Goal: Task Accomplishment & Management: Use online tool/utility

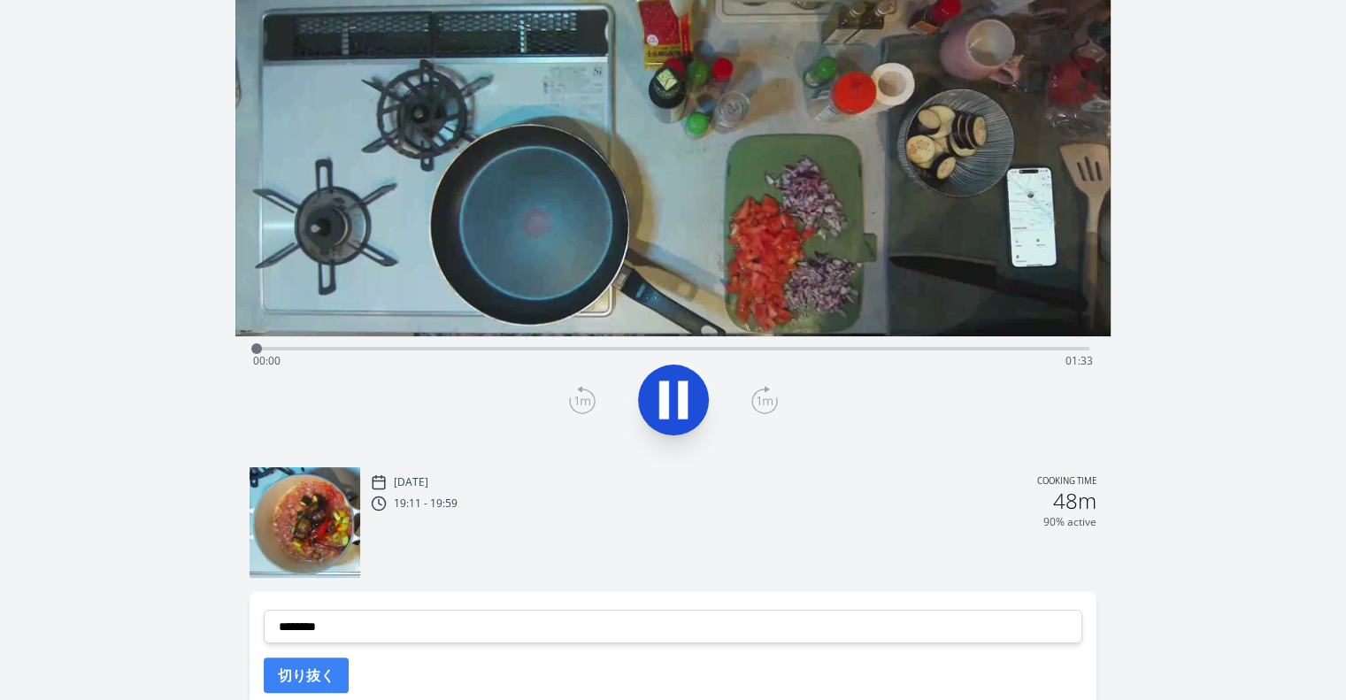
scroll to position [509, 0]
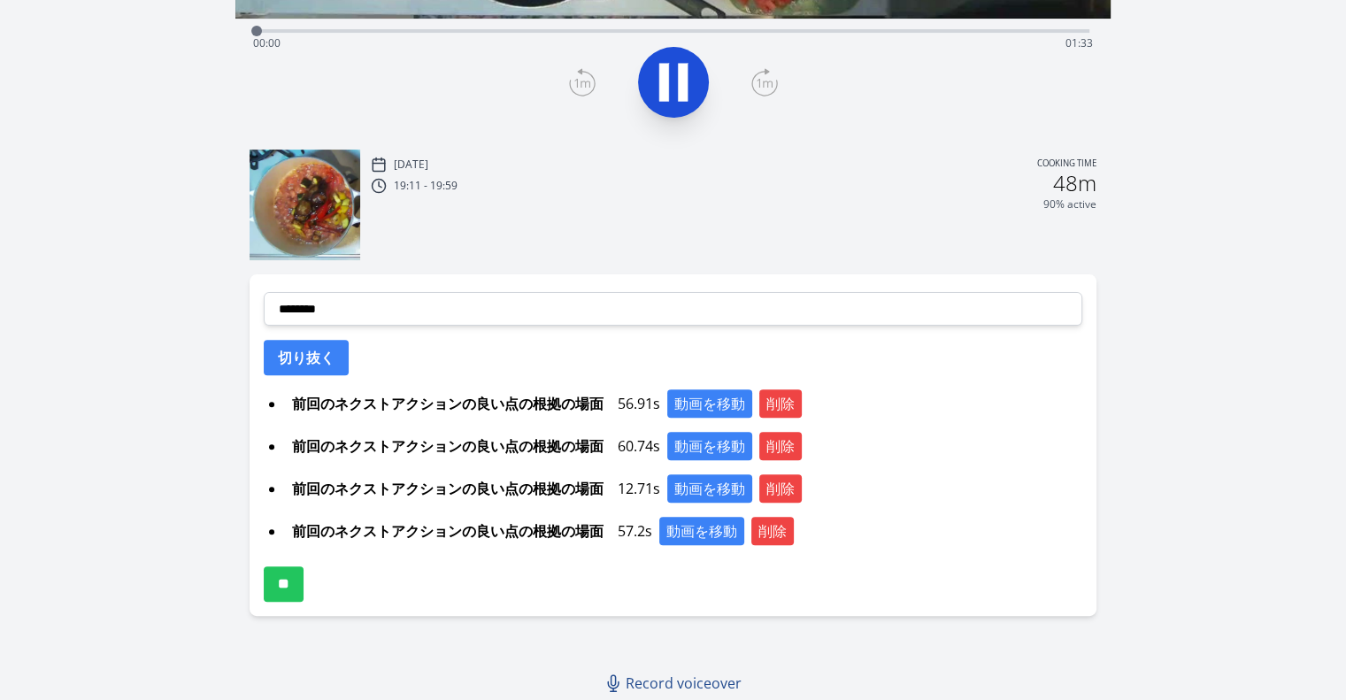
click at [764, 417] on ul "前回のネクストアクションの良い点の根拠の場面 56.91s 動画を移動 削除 前回のネクストアクションの良い点の根拠の場面 60.74s 動画を移動 削除 前…" at bounding box center [673, 467] width 818 height 156
click at [777, 406] on button "削除" at bounding box center [780, 403] width 42 height 28
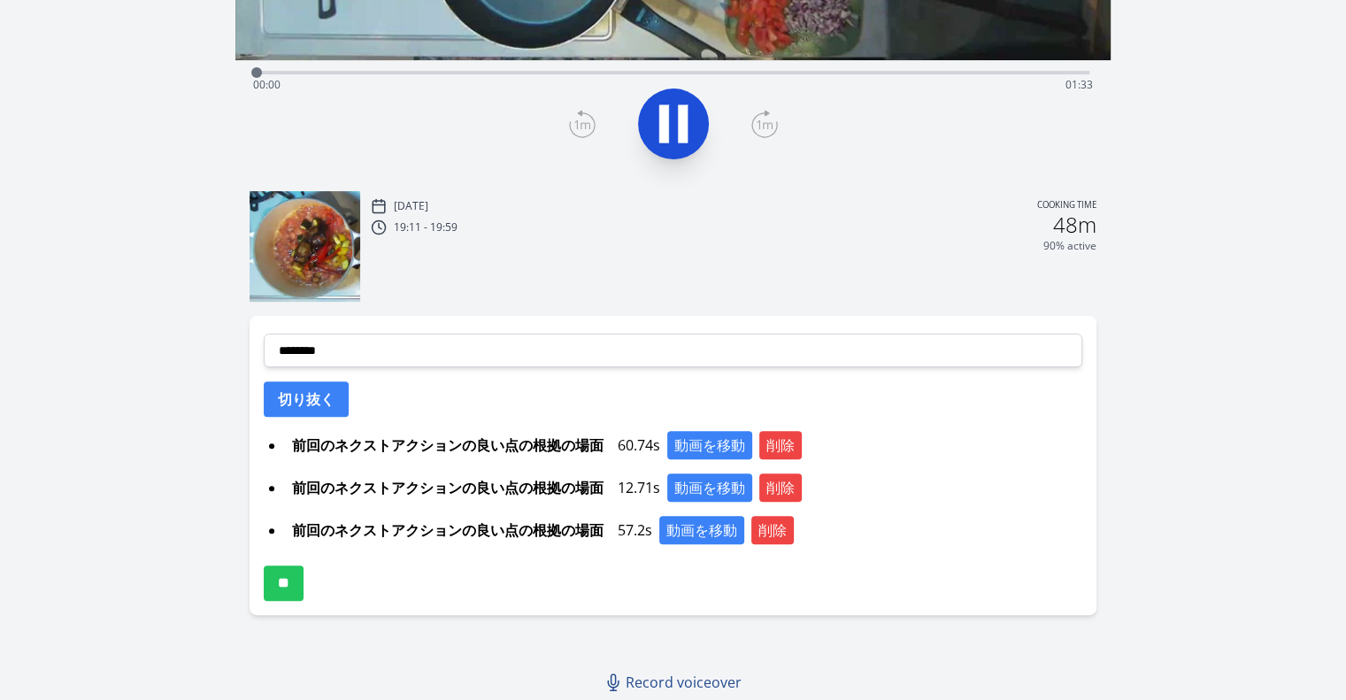
scroll to position [466, 0]
click at [780, 434] on button "削除" at bounding box center [780, 446] width 42 height 28
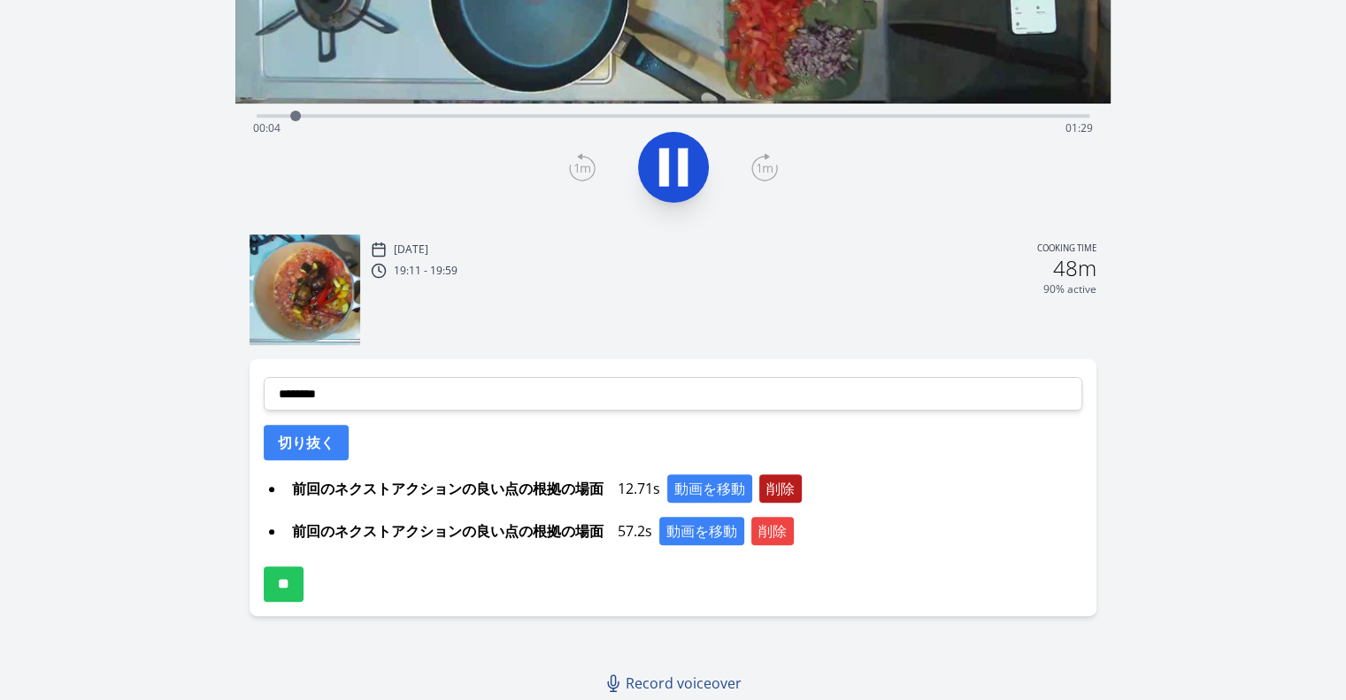
click at [797, 494] on button "削除" at bounding box center [780, 488] width 42 height 28
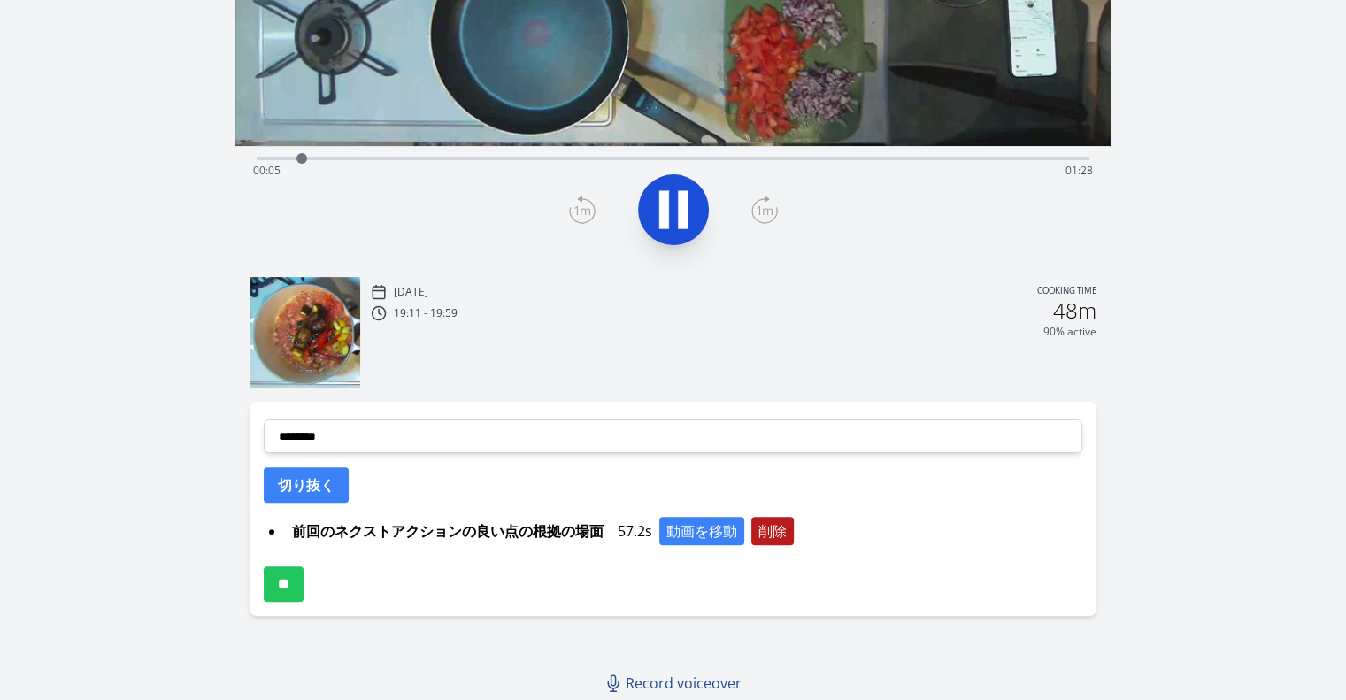
click at [786, 523] on button "削除" at bounding box center [772, 531] width 42 height 28
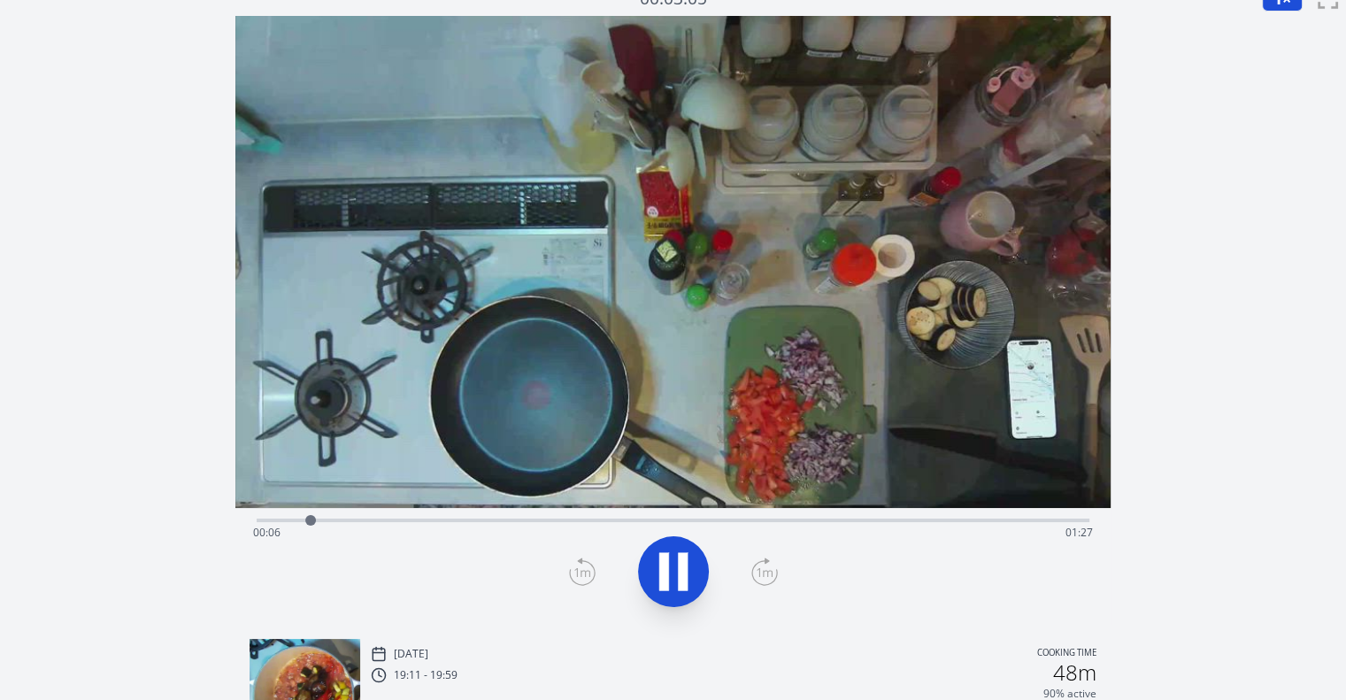
scroll to position [0, 0]
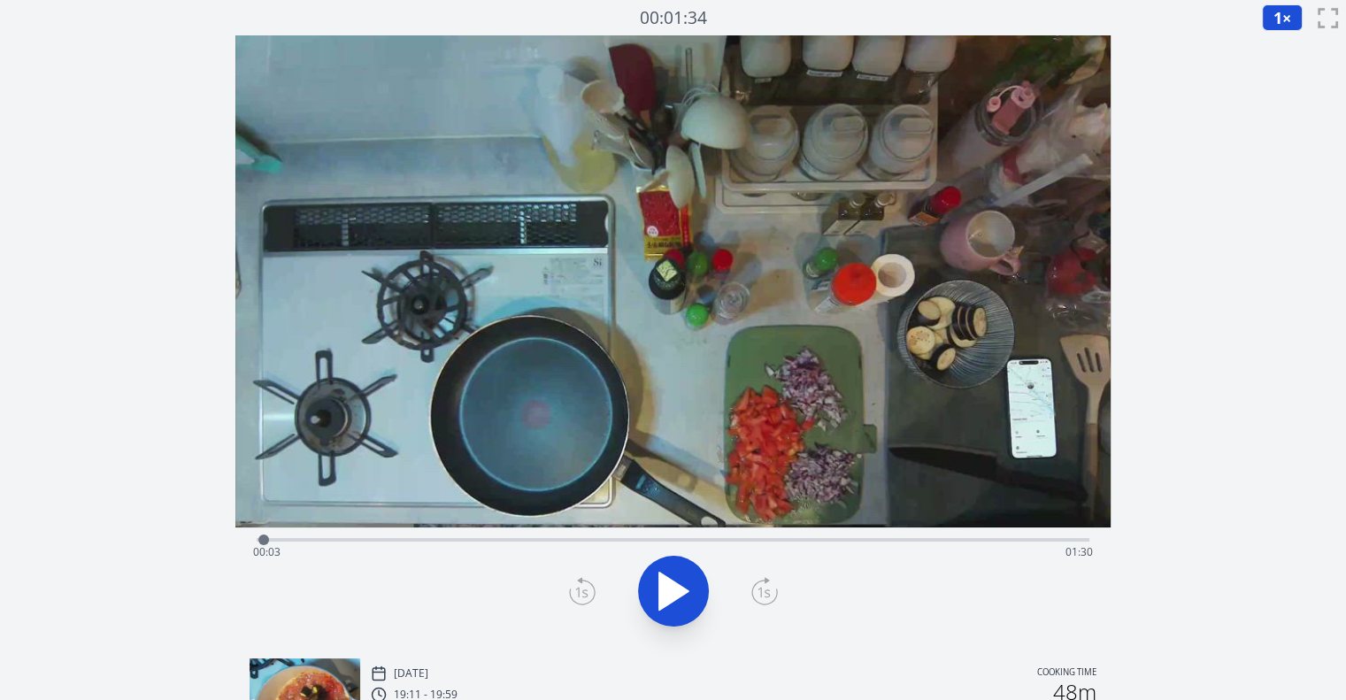
drag, startPoint x: 364, startPoint y: 535, endPoint x: 265, endPoint y: 533, distance: 99.1
click at [265, 533] on div at bounding box center [263, 539] width 27 height 27
drag, startPoint x: 667, startPoint y: 576, endPoint x: 694, endPoint y: 593, distance: 32.2
click at [694, 593] on icon at bounding box center [673, 591] width 50 height 50
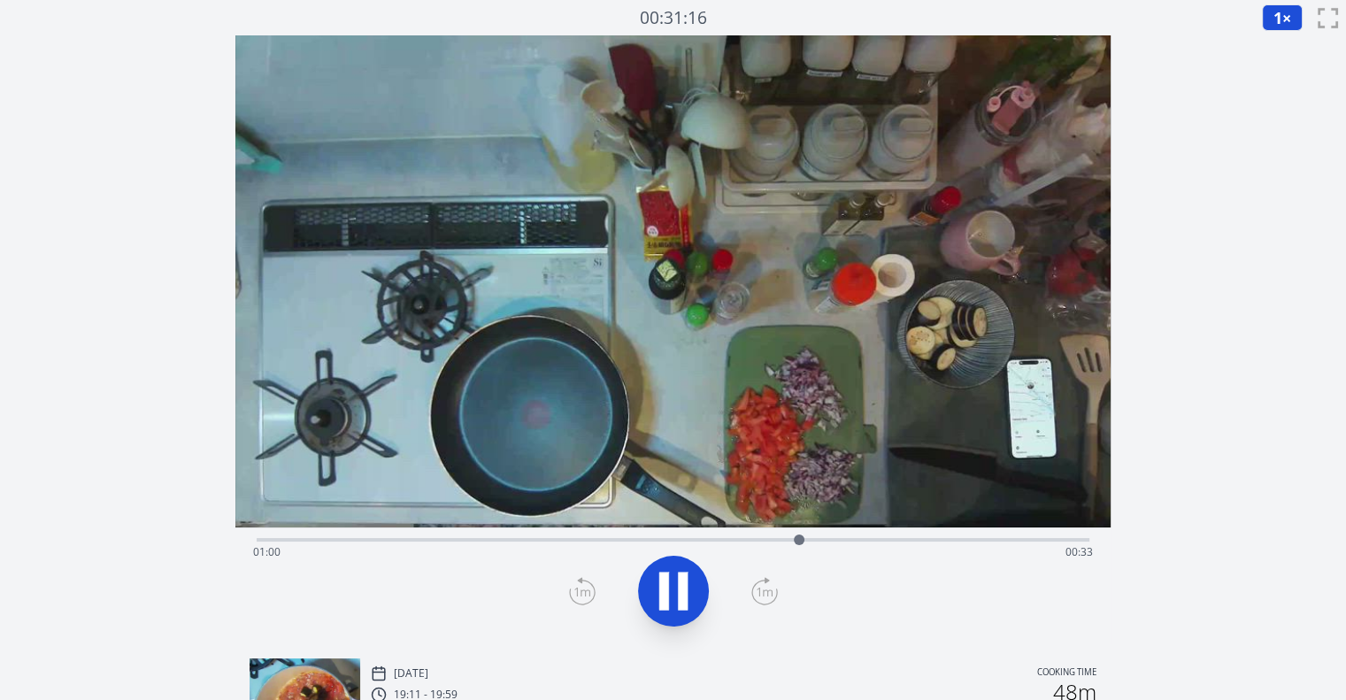
click at [694, 583] on icon at bounding box center [673, 591] width 50 height 50
drag, startPoint x: 801, startPoint y: 535, endPoint x: 752, endPoint y: 560, distance: 54.6
click at [752, 541] on div "Time elapsed: 00:55 Time remaining: 00:38" at bounding box center [673, 540] width 832 height 4
click at [669, 603] on icon at bounding box center [673, 590] width 29 height 37
click at [669, 603] on icon at bounding box center [673, 591] width 50 height 50
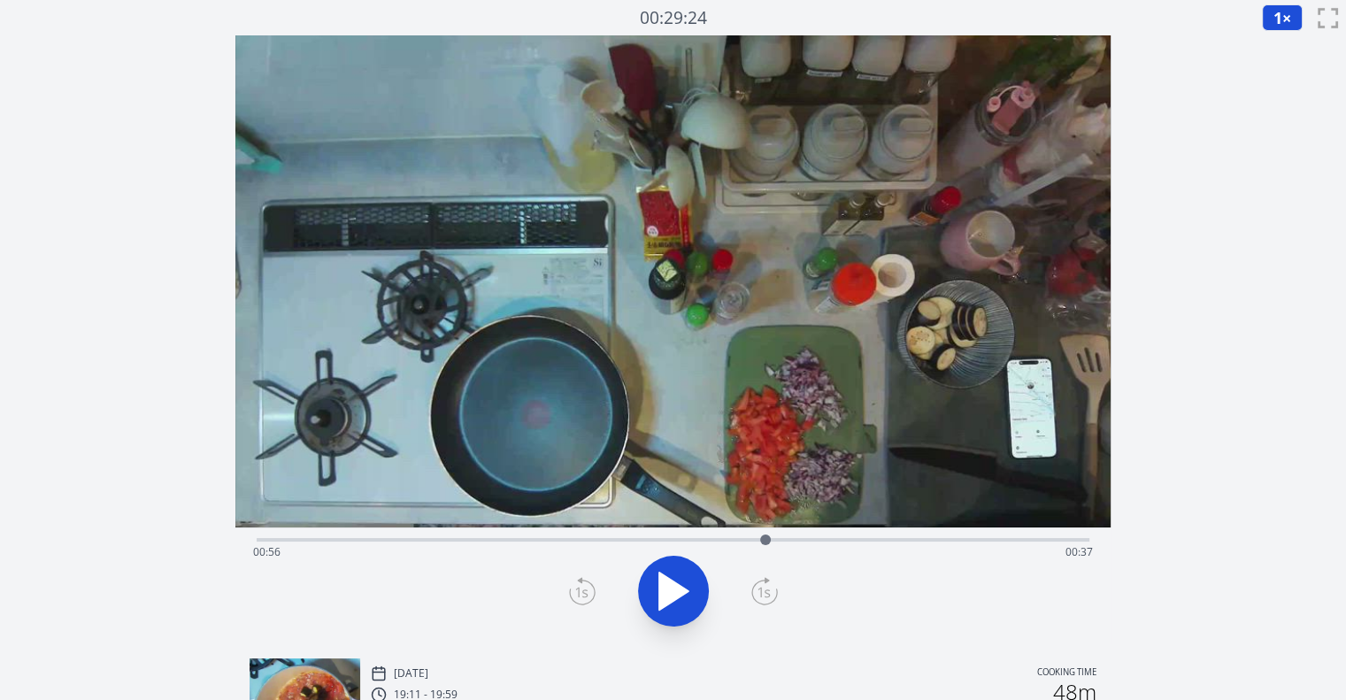
click at [669, 603] on div at bounding box center [673, 591] width 854 height 85
click at [765, 587] on icon at bounding box center [764, 591] width 27 height 28
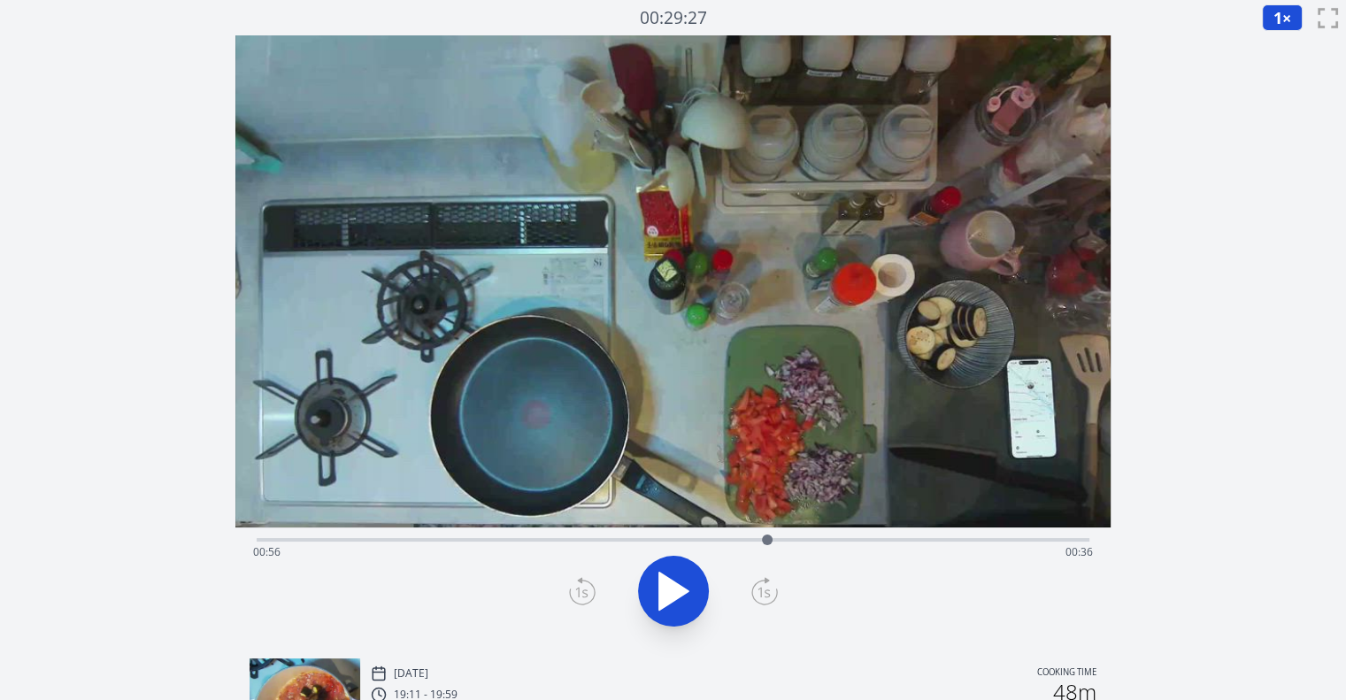
click at [765, 587] on icon at bounding box center [764, 591] width 27 height 28
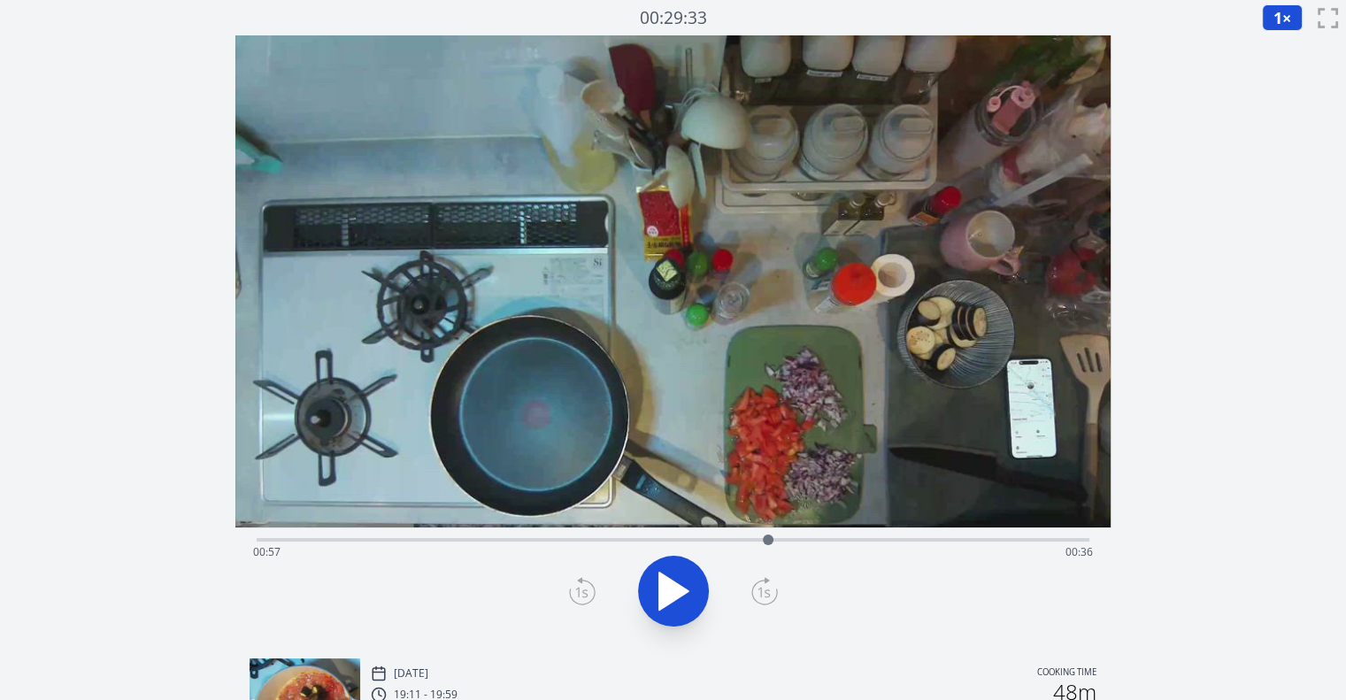
click at [765, 587] on icon at bounding box center [764, 591] width 27 height 28
click at [773, 594] on icon at bounding box center [764, 591] width 27 height 28
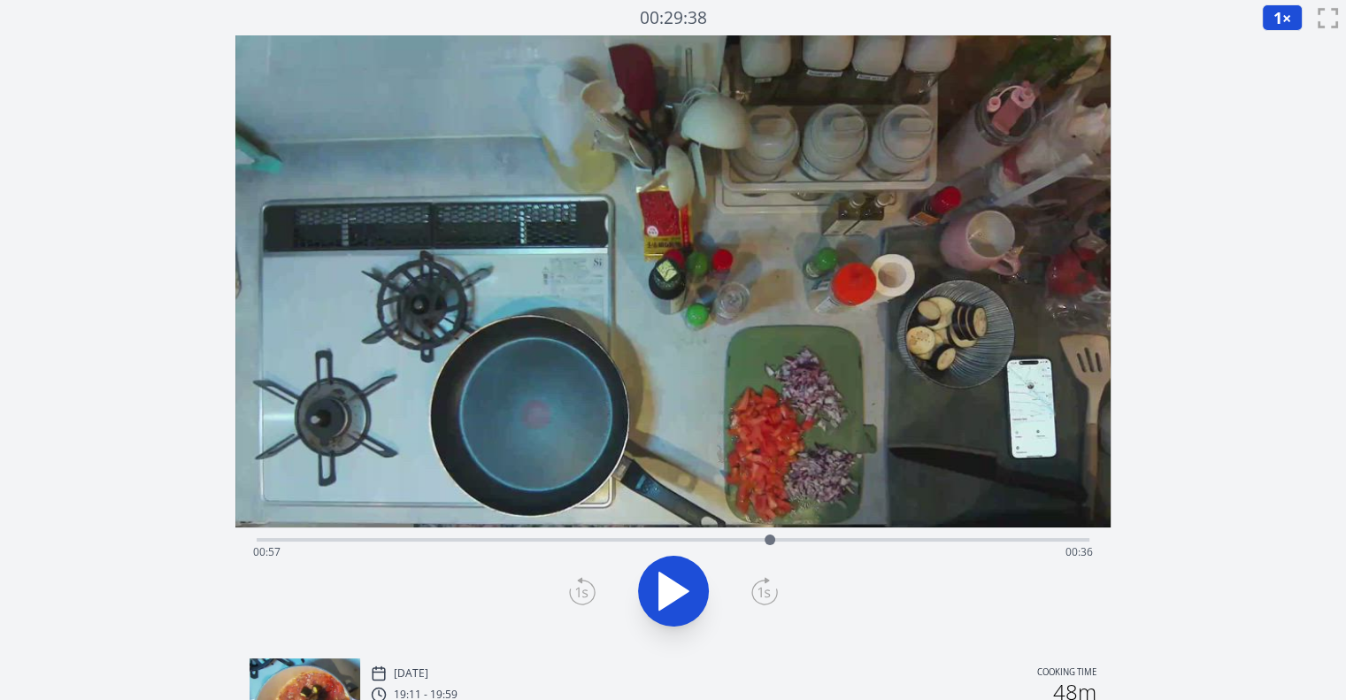
click at [773, 594] on icon at bounding box center [764, 591] width 27 height 28
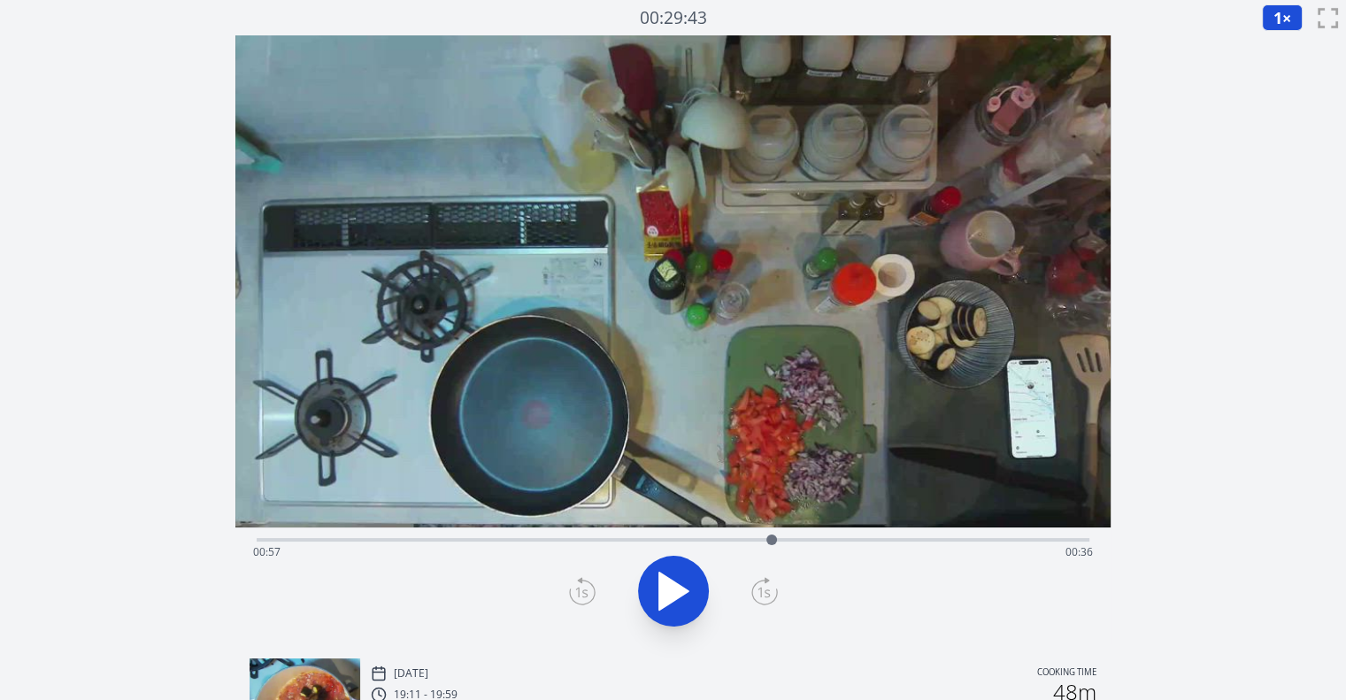
click at [773, 594] on icon at bounding box center [764, 591] width 27 height 28
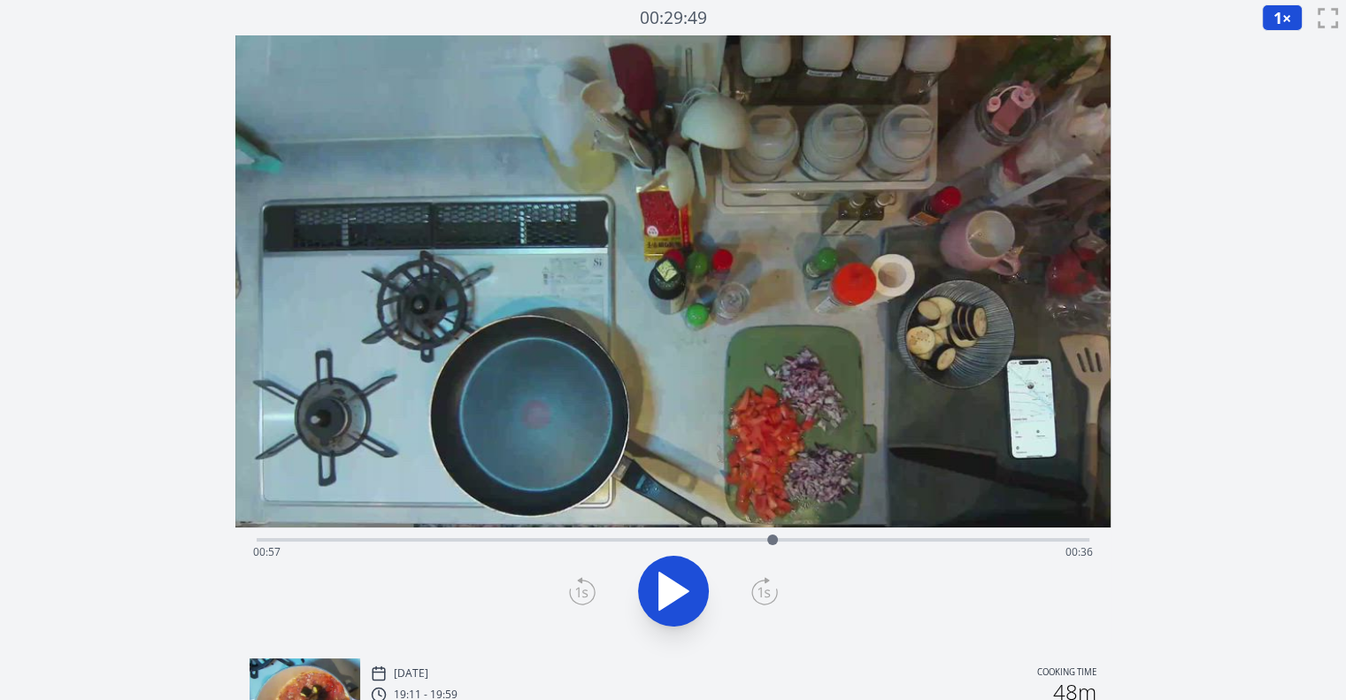
click at [773, 594] on icon at bounding box center [764, 591] width 27 height 28
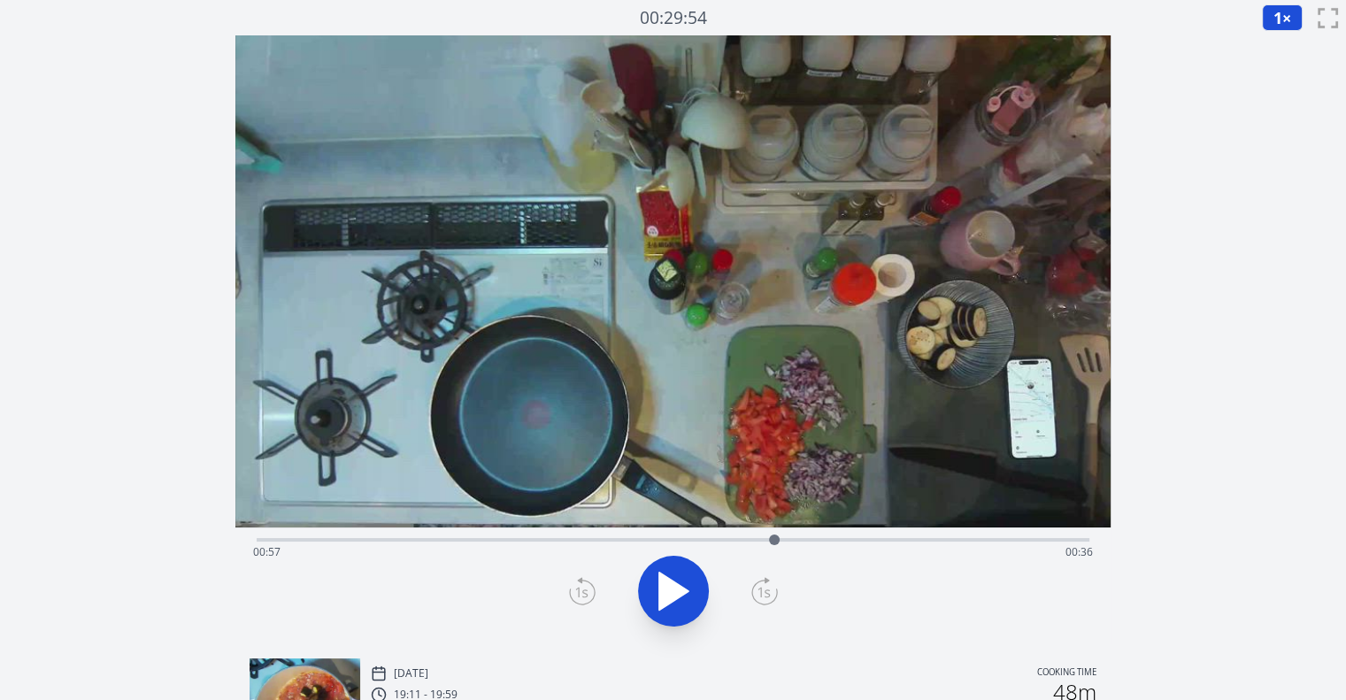
click at [773, 594] on icon at bounding box center [764, 591] width 27 height 28
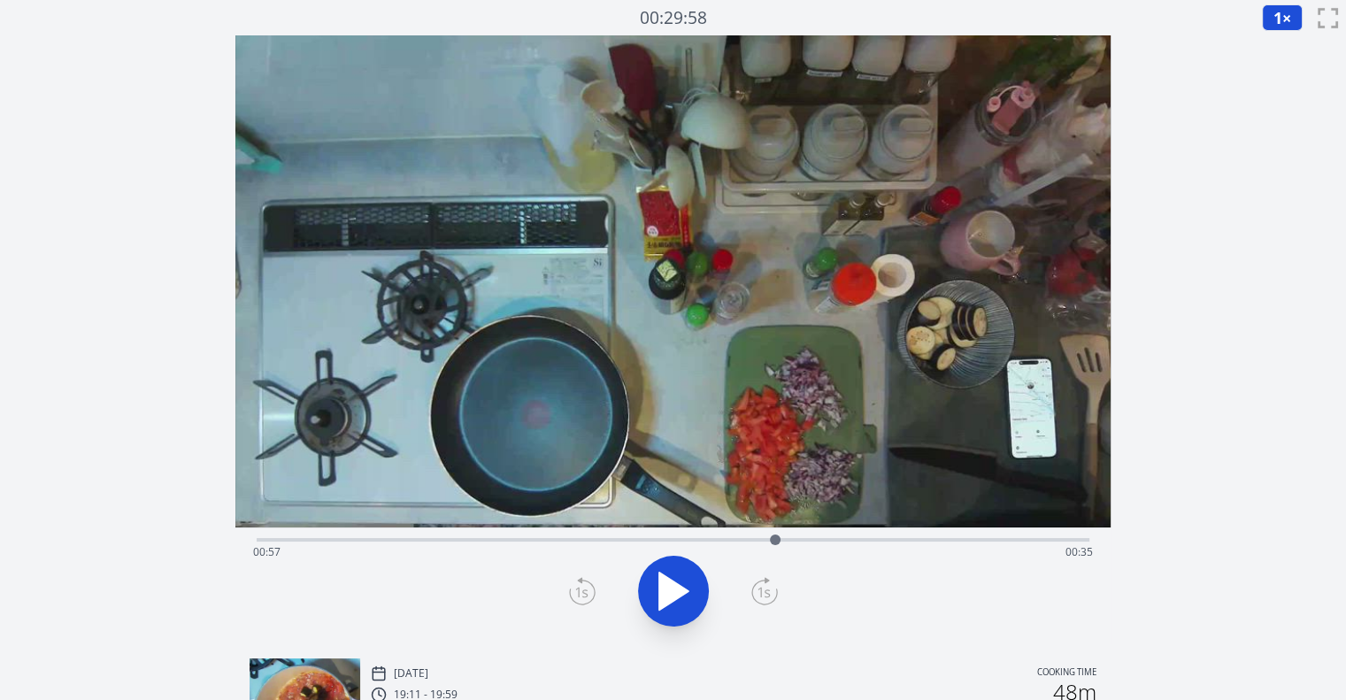
click at [773, 594] on icon at bounding box center [764, 591] width 27 height 28
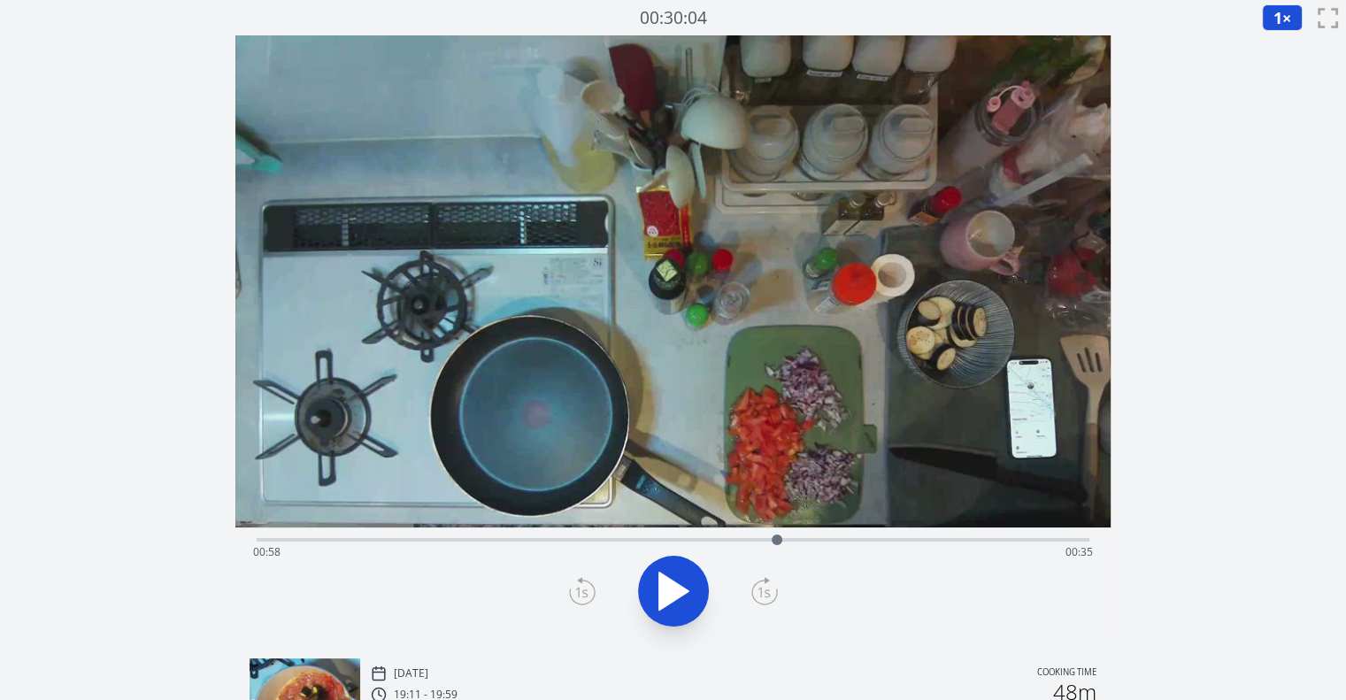
click at [773, 594] on icon at bounding box center [764, 591] width 27 height 28
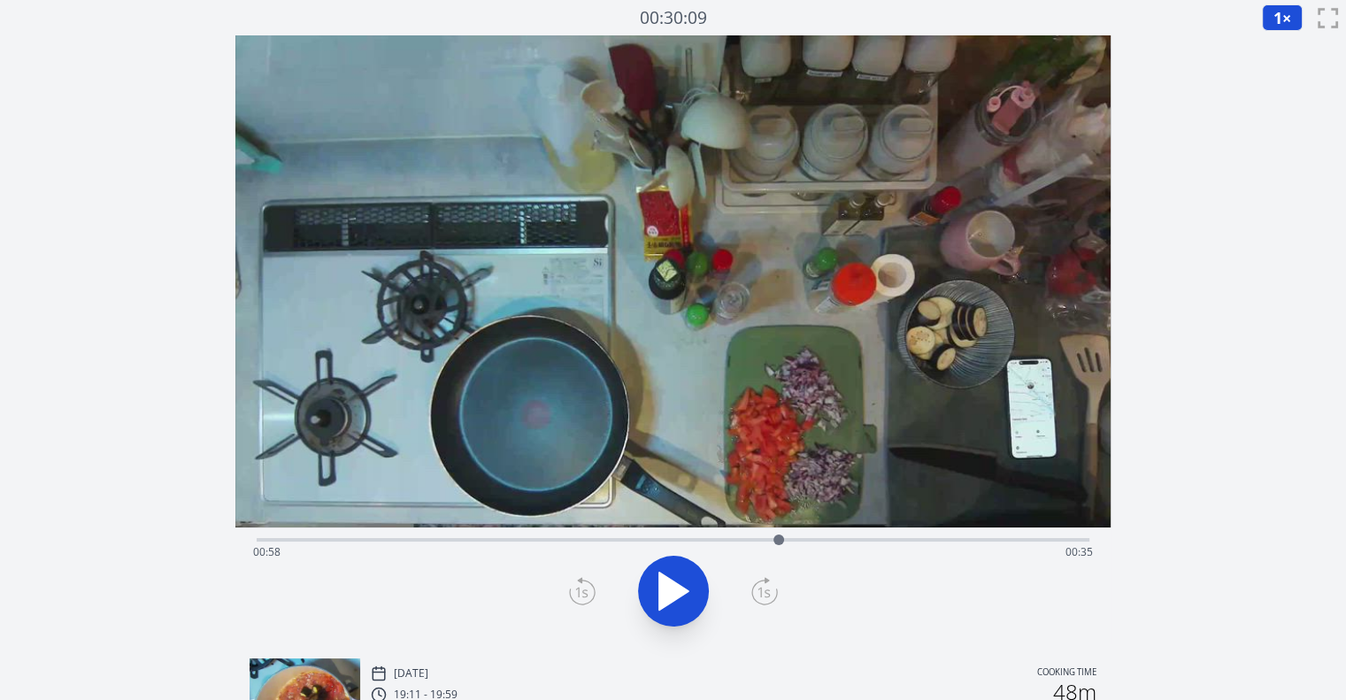
click at [773, 594] on icon at bounding box center [764, 591] width 27 height 28
click at [592, 597] on icon at bounding box center [582, 592] width 25 height 24
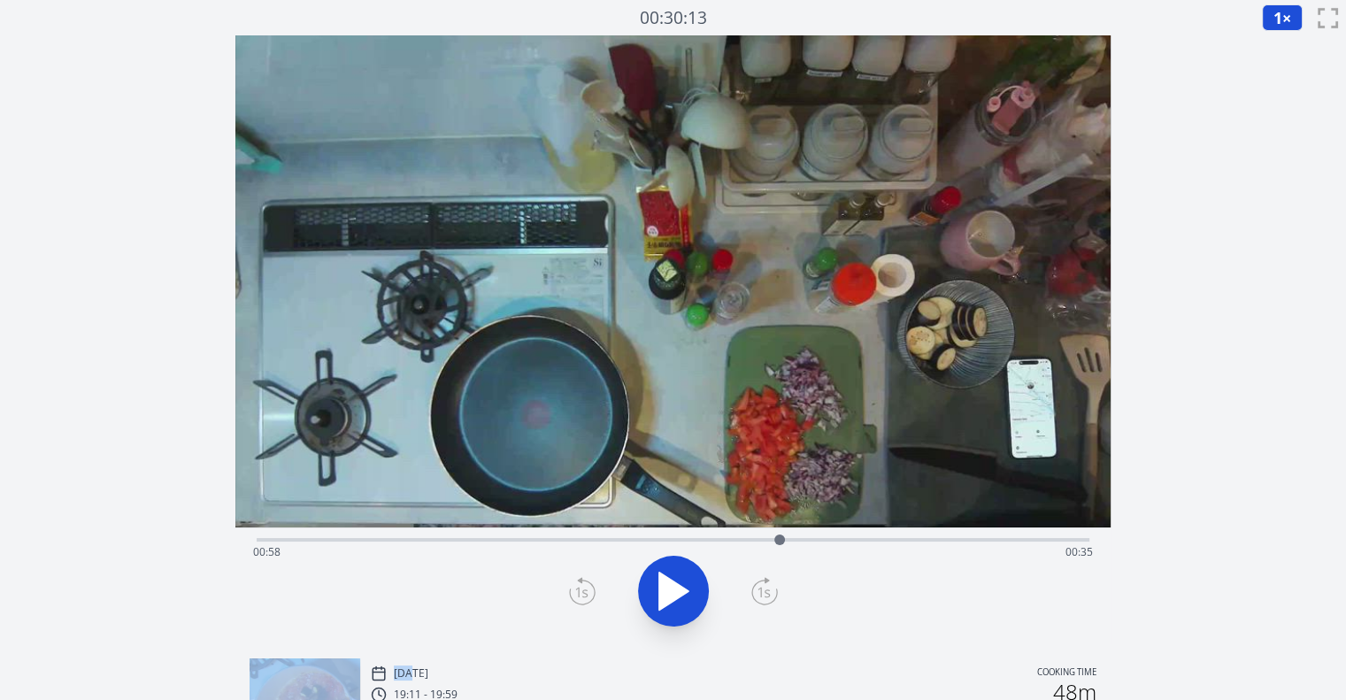
click at [592, 597] on icon at bounding box center [582, 592] width 25 height 24
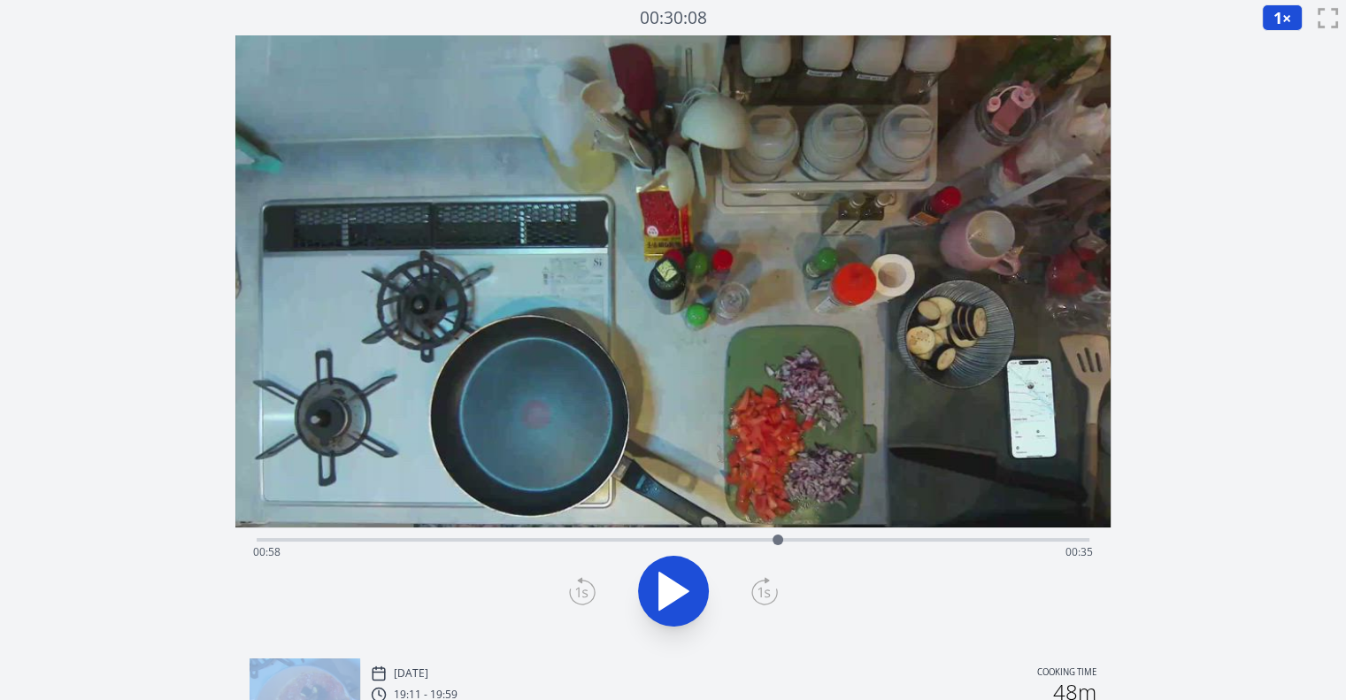
click at [592, 597] on icon at bounding box center [582, 592] width 25 height 24
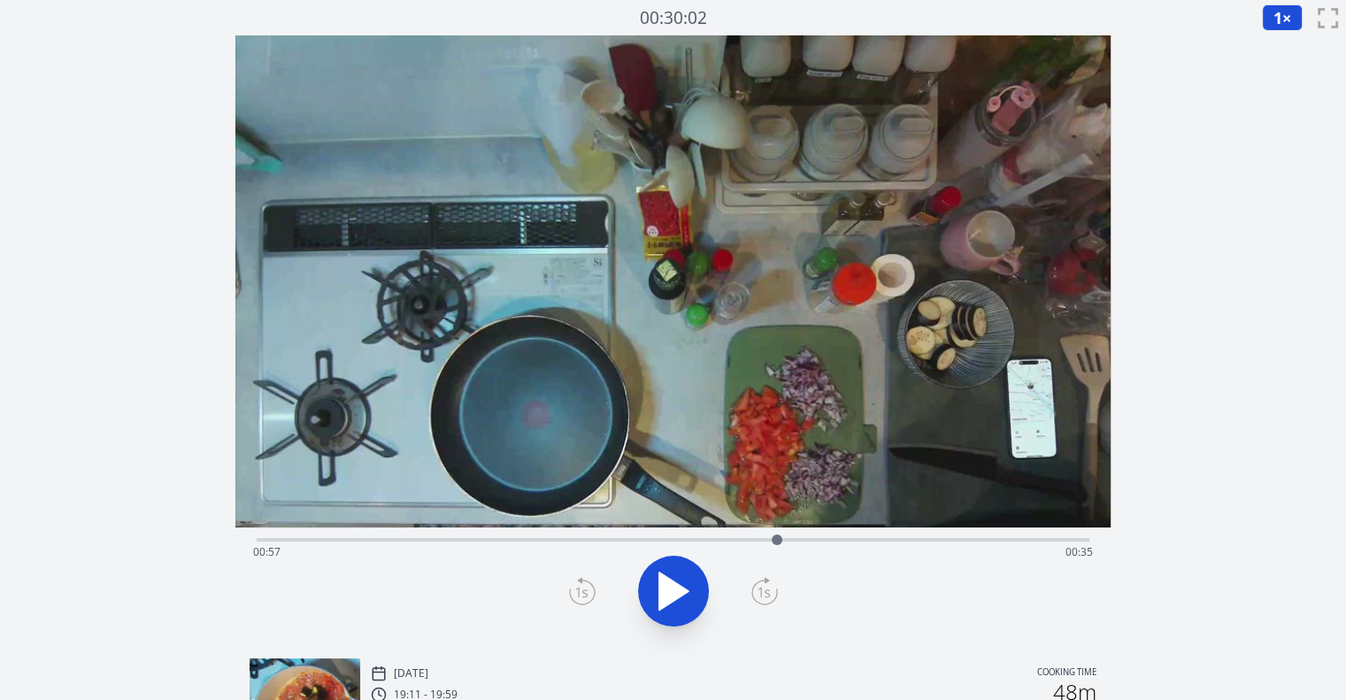
click at [592, 597] on icon at bounding box center [582, 592] width 25 height 24
click at [764, 573] on div at bounding box center [673, 591] width 854 height 85
click at [768, 585] on icon at bounding box center [764, 591] width 27 height 28
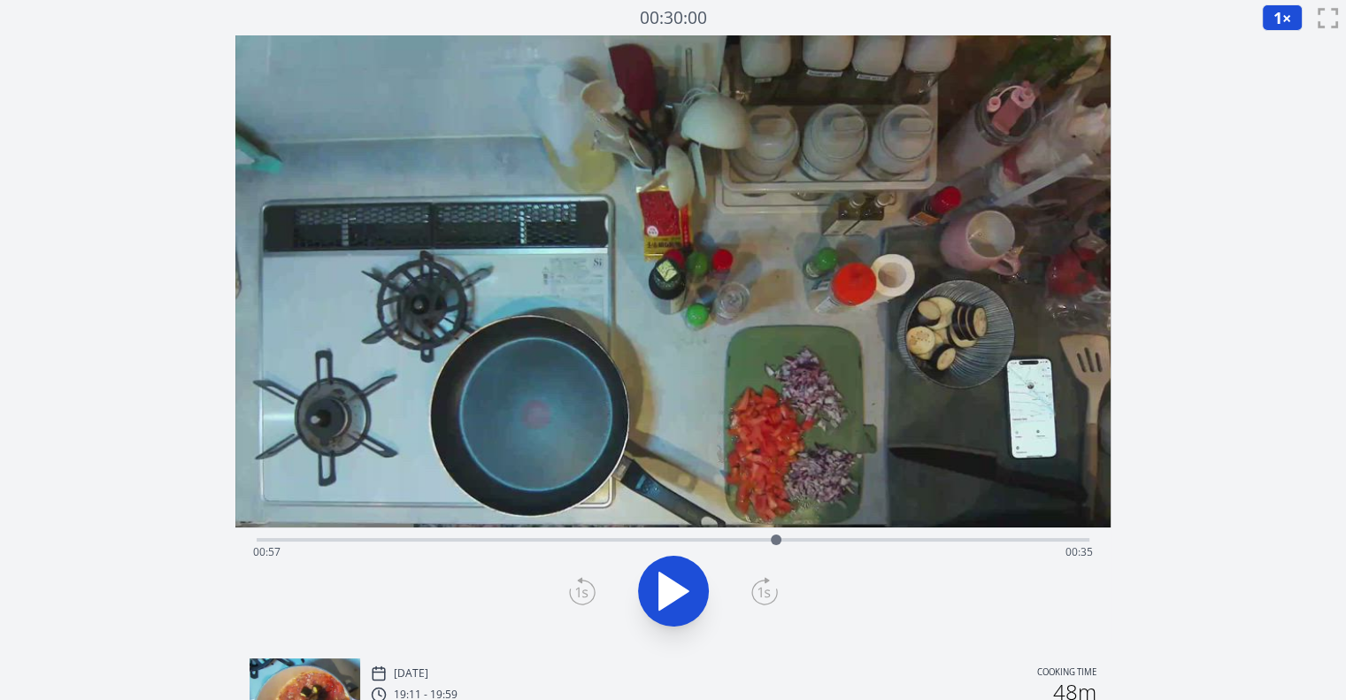
click at [768, 585] on icon at bounding box center [764, 591] width 27 height 28
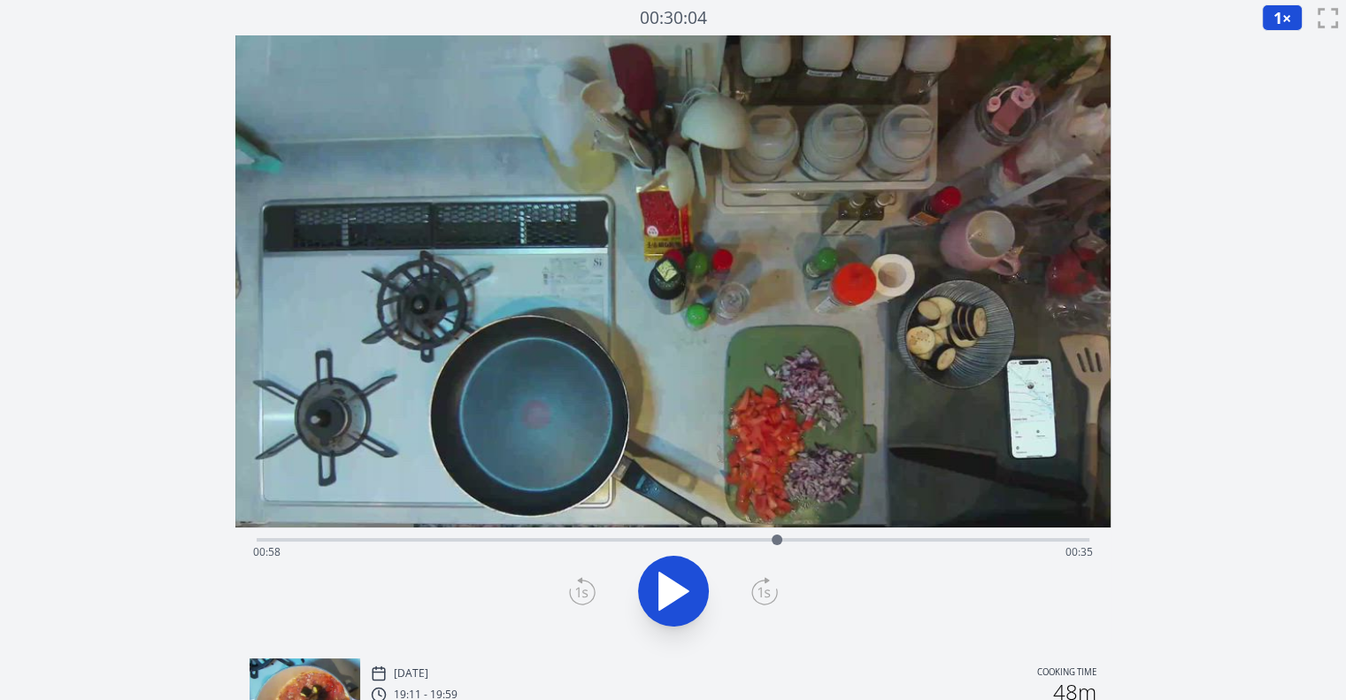
click at [768, 585] on icon at bounding box center [764, 591] width 27 height 28
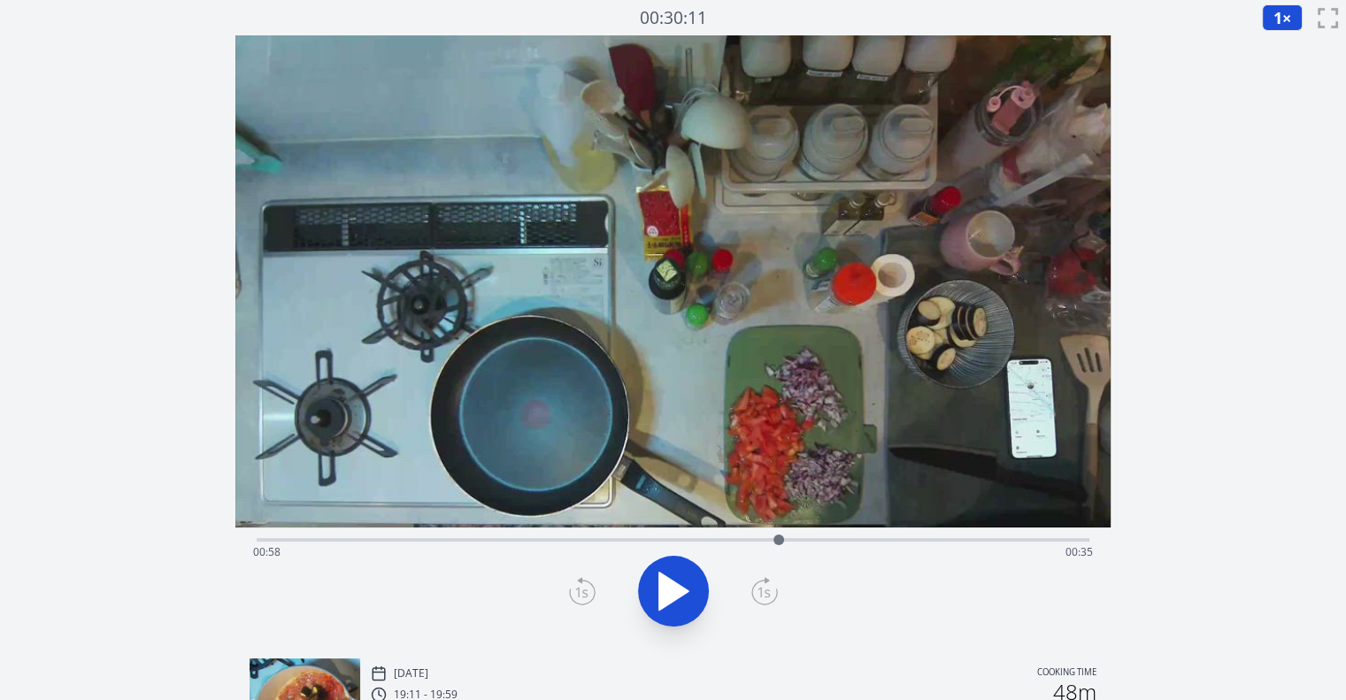
click at [768, 585] on icon at bounding box center [764, 591] width 27 height 28
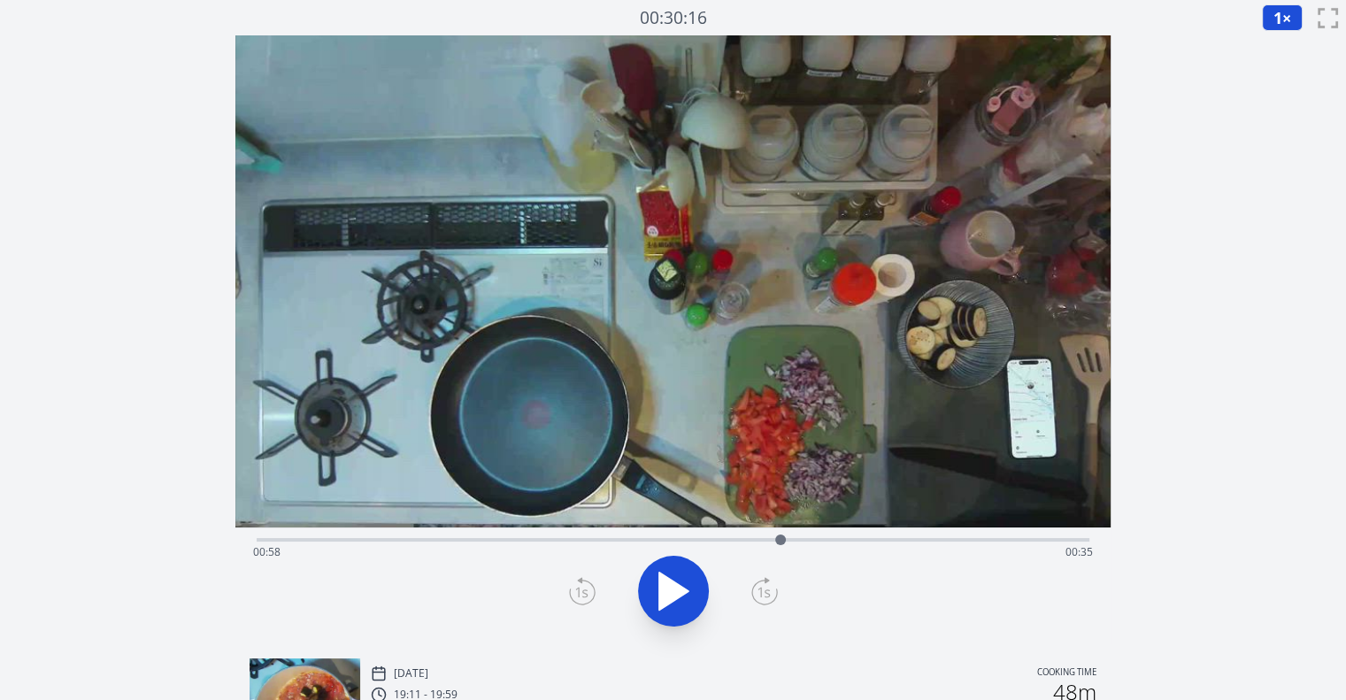
click at [768, 585] on icon at bounding box center [764, 591] width 27 height 28
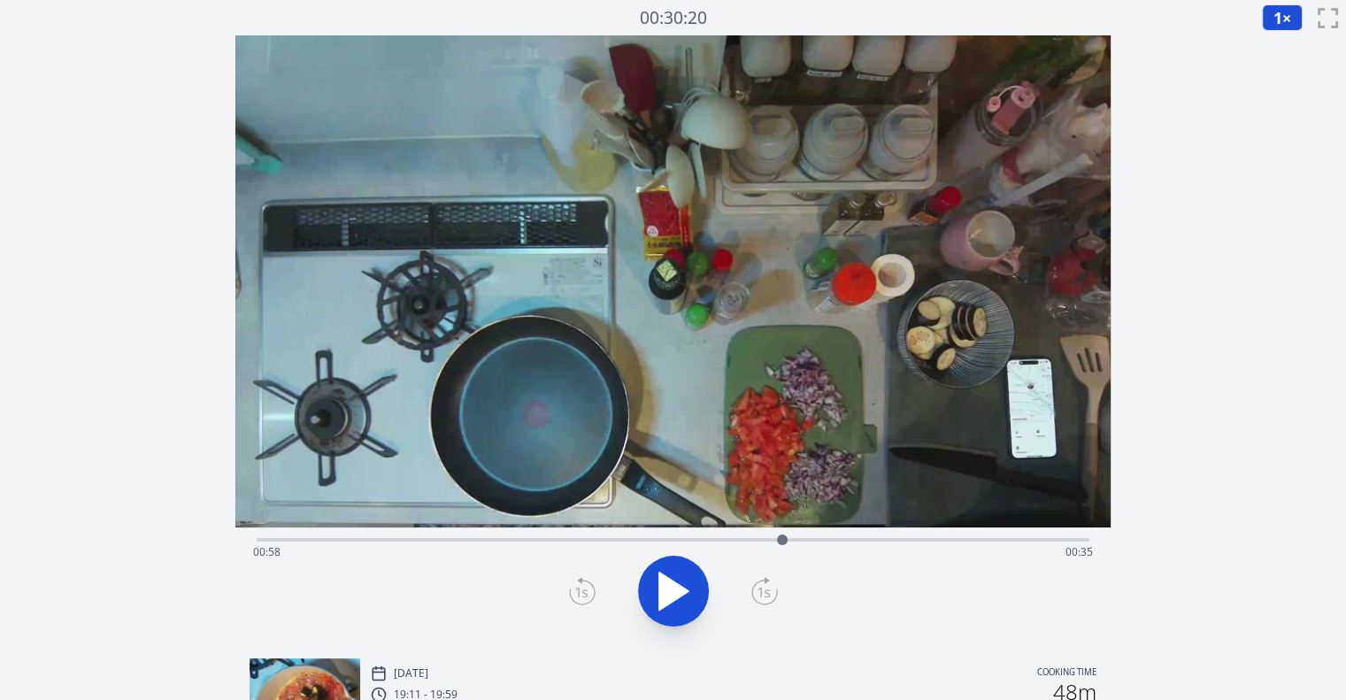
click at [768, 585] on icon at bounding box center [764, 591] width 27 height 28
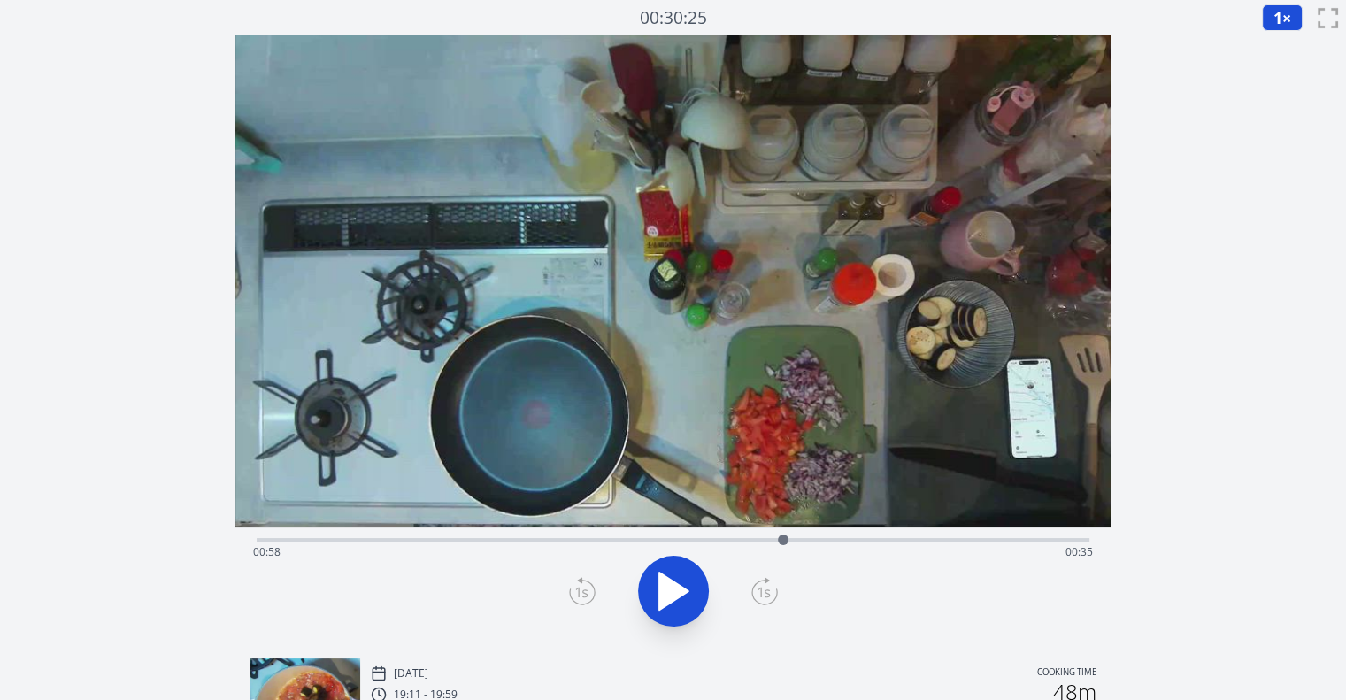
click at [768, 585] on icon at bounding box center [764, 591] width 27 height 28
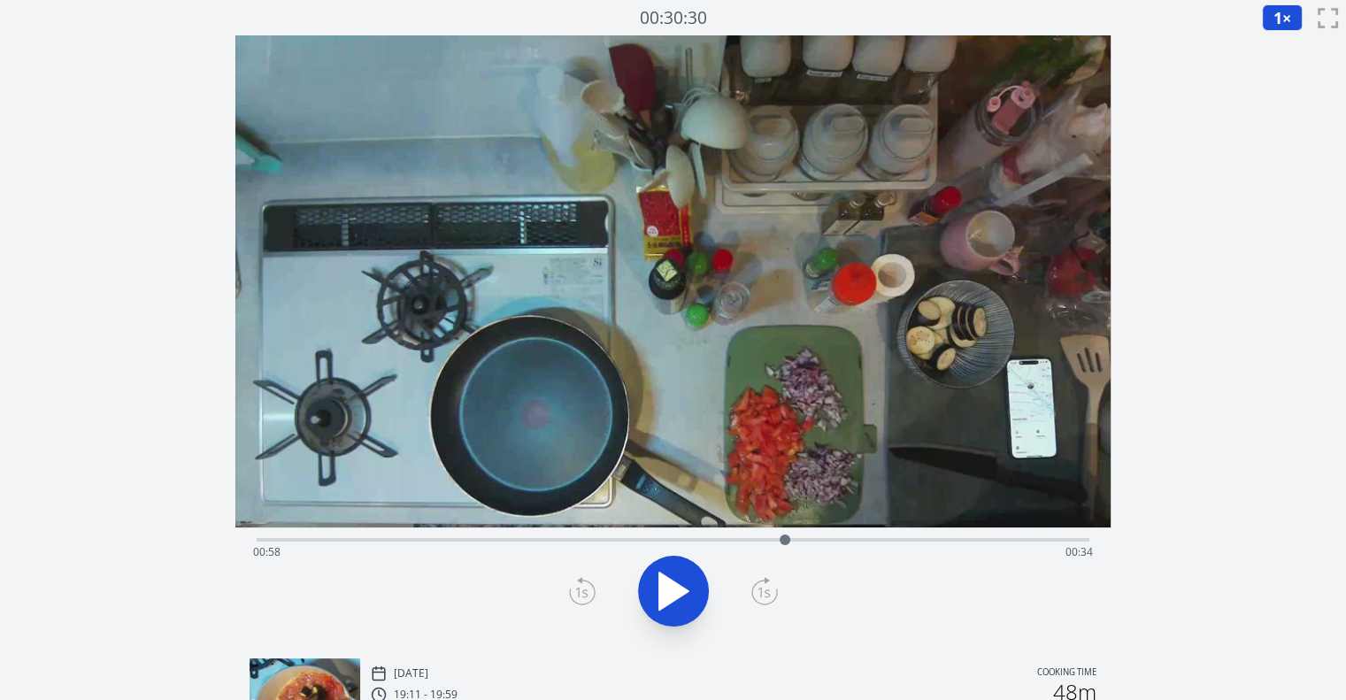
click at [768, 585] on icon at bounding box center [764, 591] width 27 height 28
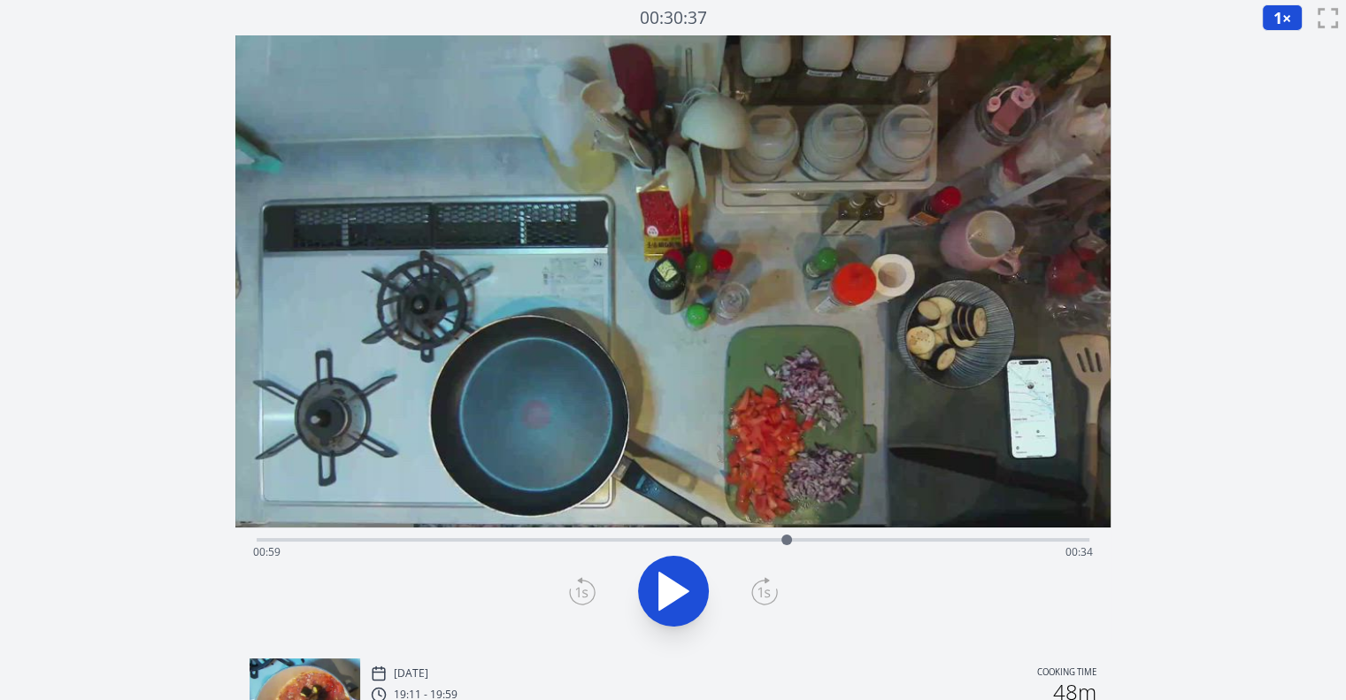
click at [768, 585] on icon at bounding box center [764, 591] width 27 height 28
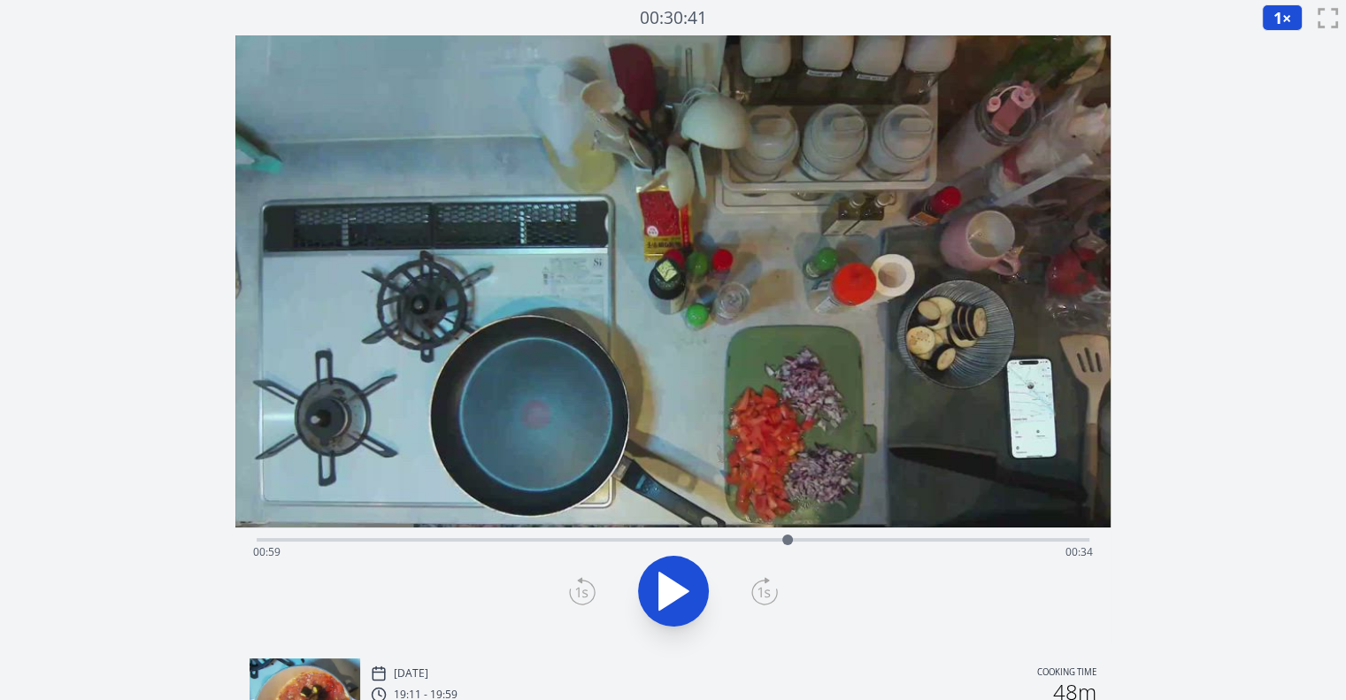
click at [768, 585] on icon at bounding box center [764, 591] width 27 height 28
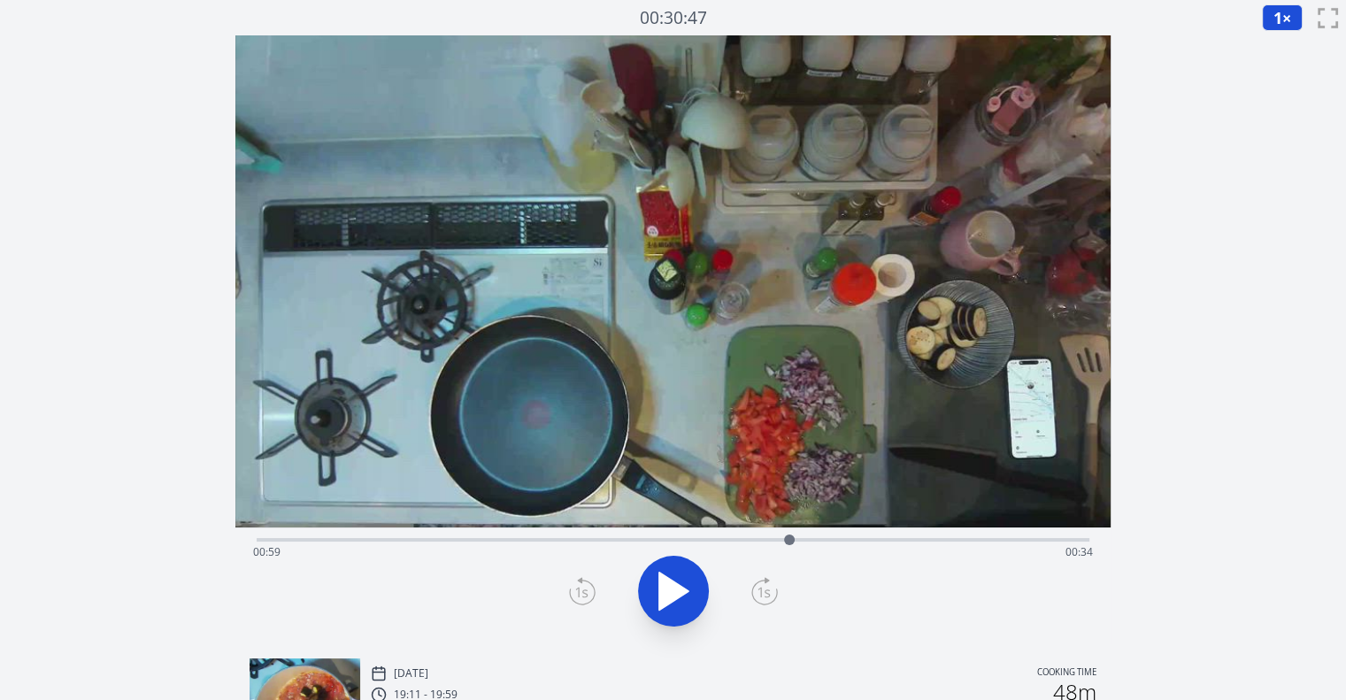
click at [768, 585] on icon at bounding box center [764, 591] width 27 height 28
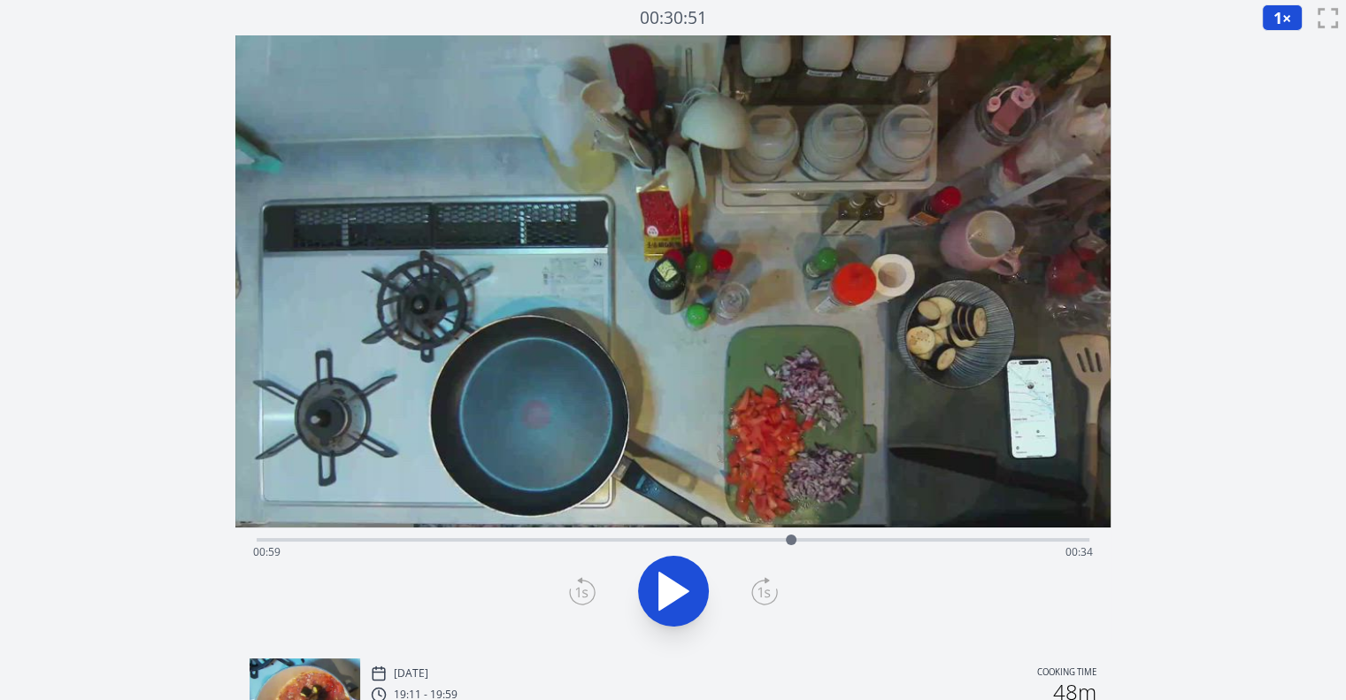
click at [768, 585] on icon at bounding box center [764, 591] width 27 height 28
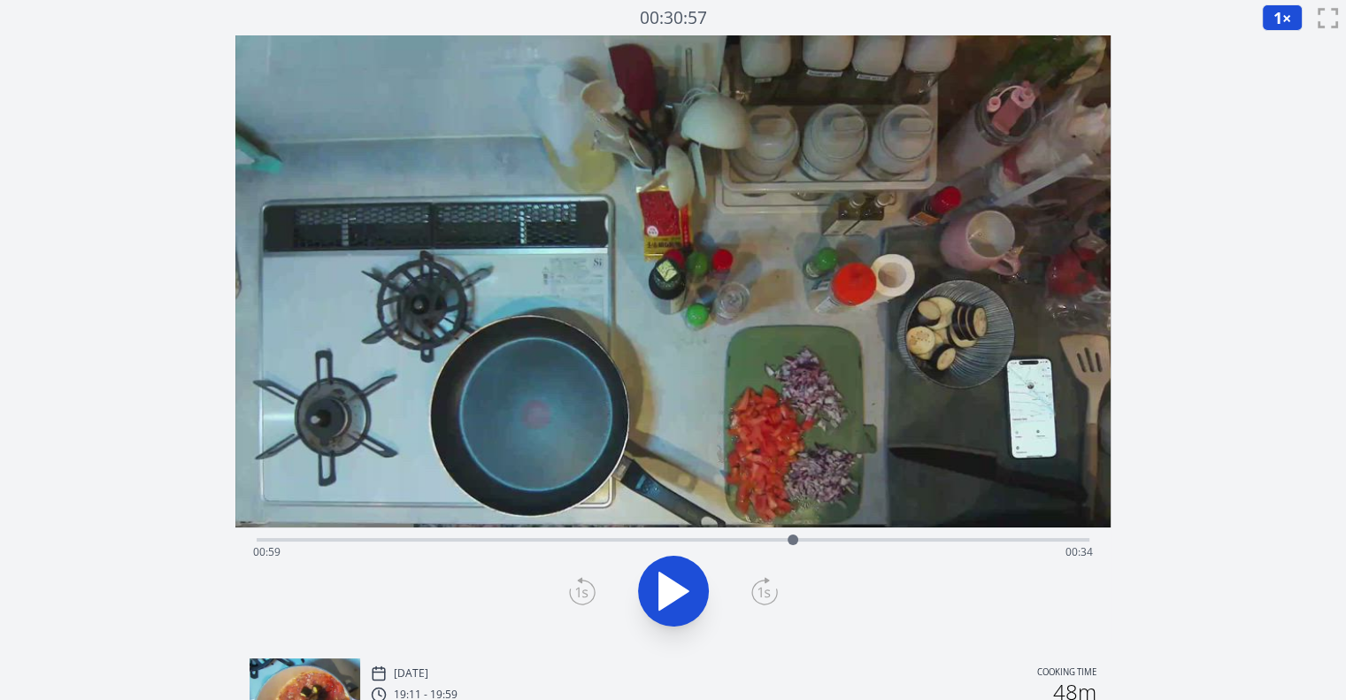
click at [768, 585] on icon at bounding box center [764, 591] width 27 height 28
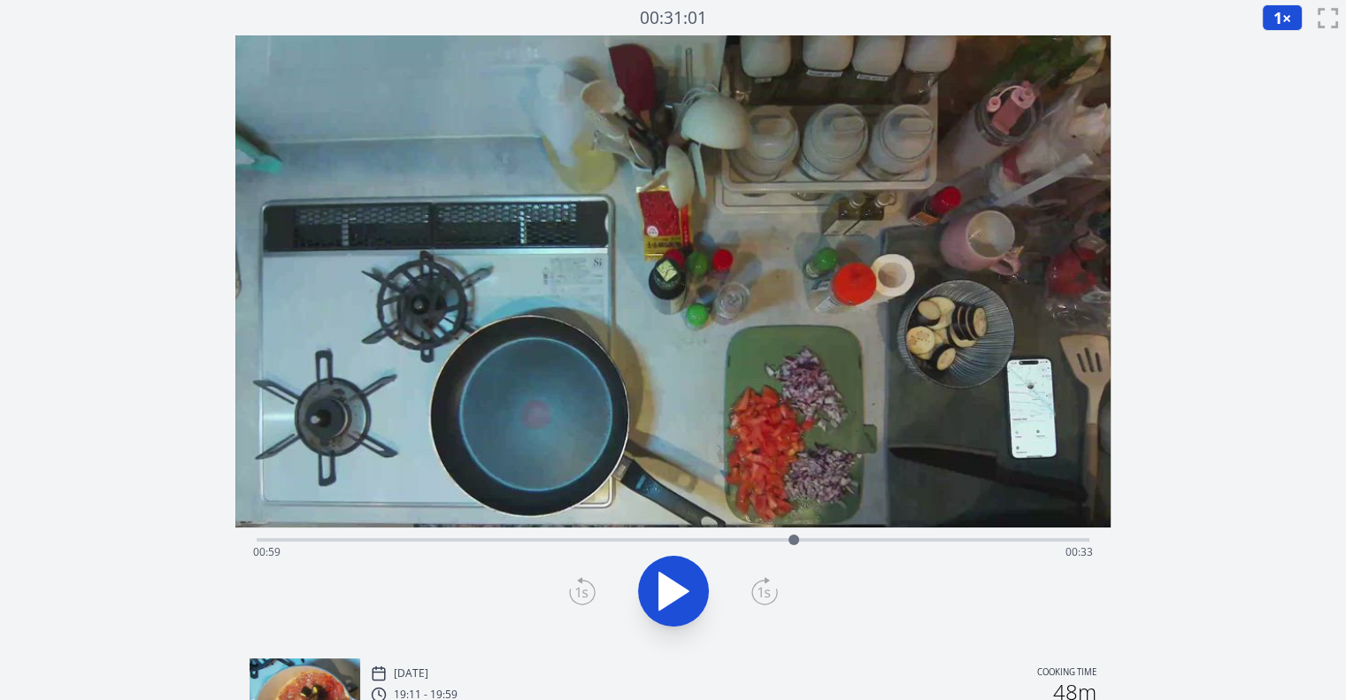
click at [768, 585] on icon at bounding box center [764, 591] width 27 height 28
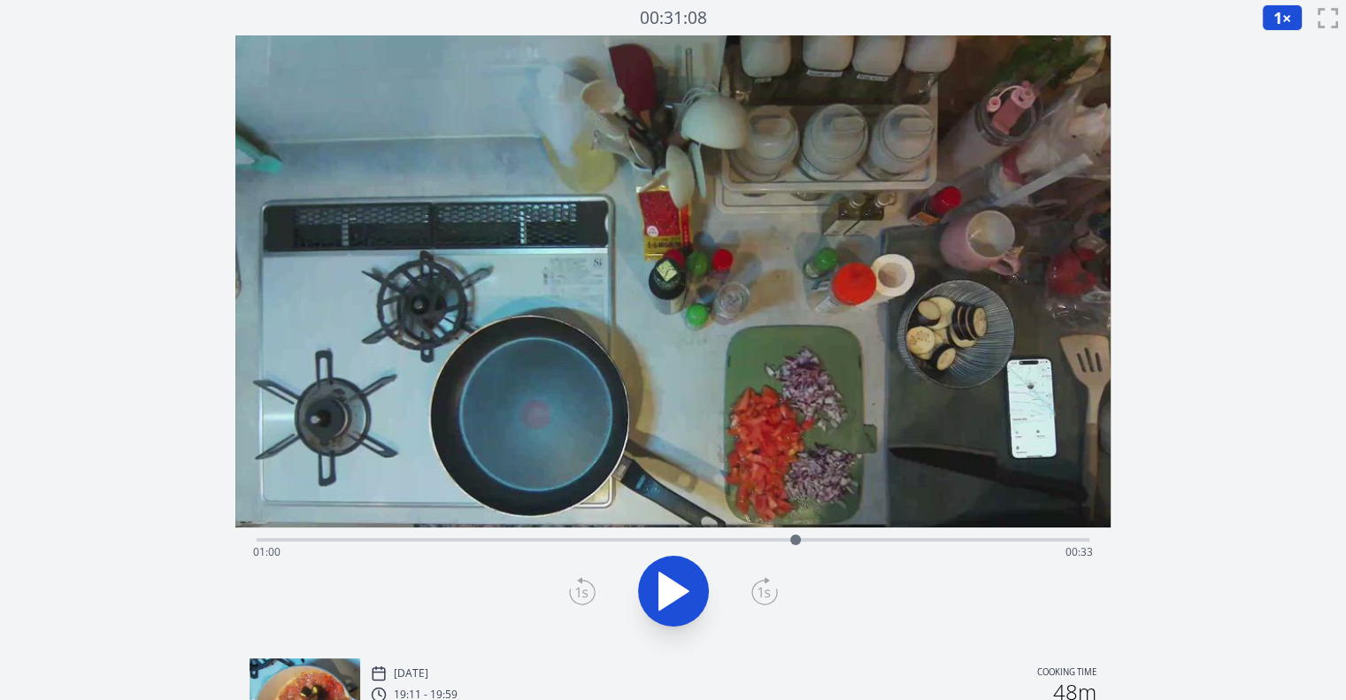
click at [768, 585] on icon at bounding box center [764, 591] width 27 height 28
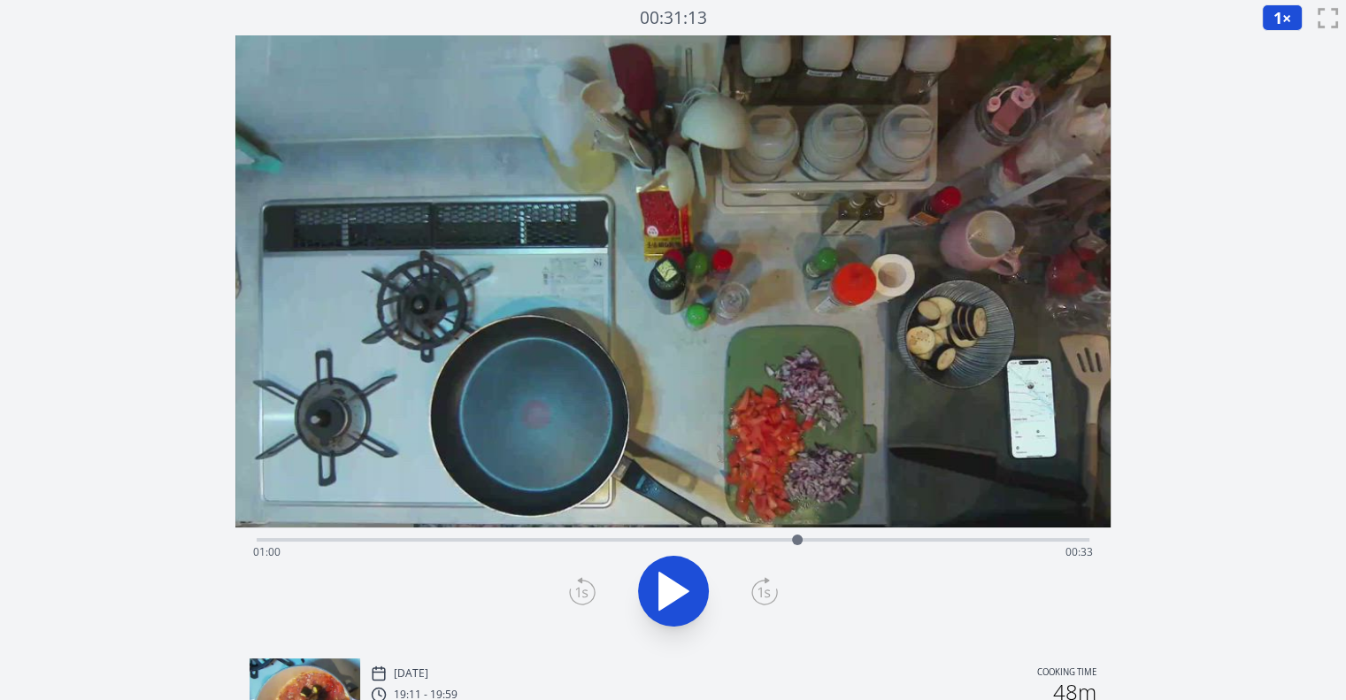
click at [768, 585] on icon at bounding box center [764, 591] width 27 height 28
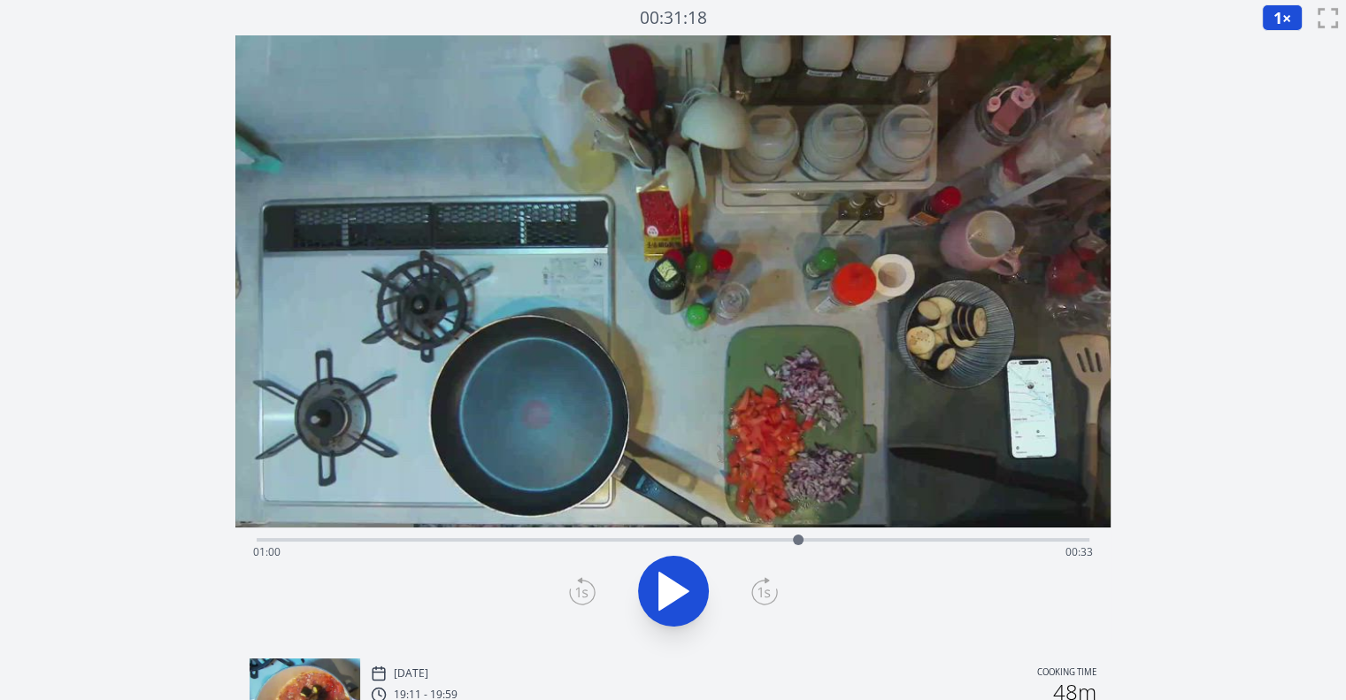
click at [768, 585] on icon at bounding box center [764, 591] width 27 height 28
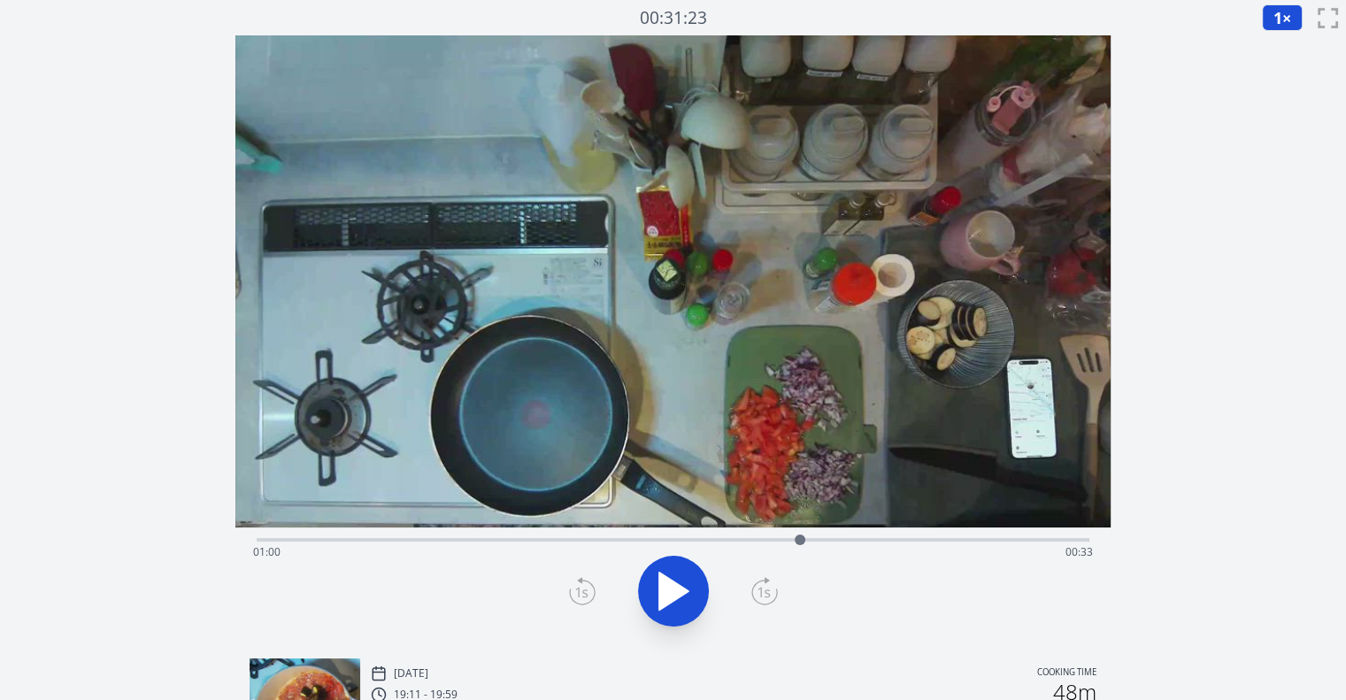
click at [768, 585] on icon at bounding box center [764, 591] width 27 height 28
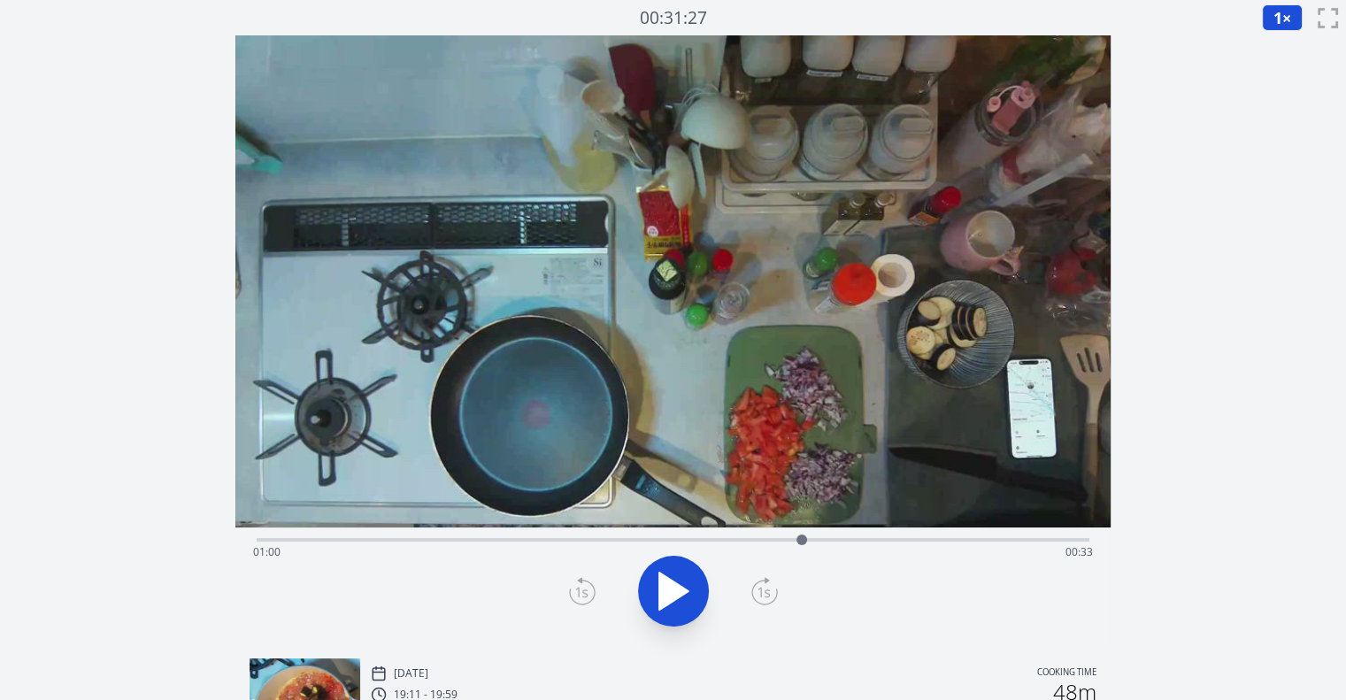
click at [768, 585] on icon at bounding box center [764, 591] width 27 height 28
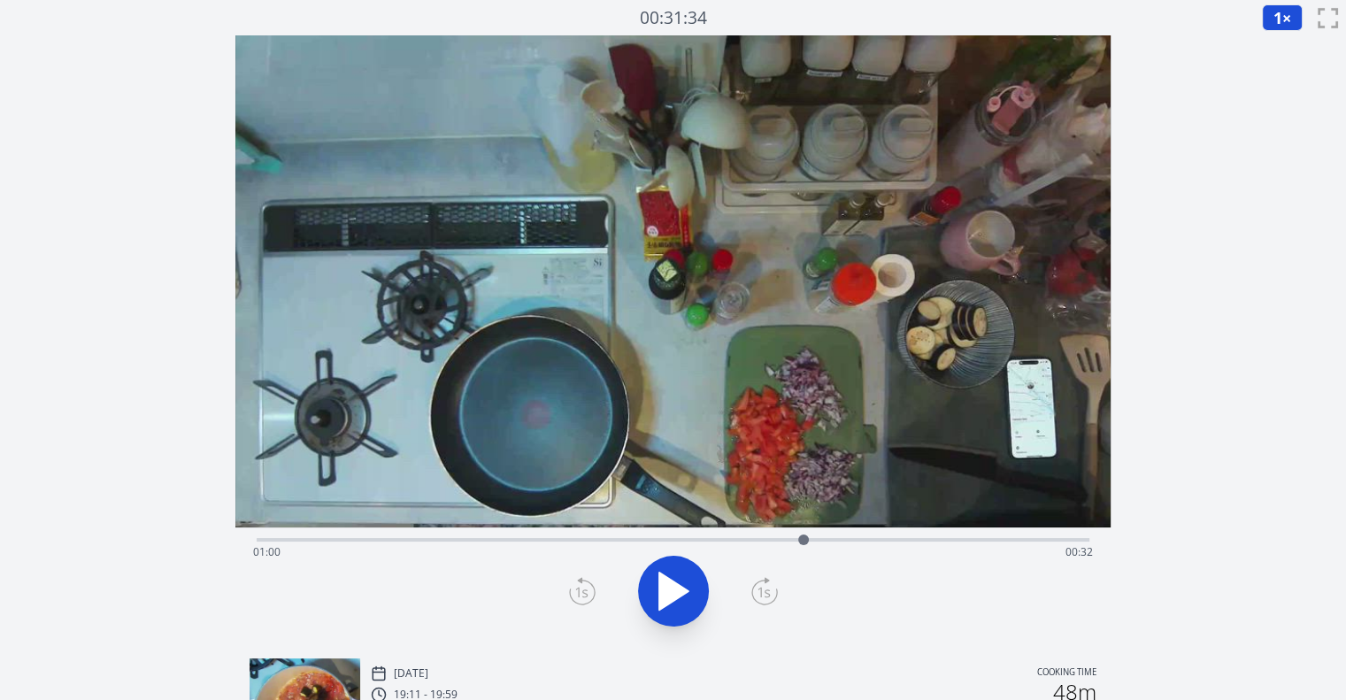
click at [768, 585] on icon at bounding box center [764, 591] width 27 height 28
drag, startPoint x: 768, startPoint y: 585, endPoint x: 691, endPoint y: 572, distance: 78.0
click at [691, 572] on div at bounding box center [673, 591] width 854 height 85
click at [802, 539] on div at bounding box center [803, 539] width 11 height 11
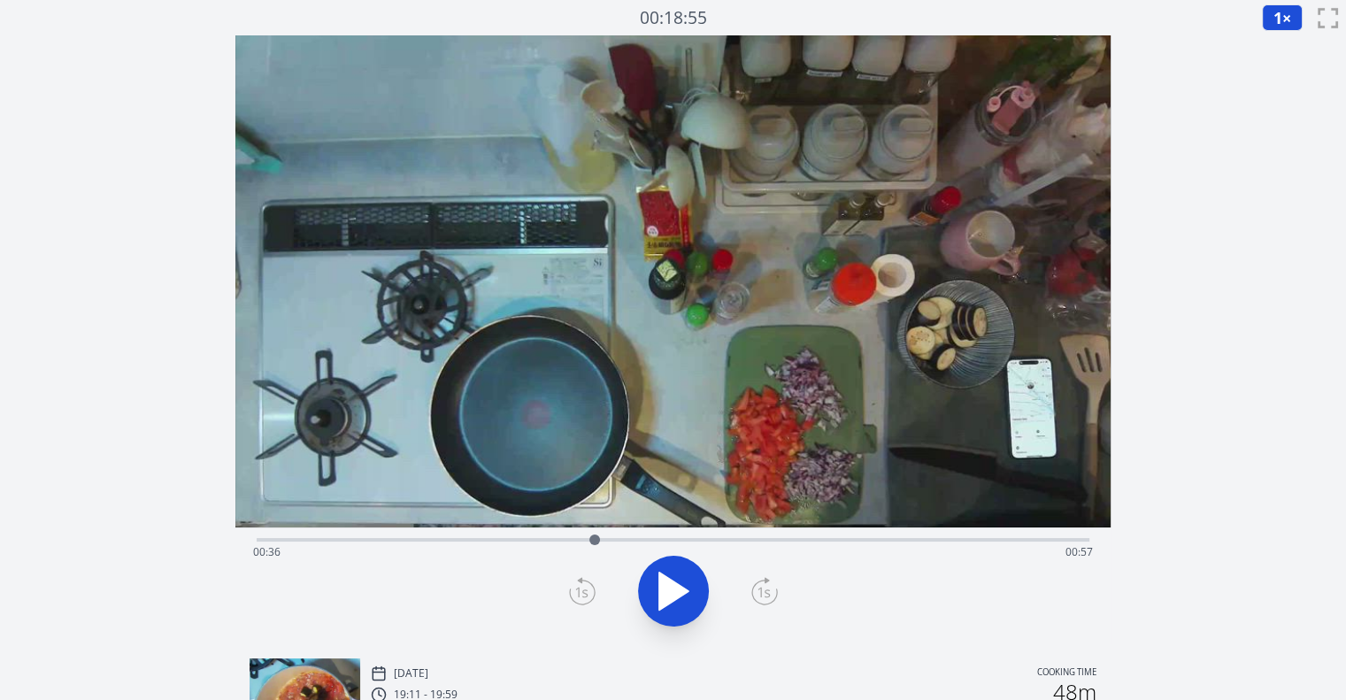
drag, startPoint x: 802, startPoint y: 539, endPoint x: 638, endPoint y: 495, distance: 169.5
click at [638, 495] on div "Time elapsed: 00:36 Time remaining: 00:57" at bounding box center [672, 339] width 875 height 609
click at [766, 605] on div at bounding box center [673, 591] width 854 height 85
drag, startPoint x: 766, startPoint y: 605, endPoint x: 773, endPoint y: 584, distance: 22.4
click at [773, 584] on div at bounding box center [673, 591] width 854 height 85
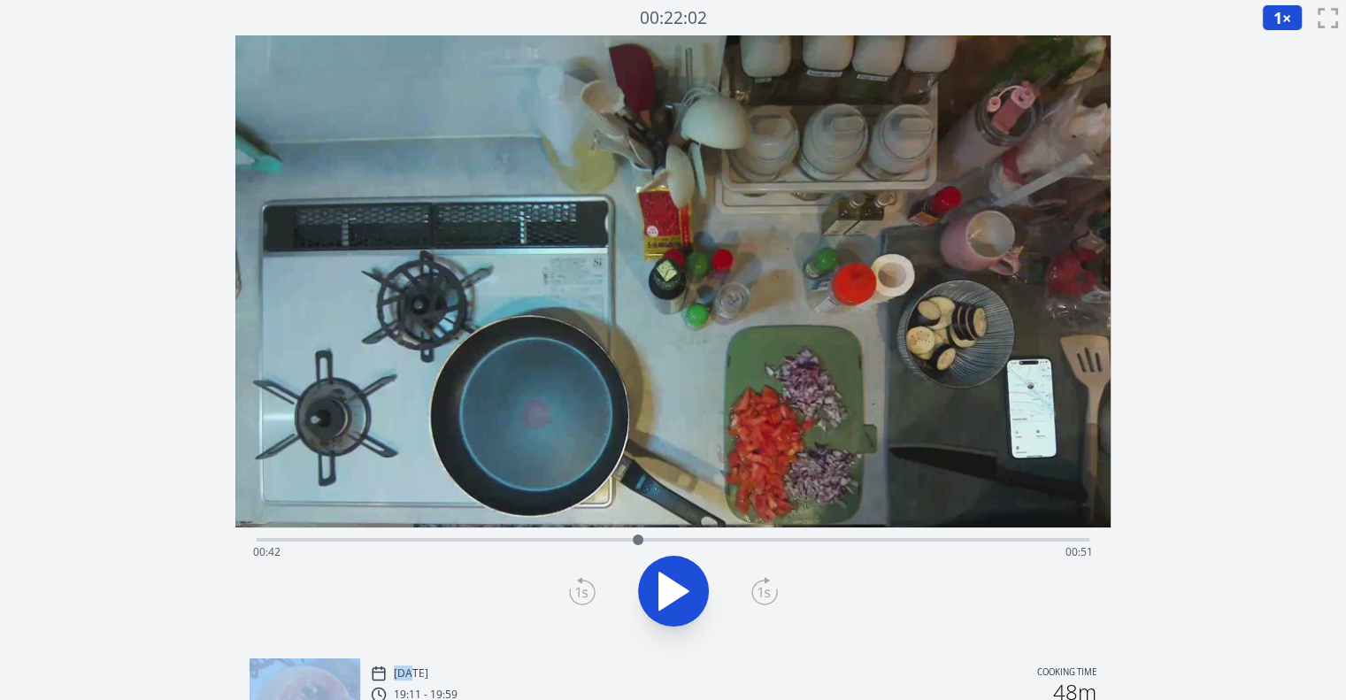
click at [773, 584] on icon at bounding box center [764, 591] width 27 height 28
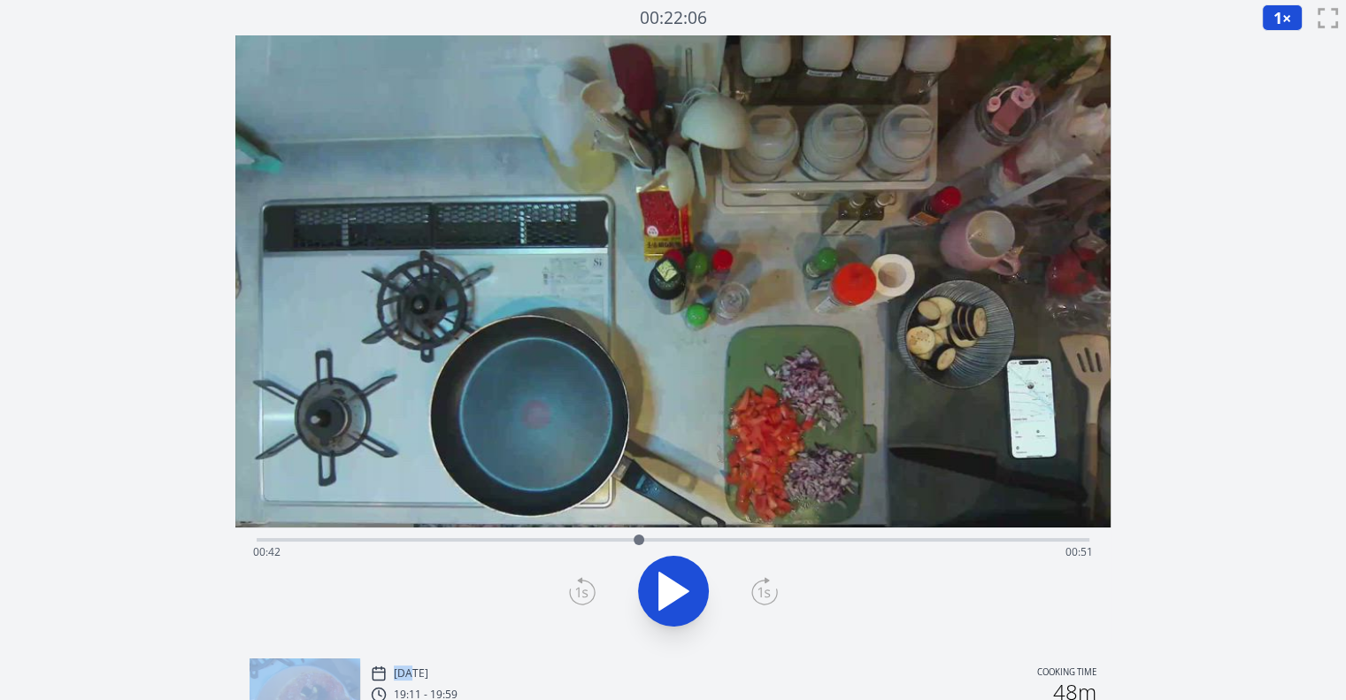
click at [773, 584] on icon at bounding box center [764, 591] width 27 height 28
drag, startPoint x: 773, startPoint y: 584, endPoint x: 694, endPoint y: 587, distance: 78.8
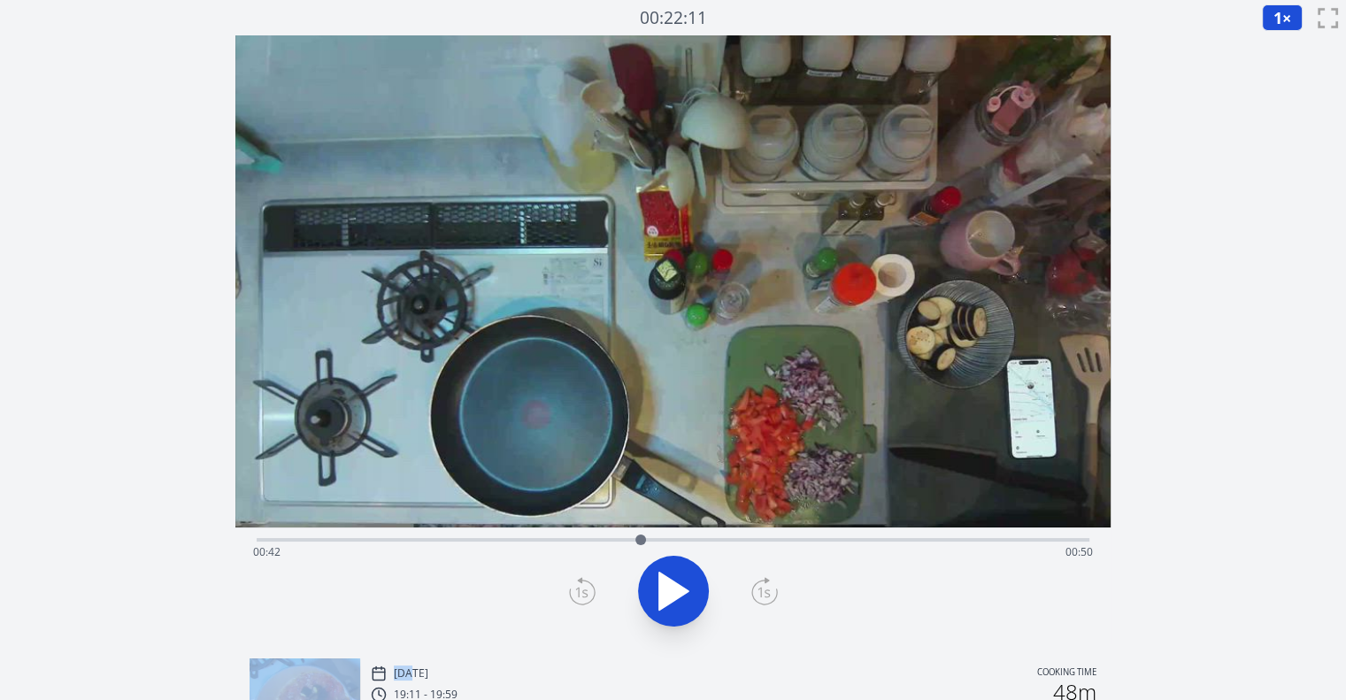
click at [694, 587] on div at bounding box center [673, 591] width 854 height 85
click at [694, 587] on icon at bounding box center [673, 591] width 50 height 50
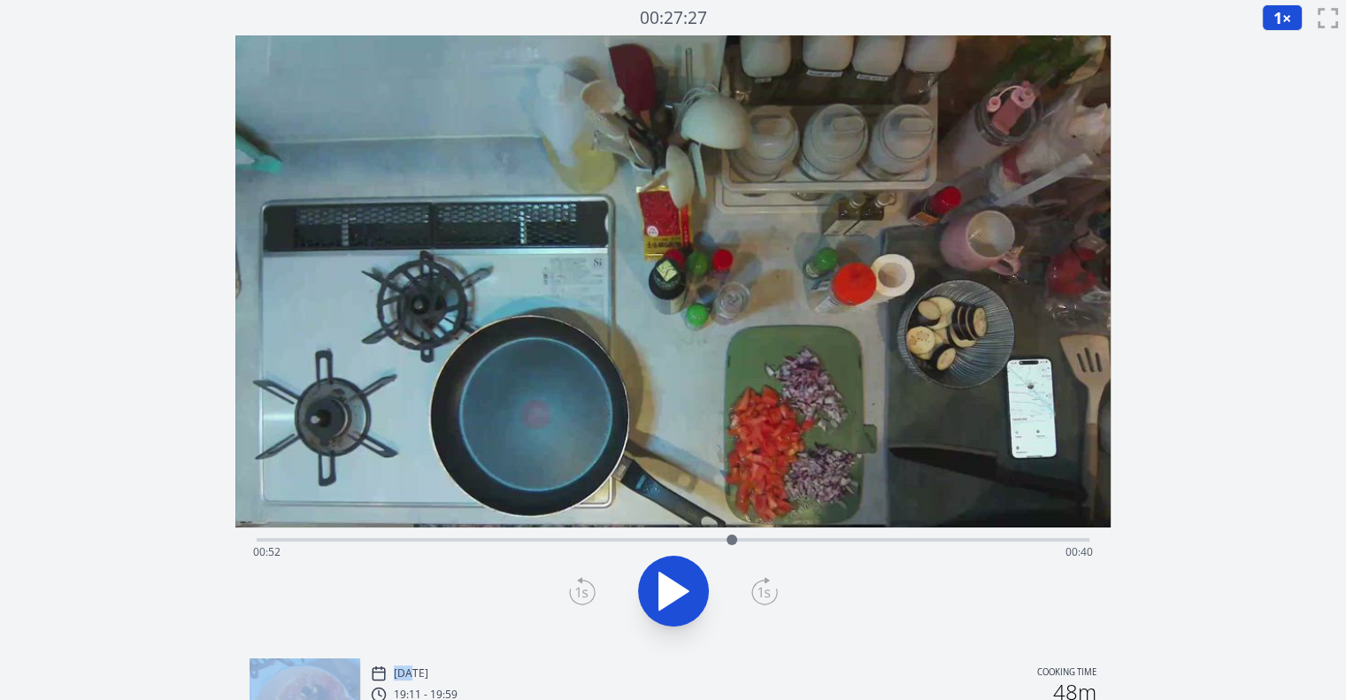
click at [694, 587] on icon at bounding box center [673, 591] width 50 height 50
drag, startPoint x: 830, startPoint y: 539, endPoint x: 777, endPoint y: 541, distance: 53.1
click at [777, 541] on div at bounding box center [776, 539] width 11 height 11
click at [687, 580] on icon at bounding box center [673, 591] width 50 height 50
click at [576, 593] on icon at bounding box center [582, 591] width 27 height 28
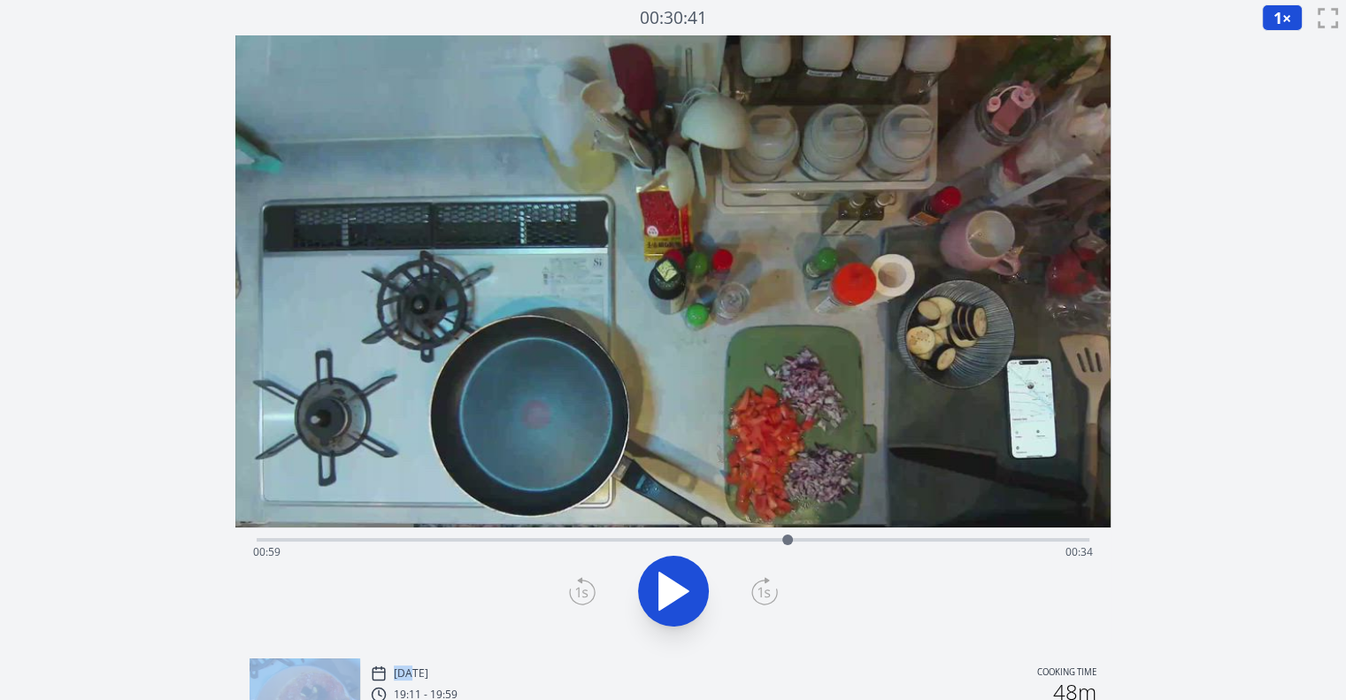
click at [576, 593] on icon at bounding box center [582, 591] width 27 height 28
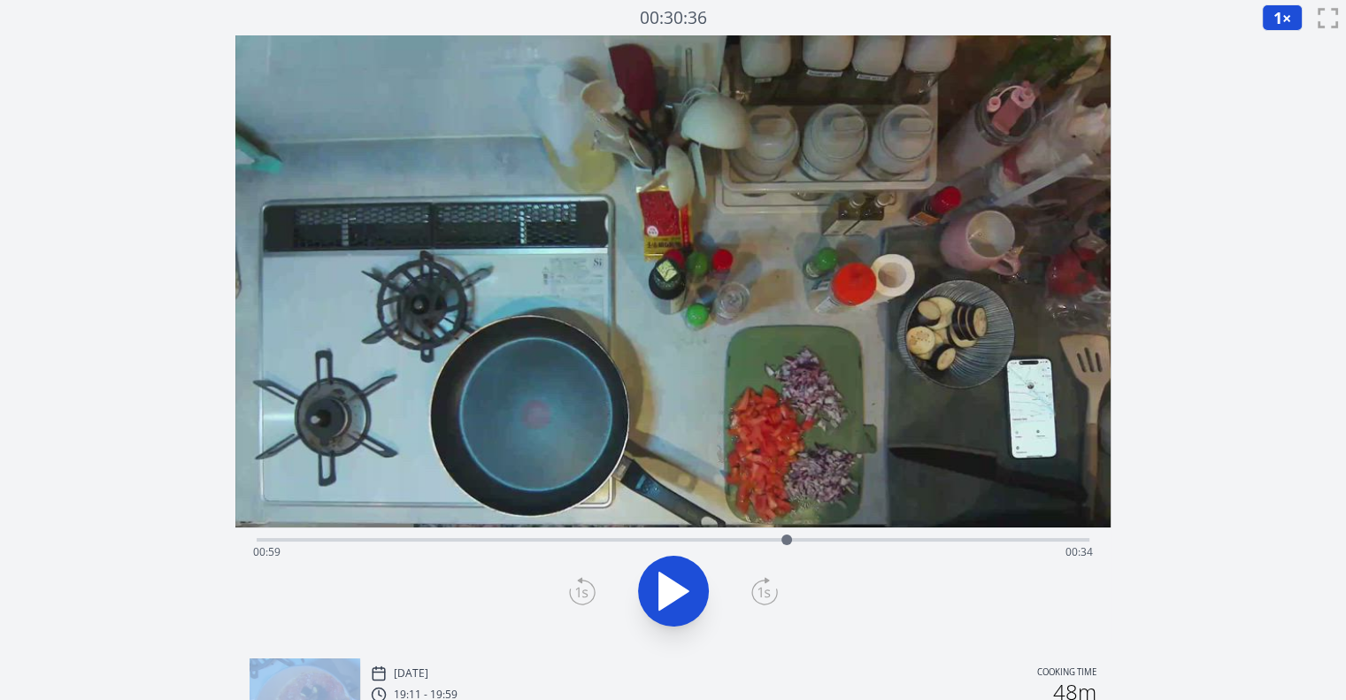
click at [576, 593] on icon at bounding box center [582, 591] width 27 height 28
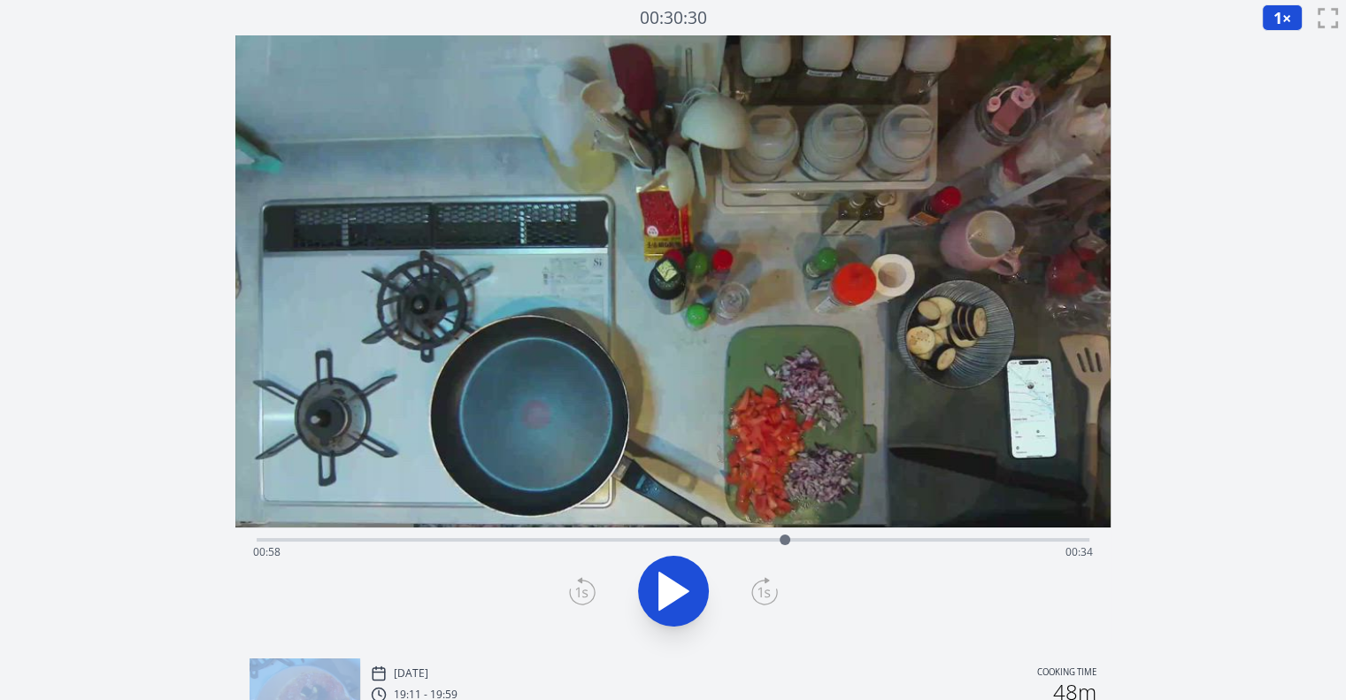
click at [576, 593] on icon at bounding box center [582, 591] width 27 height 28
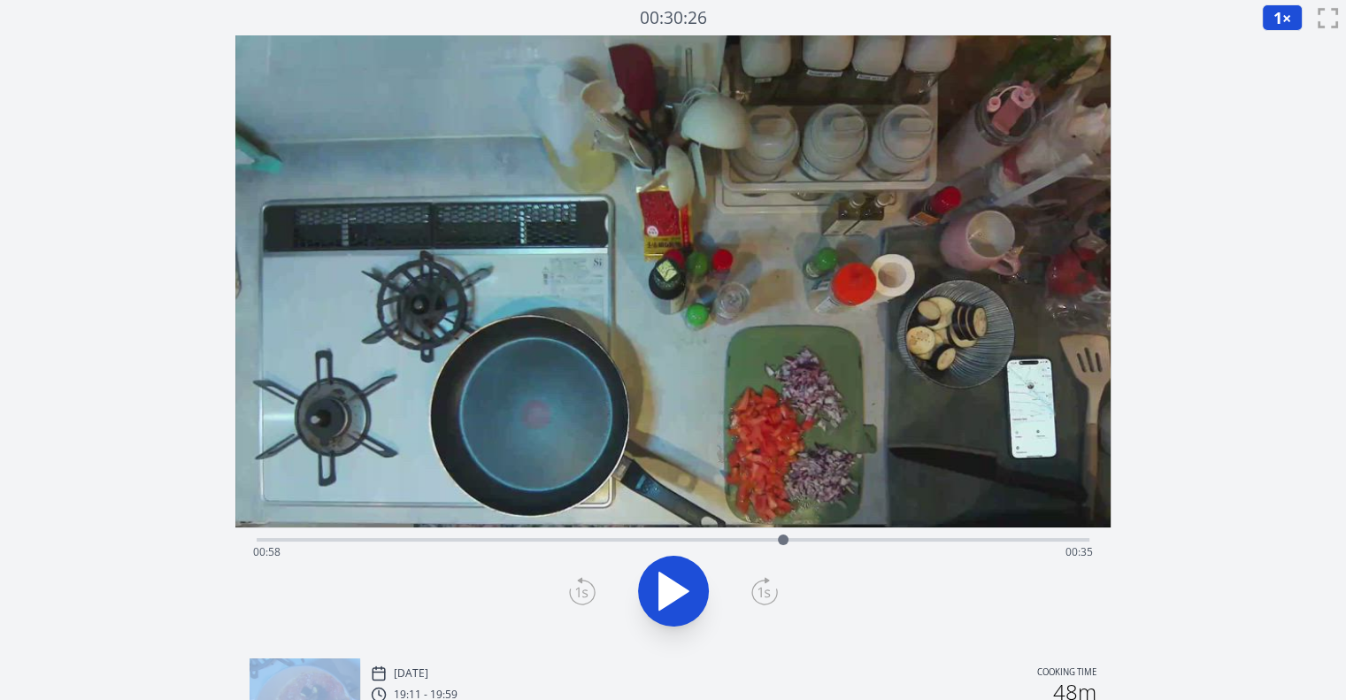
click at [576, 593] on icon at bounding box center [582, 591] width 27 height 28
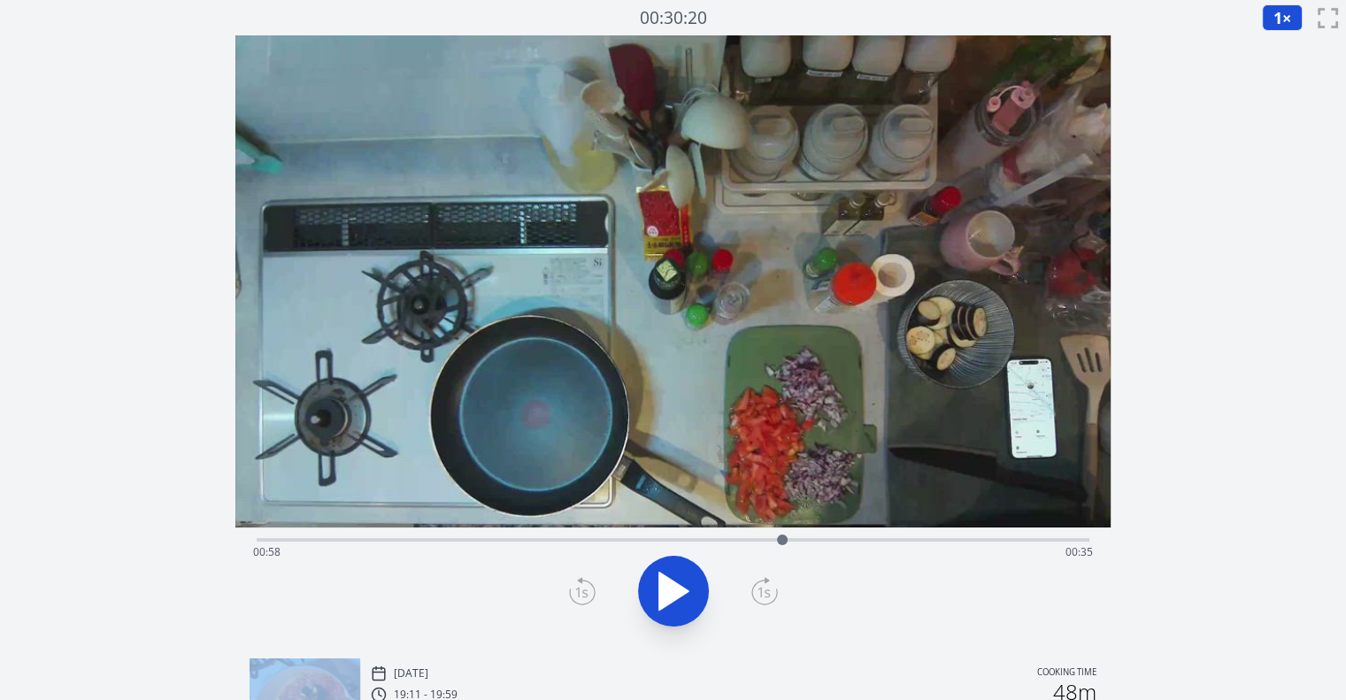
click at [576, 593] on icon at bounding box center [582, 591] width 27 height 28
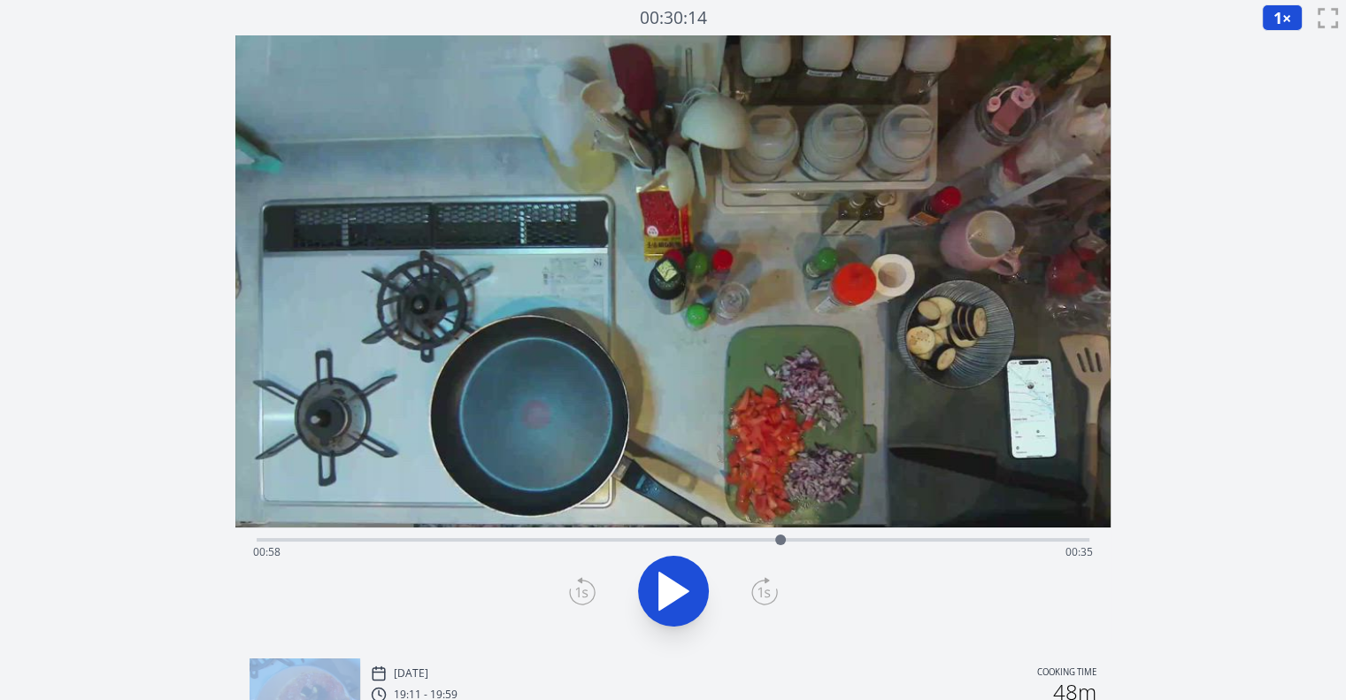
click at [576, 593] on icon at bounding box center [582, 591] width 27 height 28
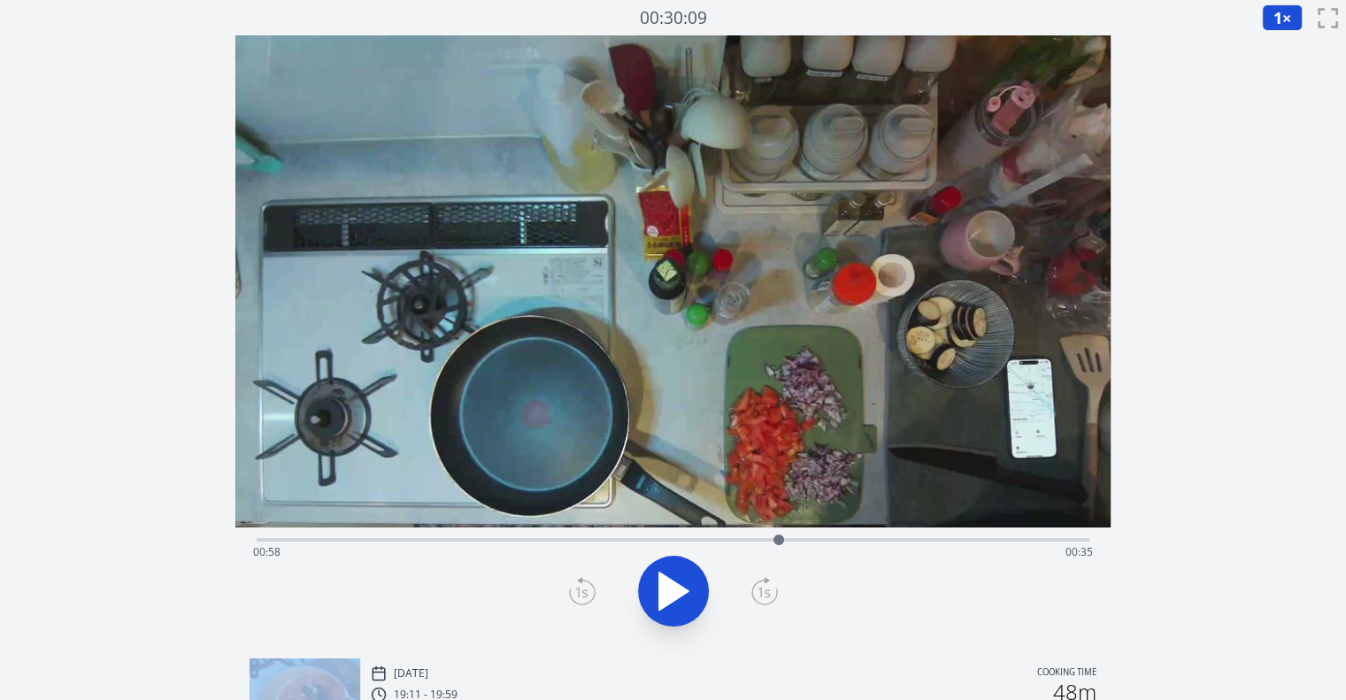
click at [576, 593] on icon at bounding box center [582, 591] width 27 height 28
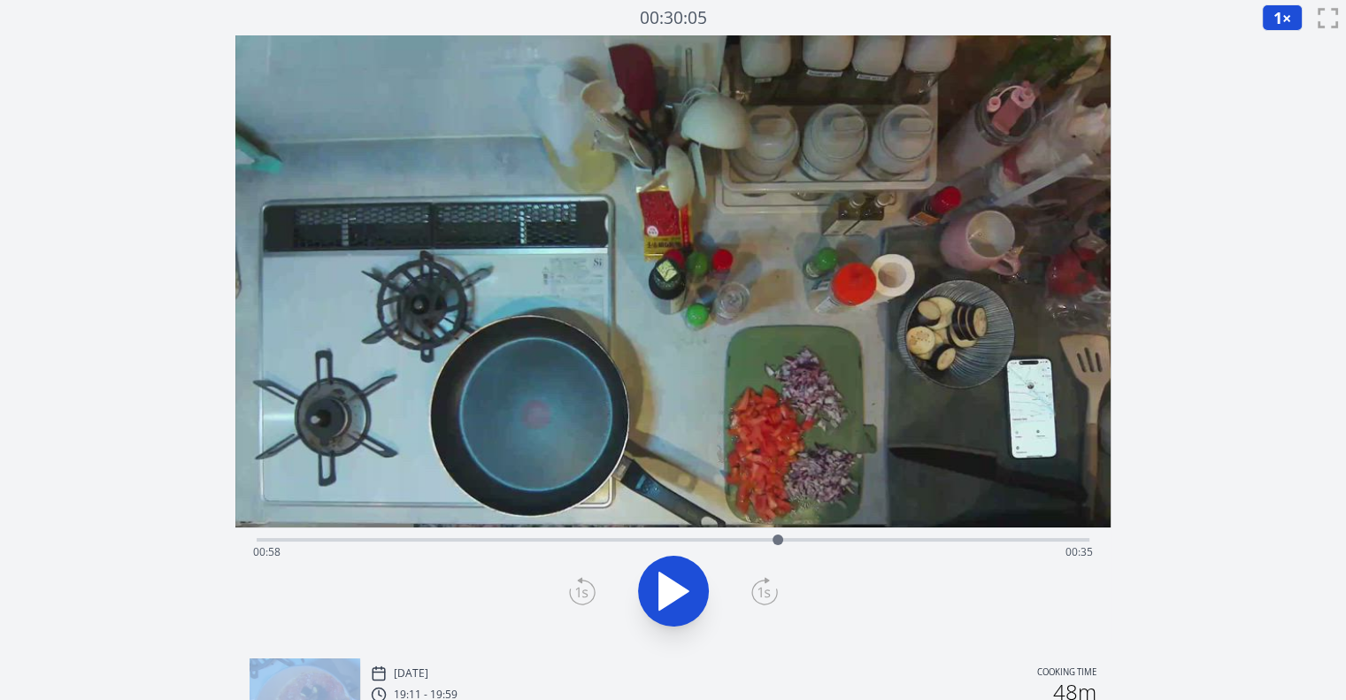
click at [576, 593] on icon at bounding box center [582, 591] width 27 height 28
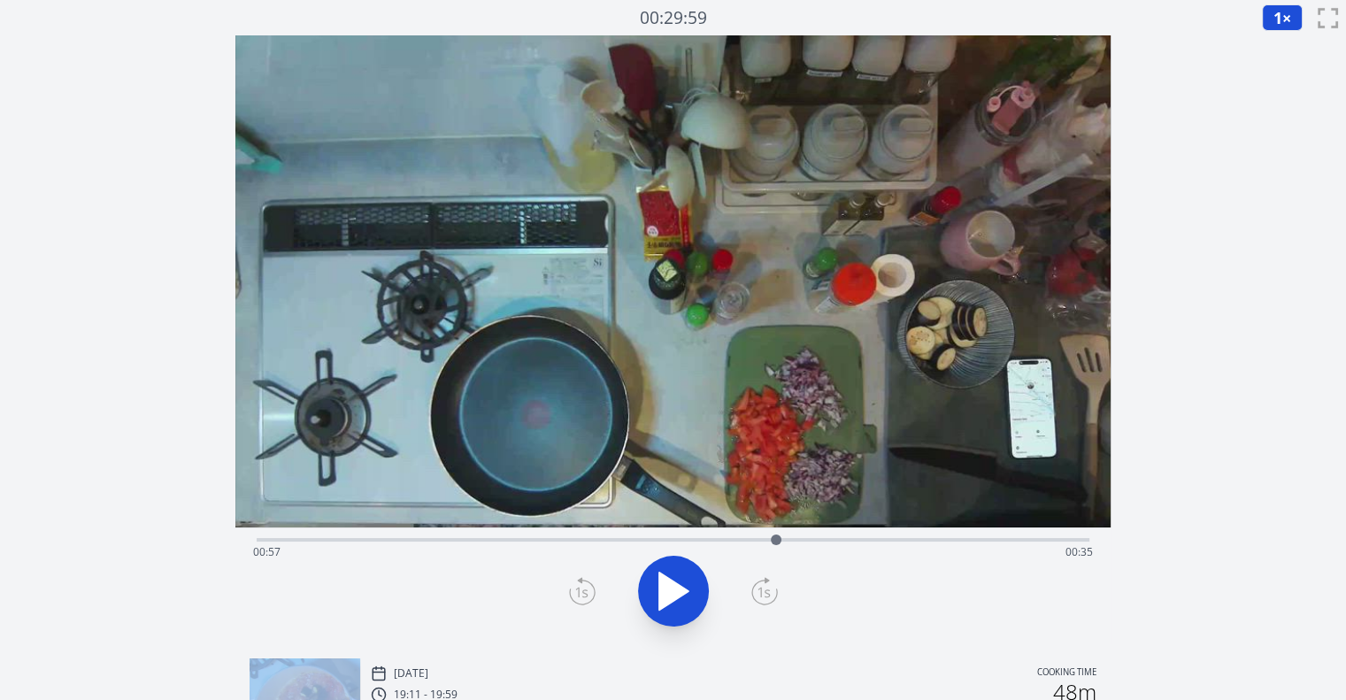
click at [576, 593] on icon at bounding box center [582, 591] width 27 height 28
click at [771, 591] on icon at bounding box center [764, 591] width 27 height 28
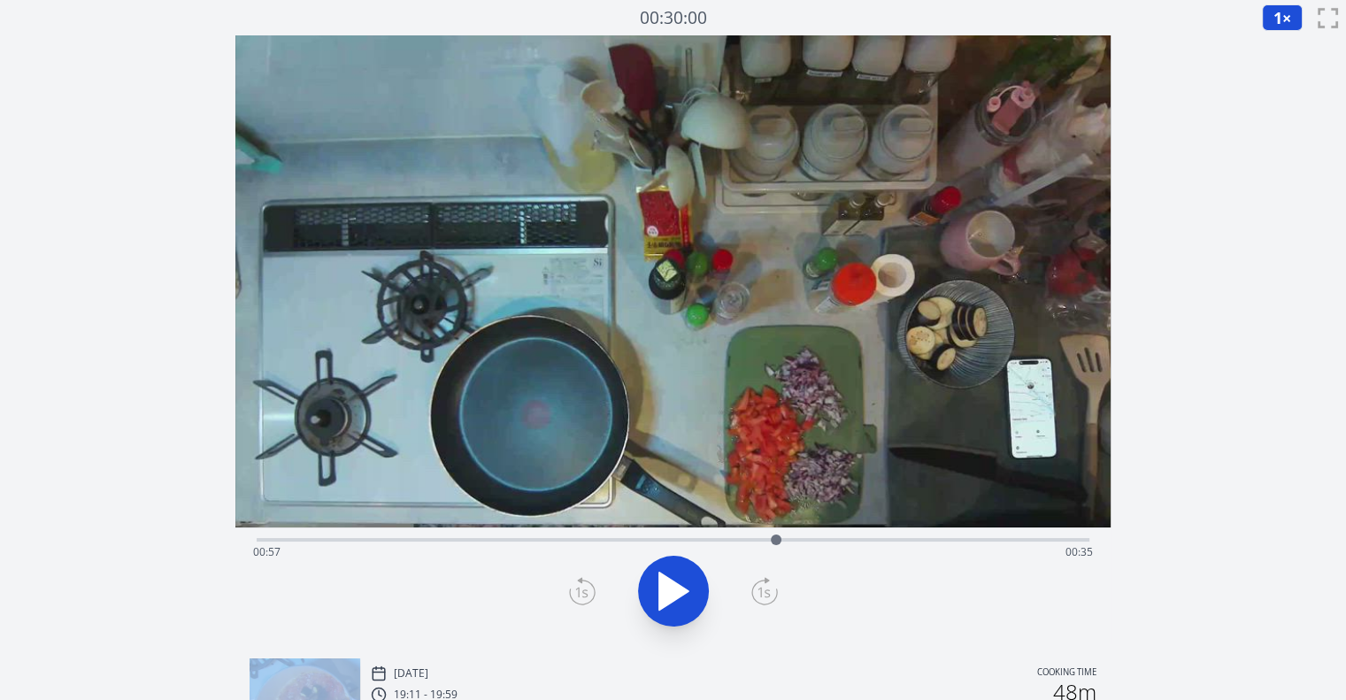
click at [771, 591] on icon at bounding box center [764, 591] width 27 height 28
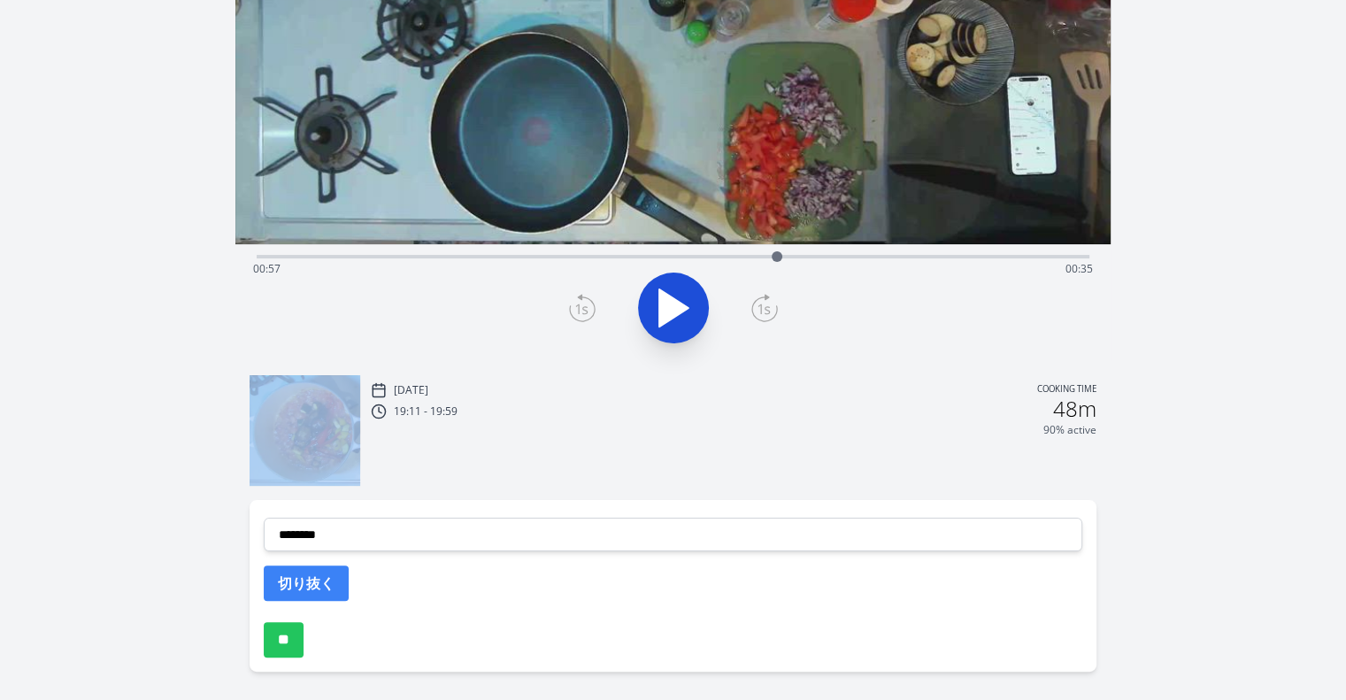
scroll to position [283, 0]
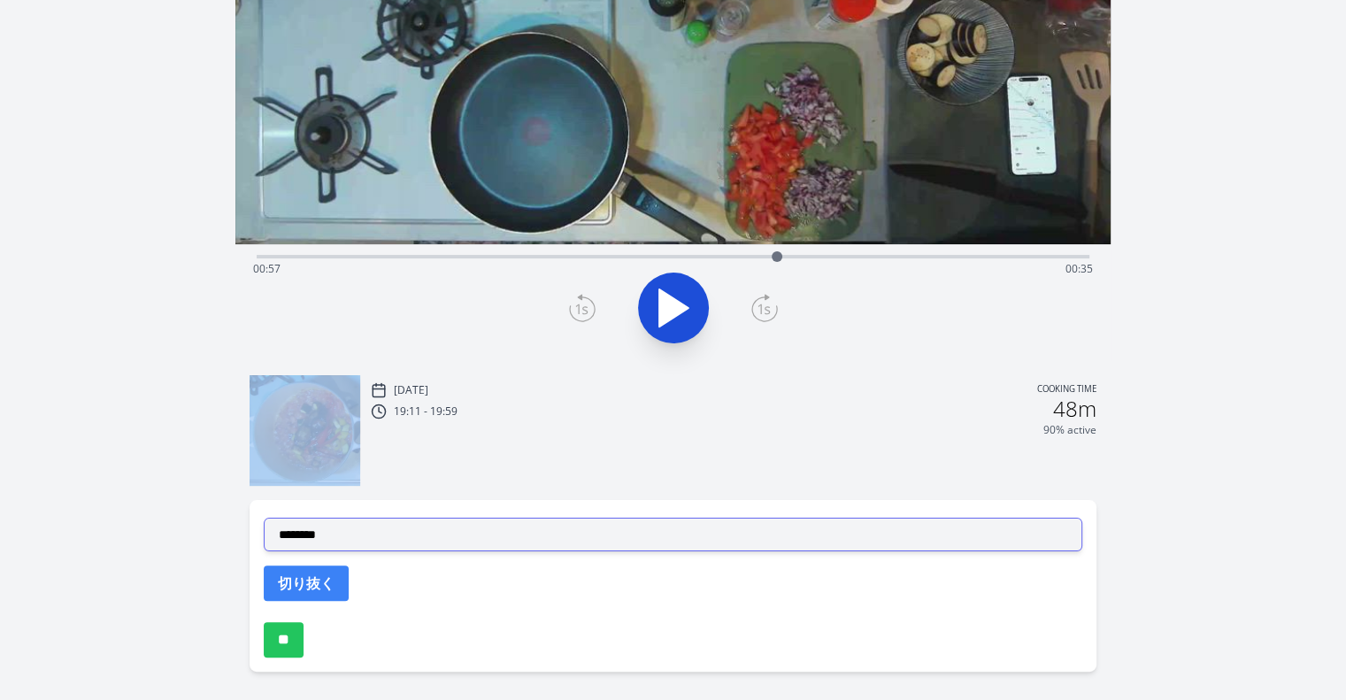
click at [771, 542] on select "**********" at bounding box center [673, 535] width 818 height 34
select select "**********"
click at [264, 518] on select "**********" at bounding box center [673, 535] width 818 height 34
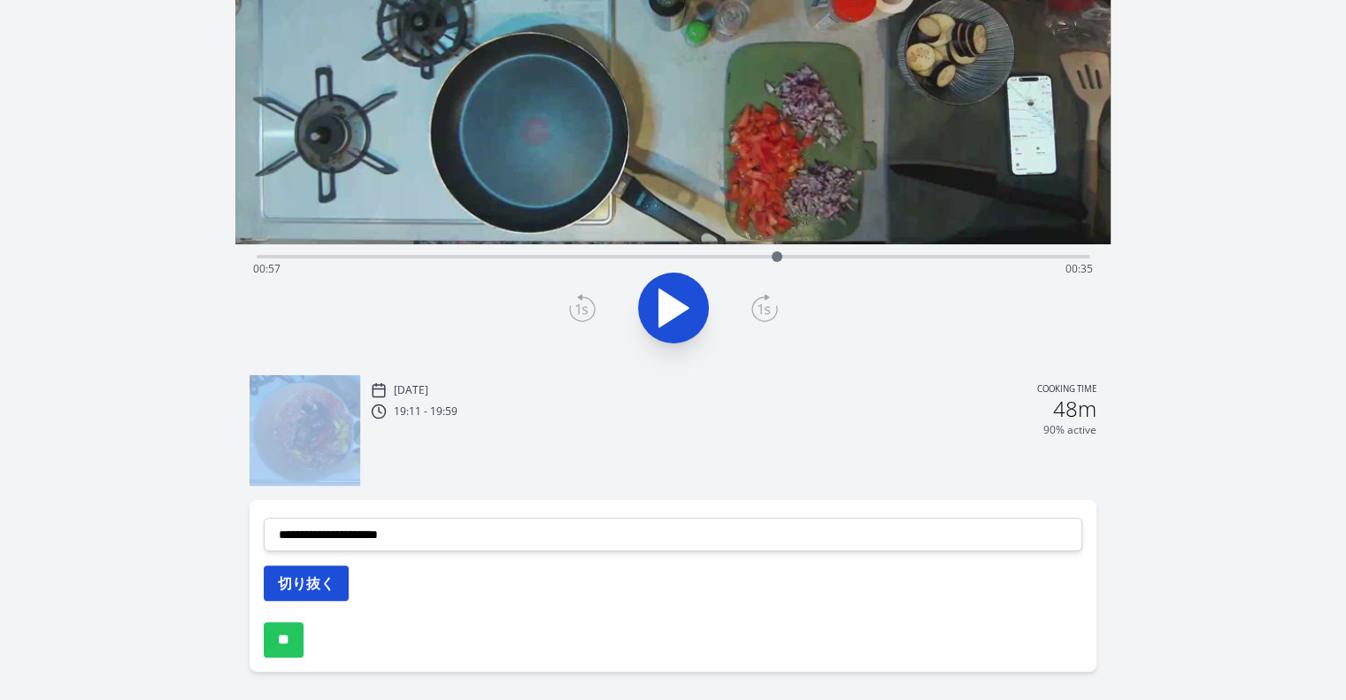
click at [309, 594] on button "切り抜く" at bounding box center [306, 582] width 85 height 35
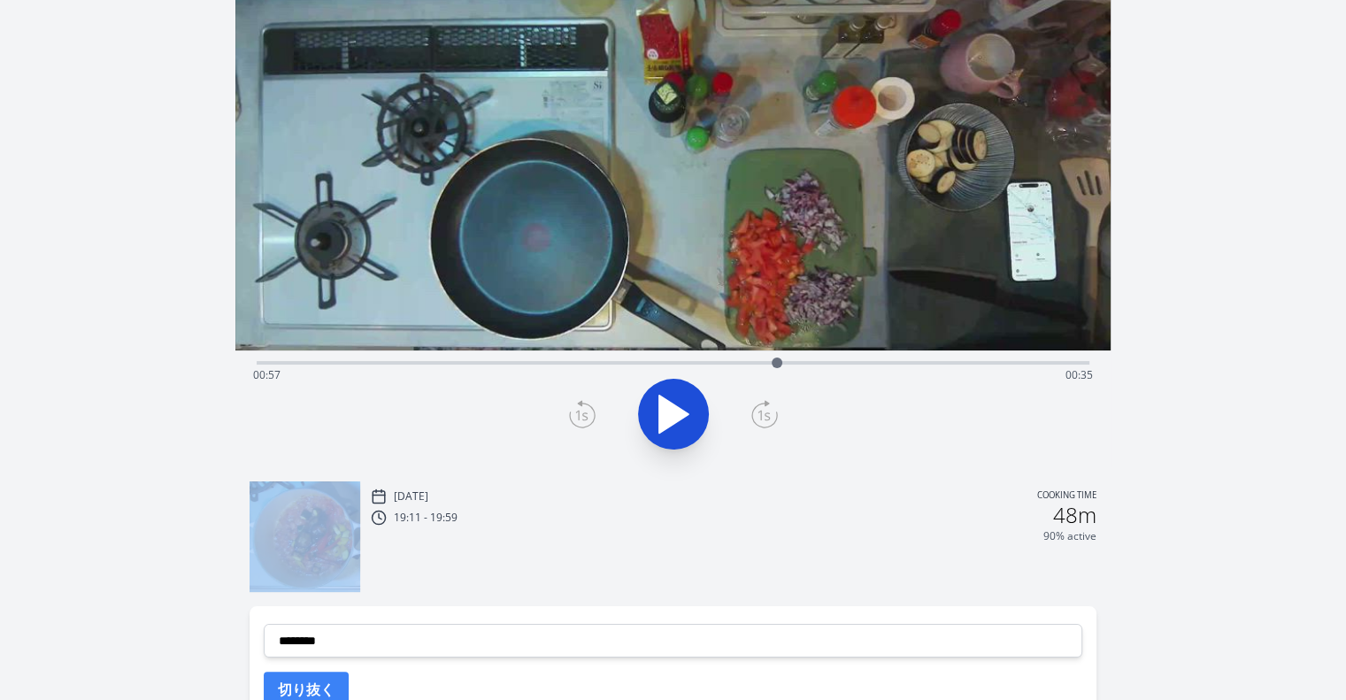
scroll to position [0, 0]
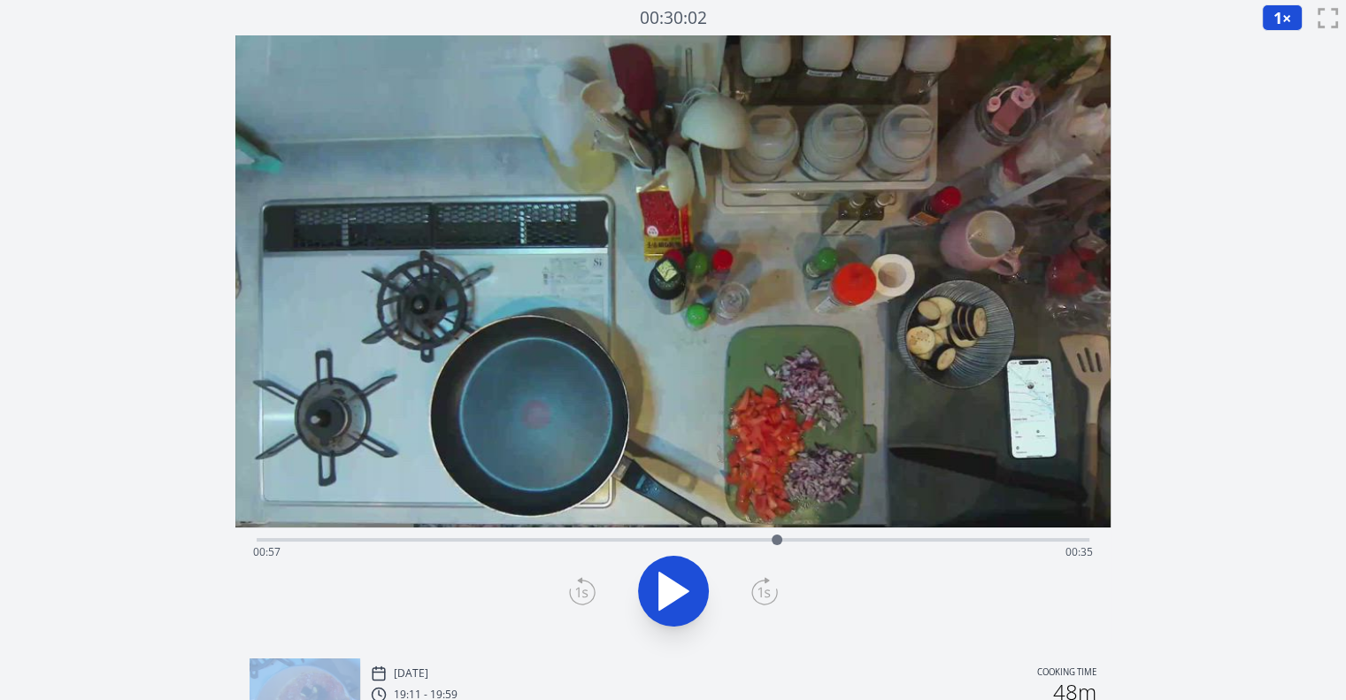
click at [692, 581] on icon at bounding box center [673, 591] width 50 height 50
click at [589, 599] on icon at bounding box center [582, 591] width 27 height 28
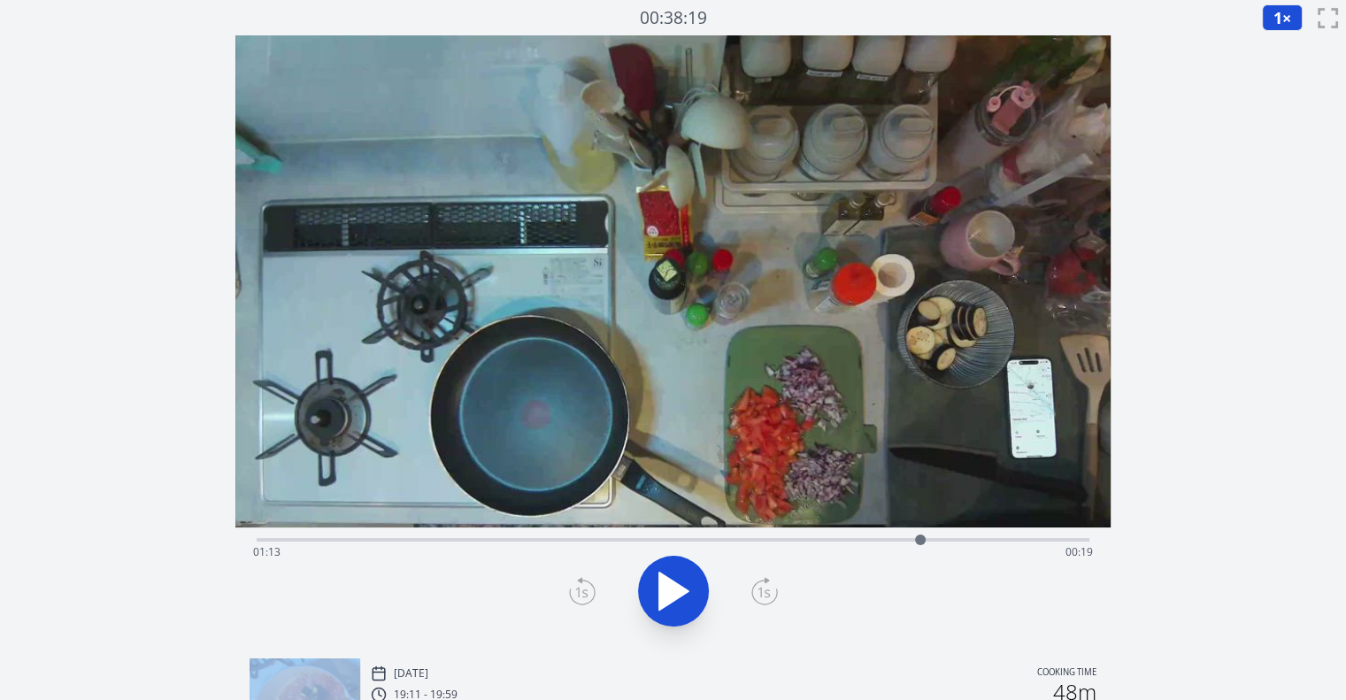
click at [589, 599] on icon at bounding box center [582, 591] width 27 height 28
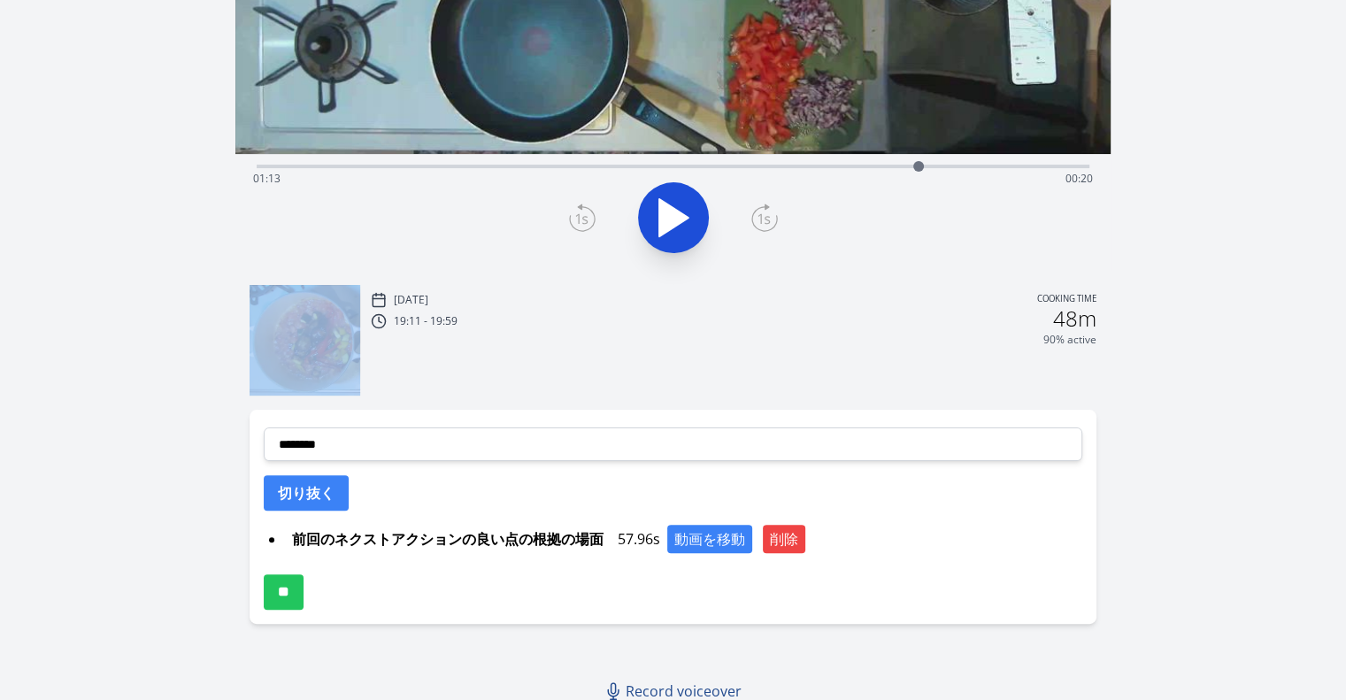
scroll to position [374, 0]
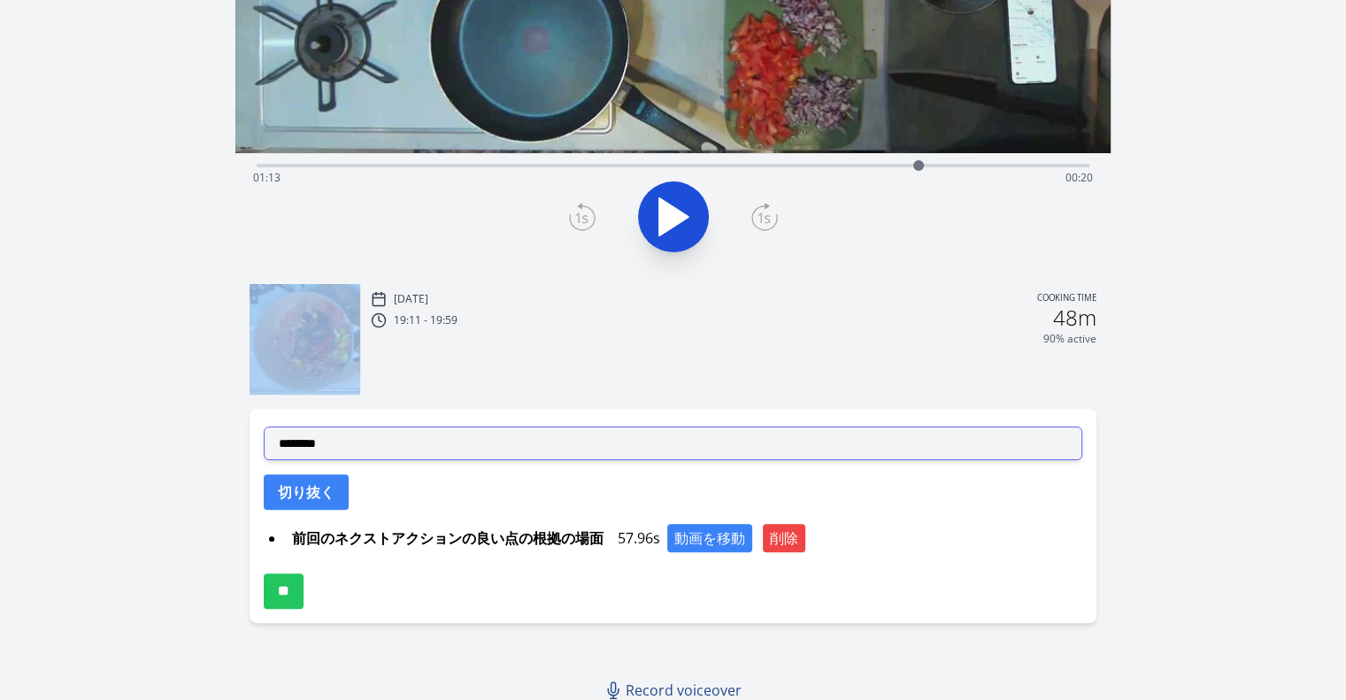
click at [545, 445] on select "**********" at bounding box center [673, 443] width 818 height 34
select select "**********"
click at [264, 426] on select "**********" at bounding box center [673, 443] width 818 height 34
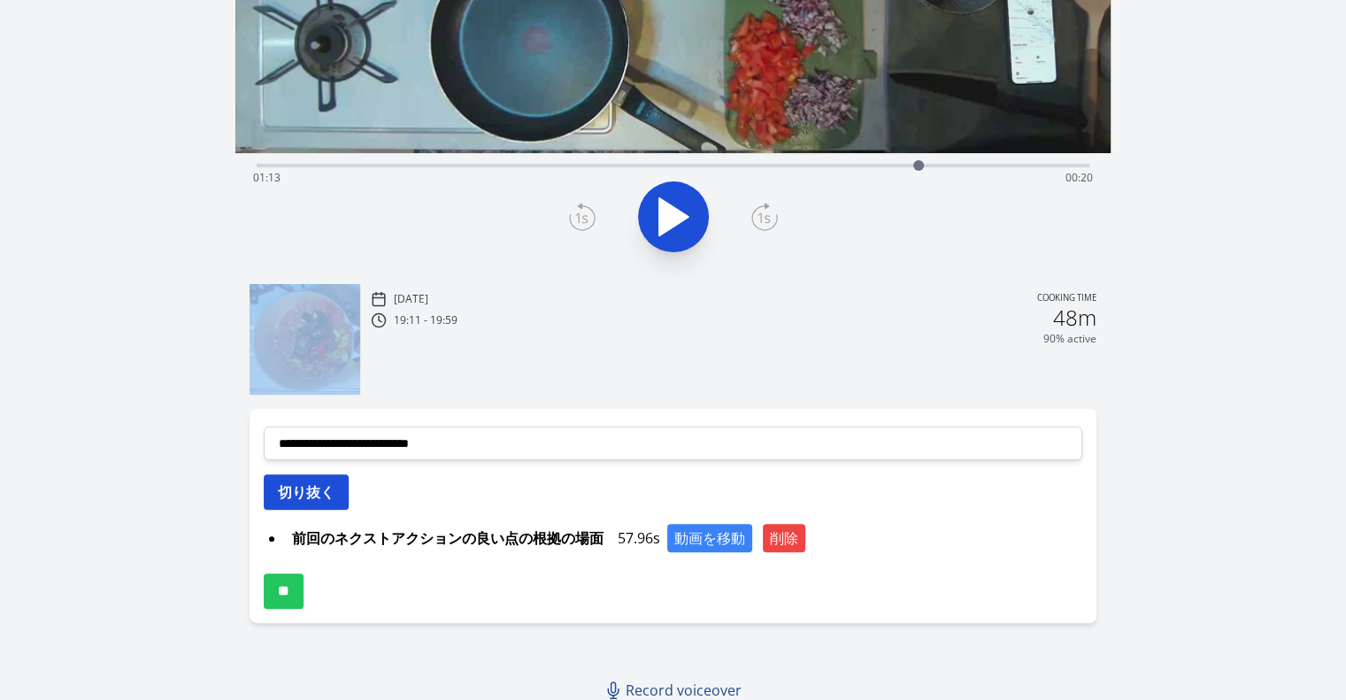
click at [329, 495] on button "切り抜く" at bounding box center [306, 491] width 85 height 35
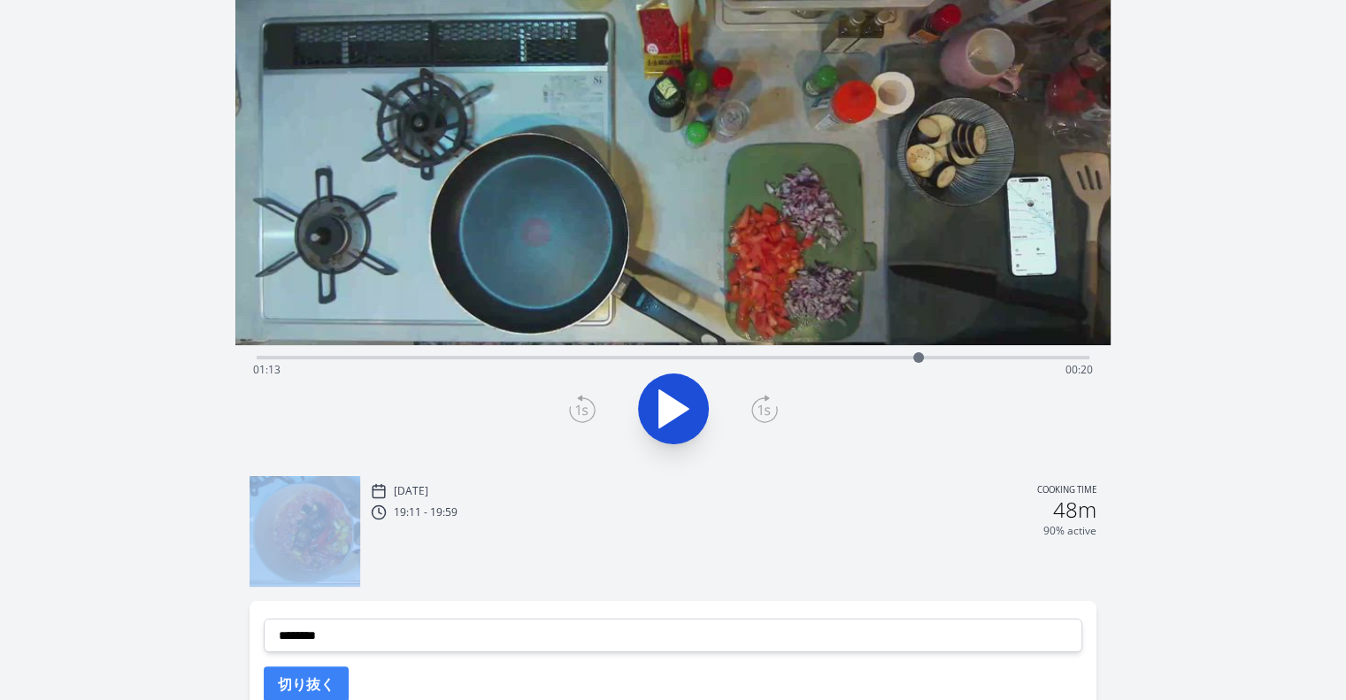
scroll to position [177, 0]
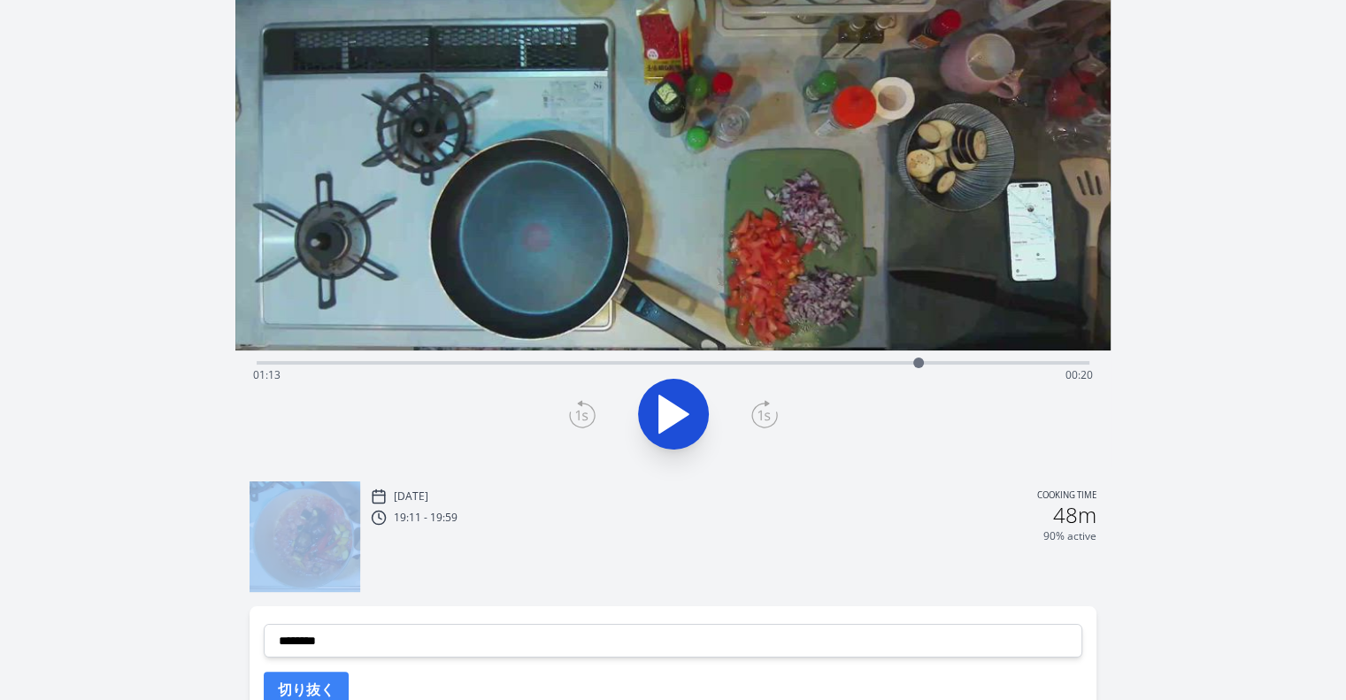
drag, startPoint x: 840, startPoint y: 270, endPoint x: 982, endPoint y: -58, distance: 357.0
click at [982, 0] on html "Discard Recording? You will not be able to recover this once discarded. Cancel …" at bounding box center [673, 385] width 1346 height 1124
drag, startPoint x: 924, startPoint y: 358, endPoint x: 273, endPoint y: 399, distance: 651.5
click at [273, 399] on div "Time elapsed: 00:09 Time remaining: 01:24" at bounding box center [672, 408] width 875 height 117
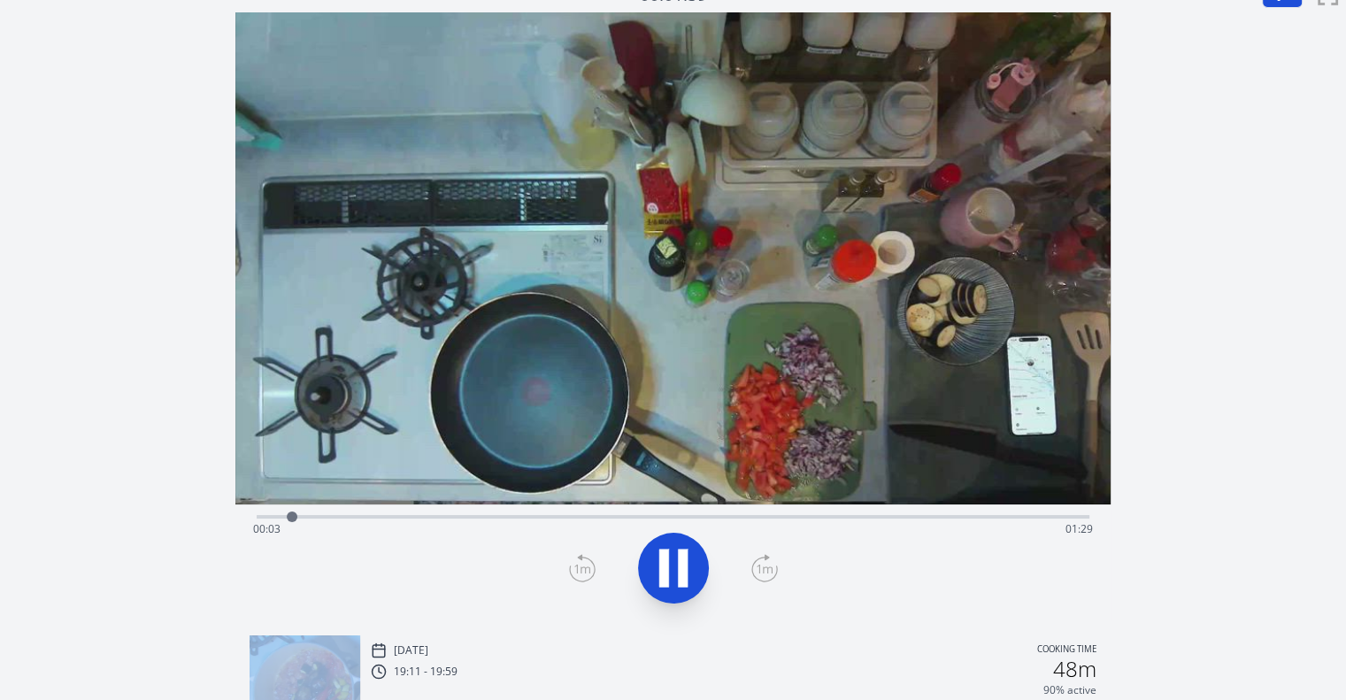
scroll to position [21, 0]
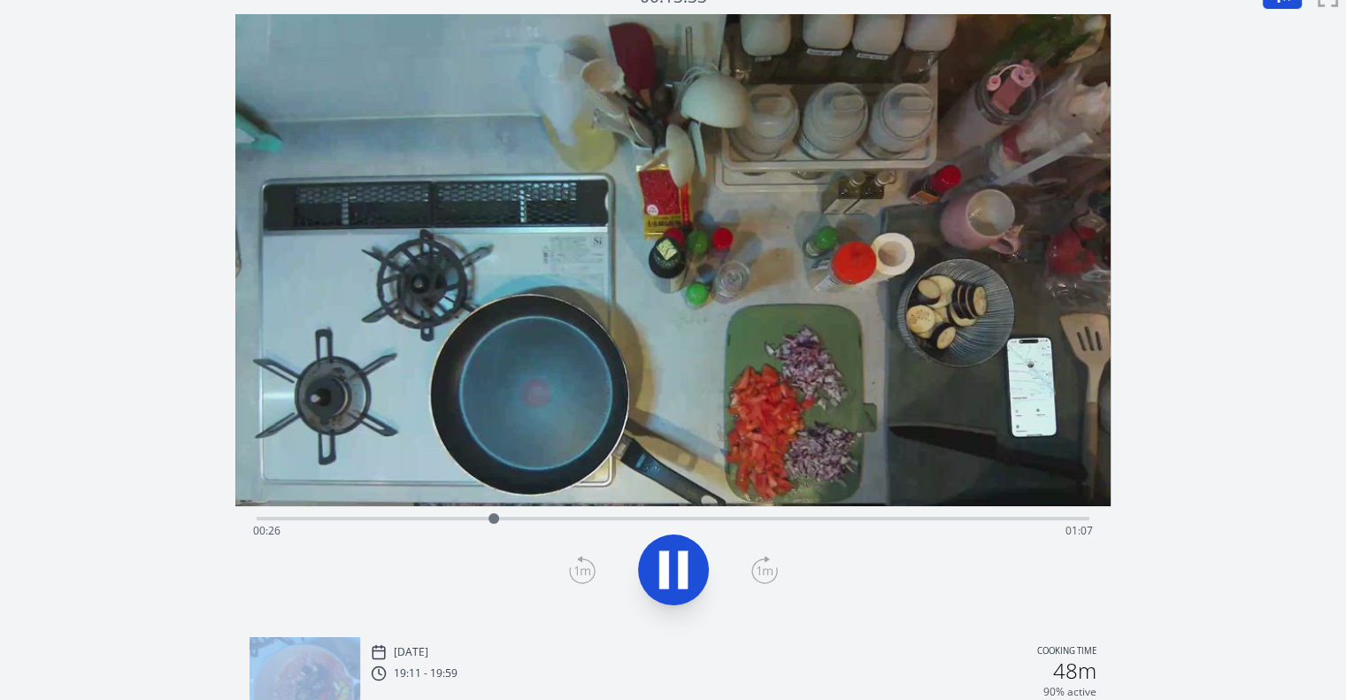
drag, startPoint x: 273, startPoint y: 399, endPoint x: 426, endPoint y: 410, distance: 153.4
click at [426, 410] on video at bounding box center [672, 260] width 875 height 492
drag, startPoint x: 526, startPoint y: 524, endPoint x: 547, endPoint y: 434, distance: 91.8
click at [547, 434] on div "Time elapsed: 00:32 Time remaining: 01:01" at bounding box center [672, 318] width 875 height 609
click at [647, 552] on button at bounding box center [673, 569] width 71 height 71
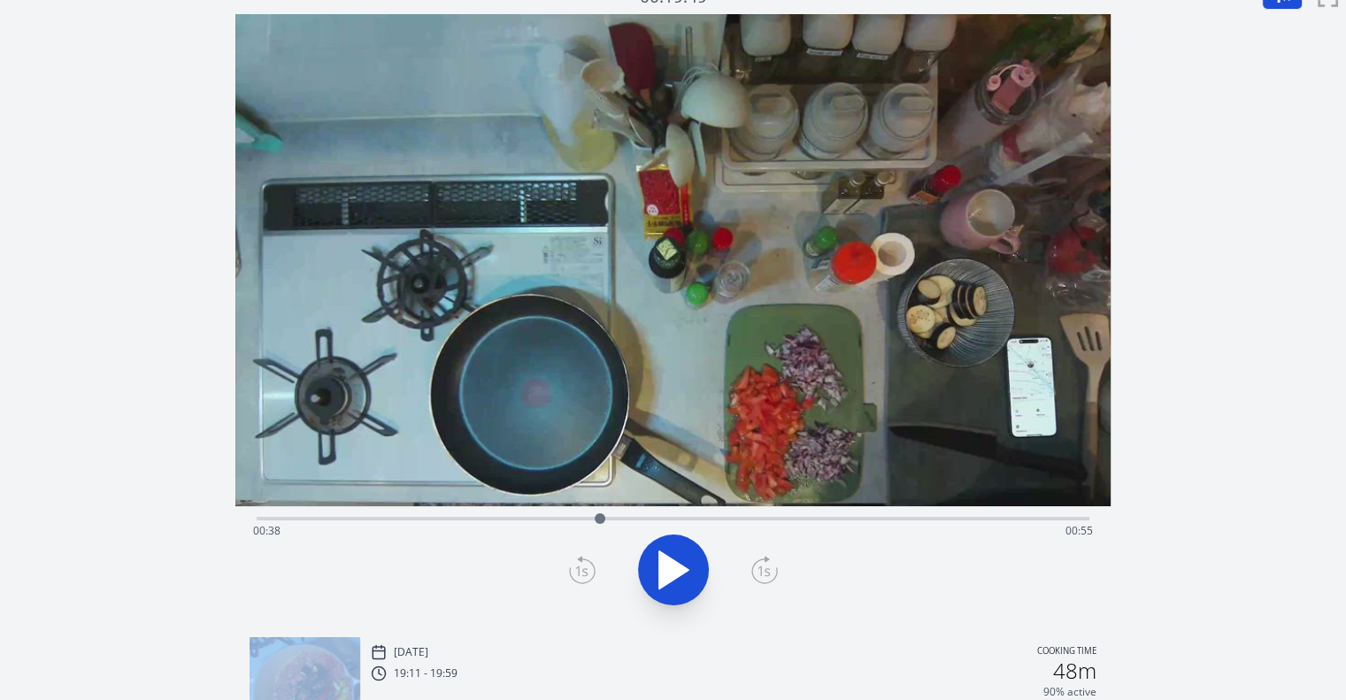
click at [647, 552] on button at bounding box center [673, 569] width 71 height 71
drag, startPoint x: 637, startPoint y: 513, endPoint x: 456, endPoint y: 460, distance: 189.0
click at [456, 460] on div "Time elapsed: 00:22 Time remaining: 01:11" at bounding box center [672, 318] width 875 height 609
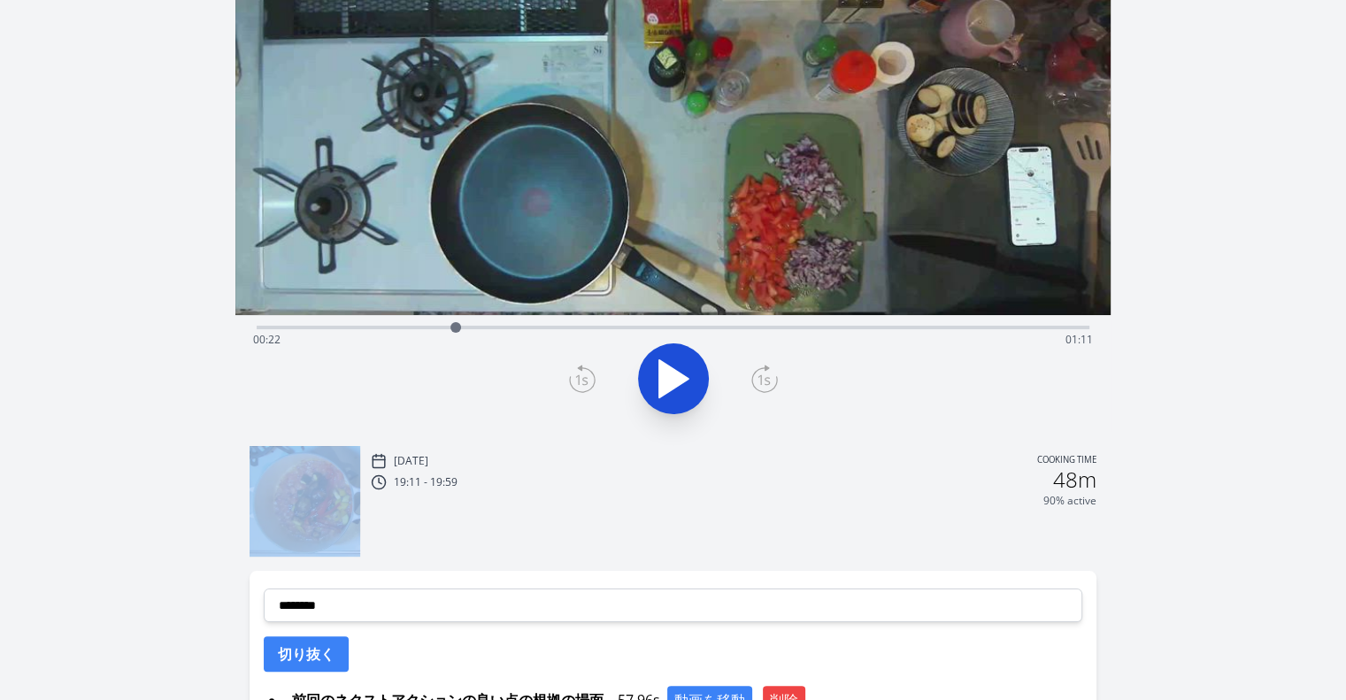
scroll to position [218, 0]
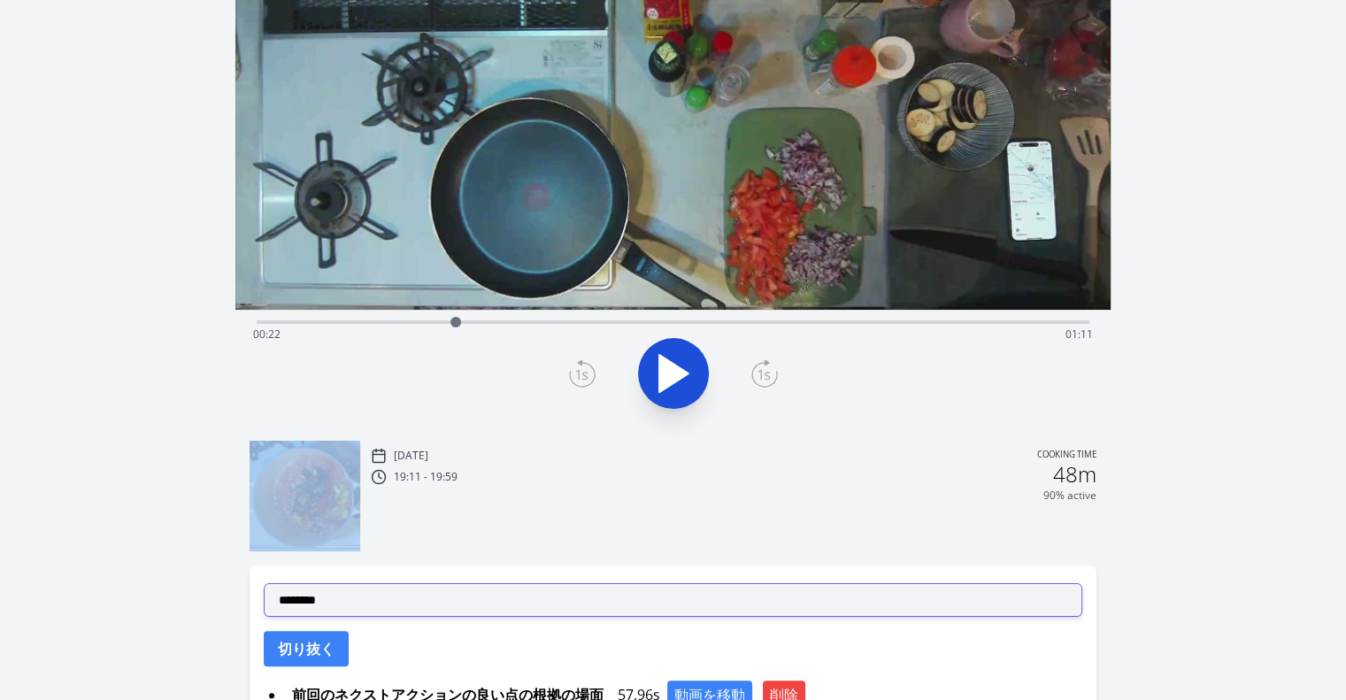
click at [616, 608] on select "**********" at bounding box center [673, 600] width 818 height 34
select select "**********"
click at [264, 583] on select "**********" at bounding box center [673, 600] width 818 height 34
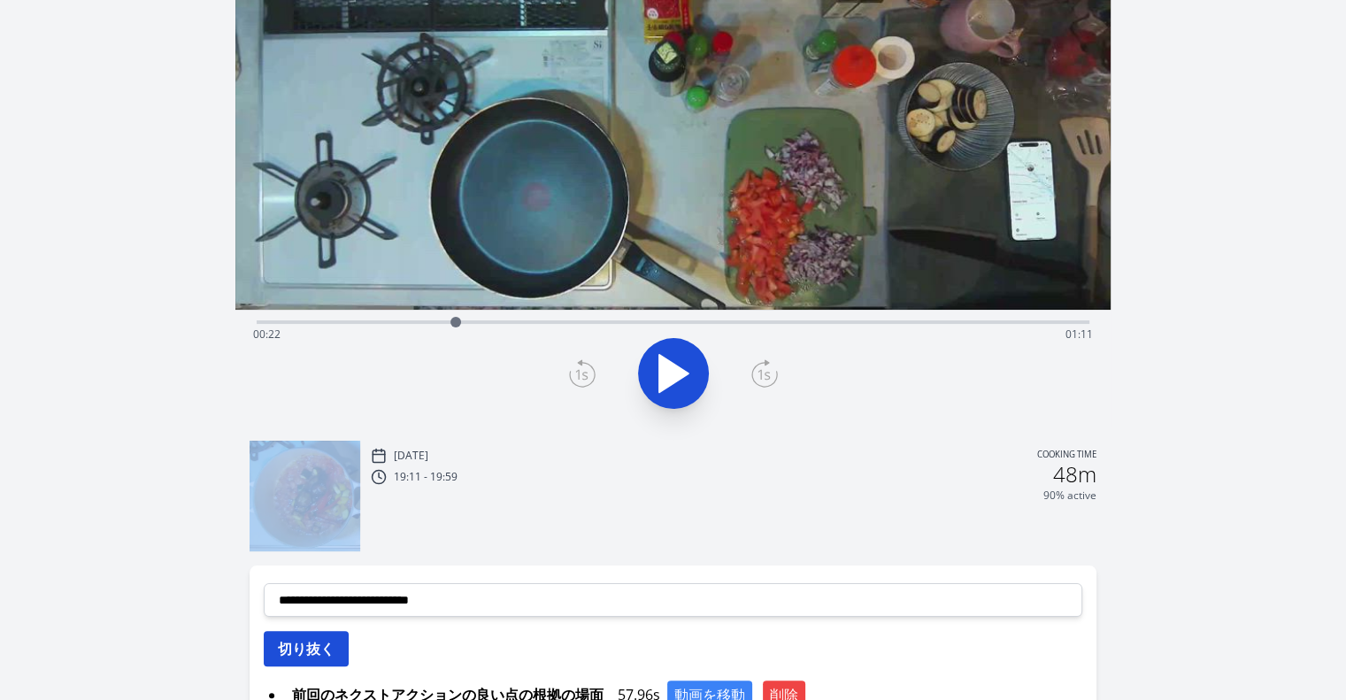
click at [311, 662] on button "切り抜く" at bounding box center [306, 648] width 85 height 35
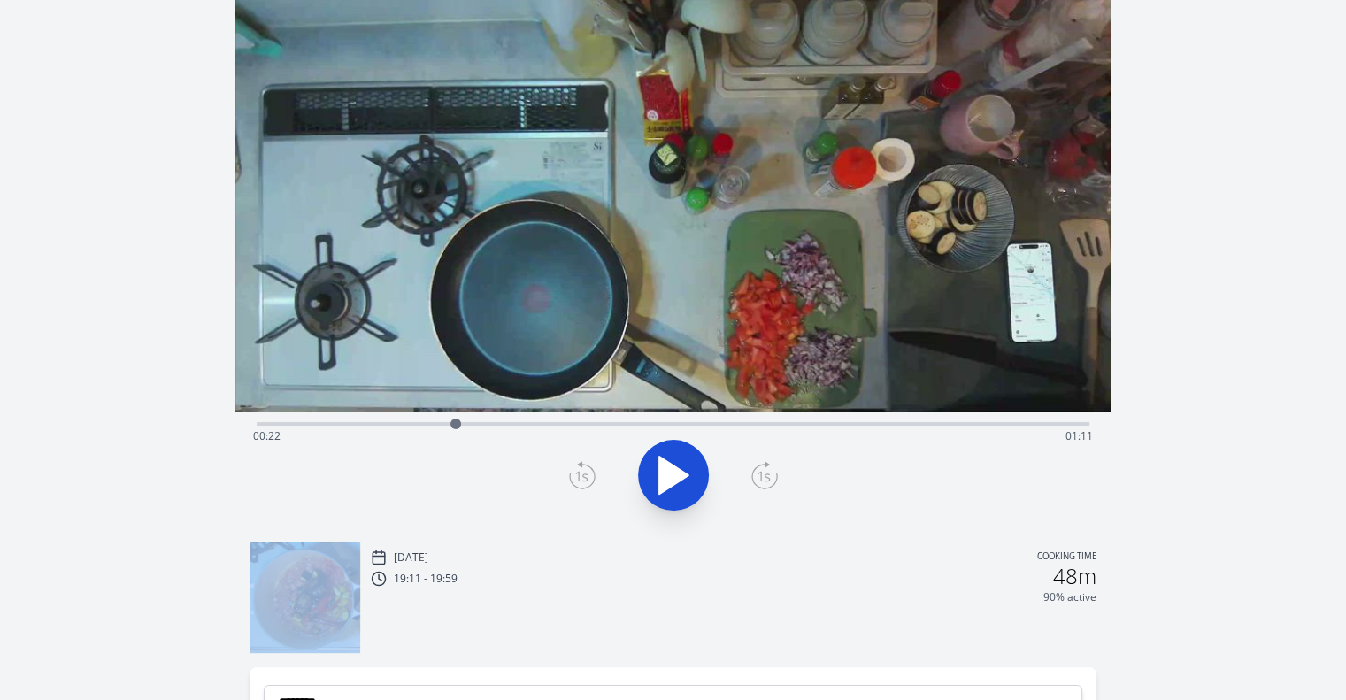
scroll to position [67, 0]
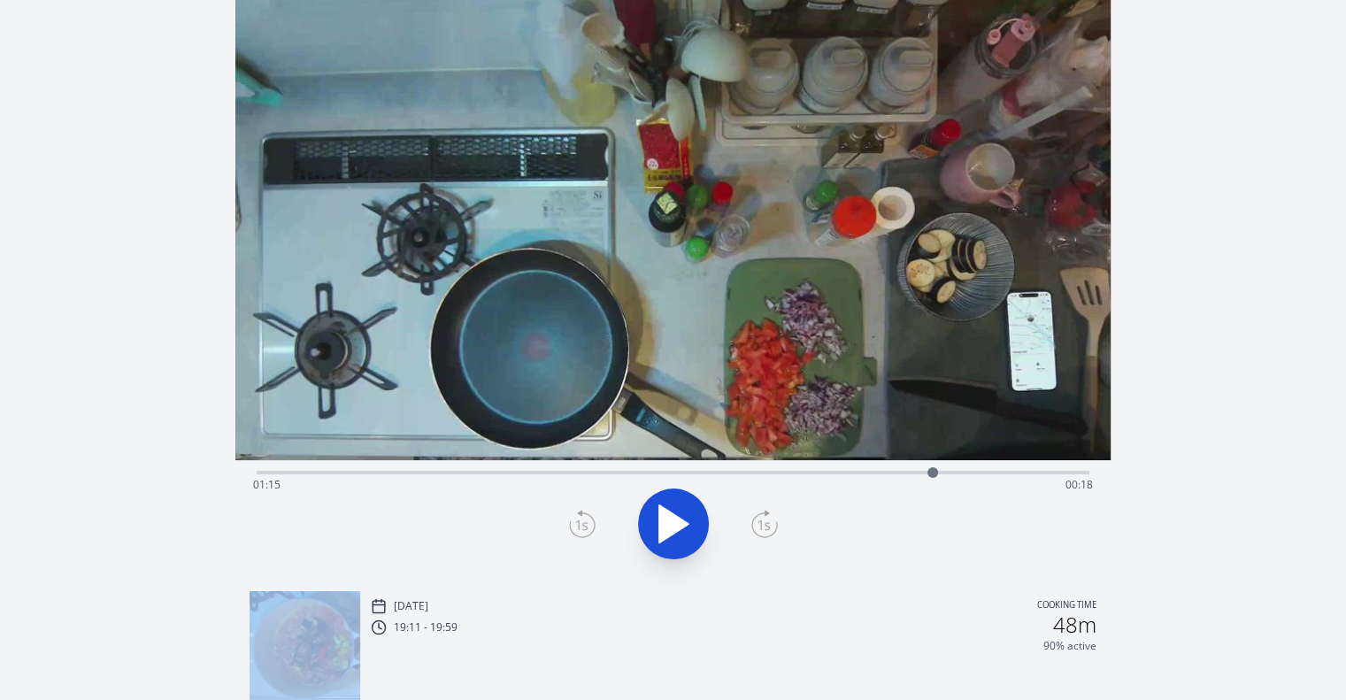
drag, startPoint x: 474, startPoint y: 472, endPoint x: 932, endPoint y: 409, distance: 462.7
click at [932, 409] on div "Time elapsed: 01:15 Time remaining: 00:18" at bounding box center [672, 272] width 875 height 609
click at [665, 521] on icon at bounding box center [664, 524] width 10 height 38
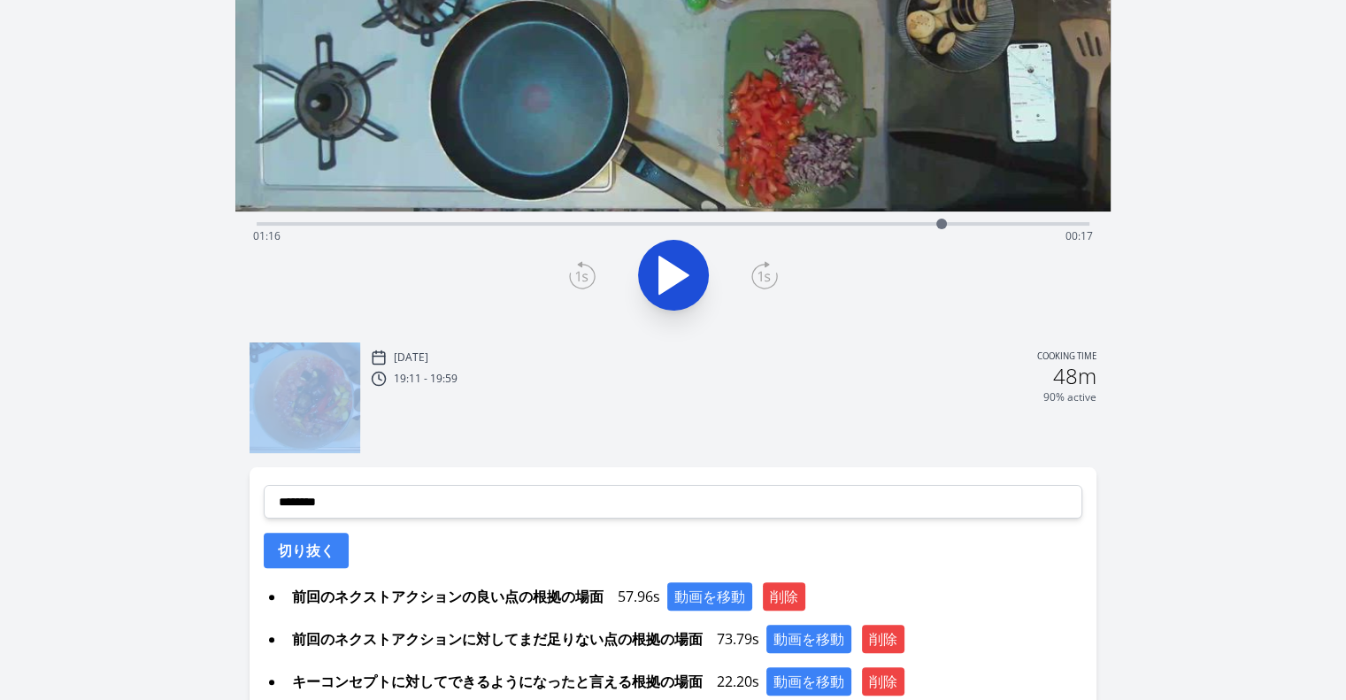
scroll to position [466, 0]
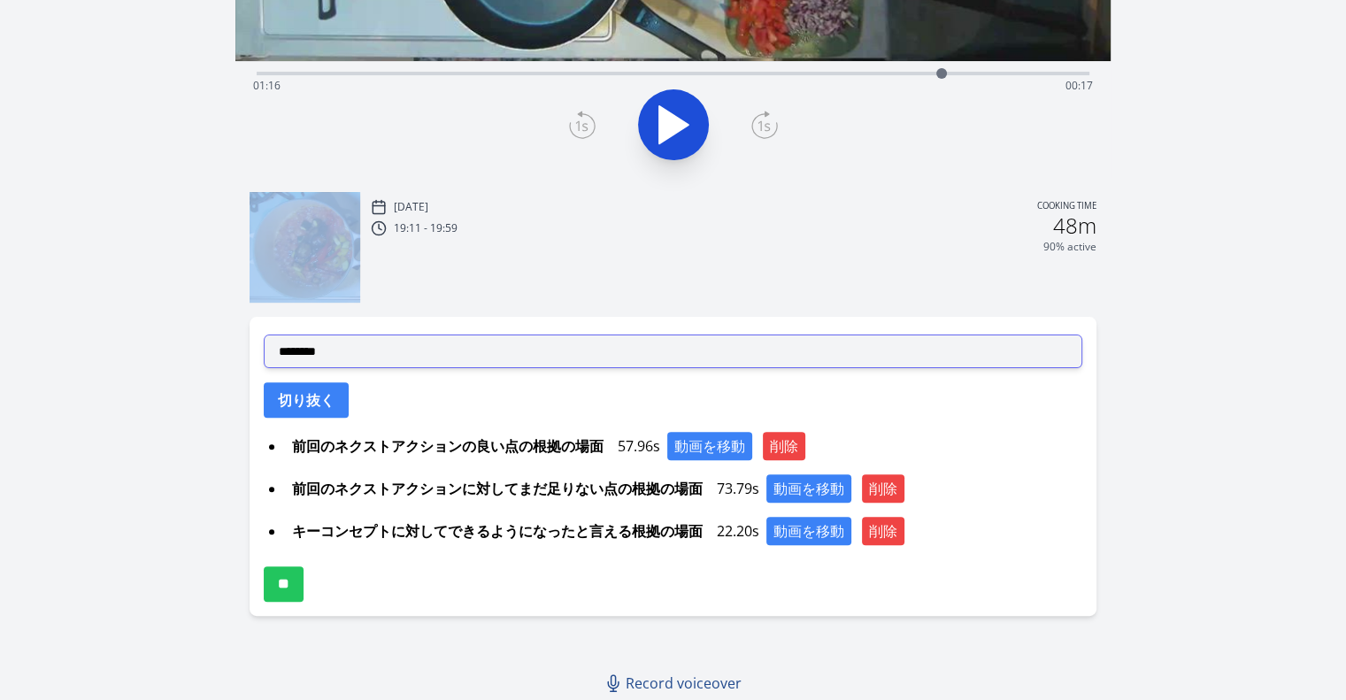
click at [602, 362] on select "**********" at bounding box center [673, 351] width 818 height 34
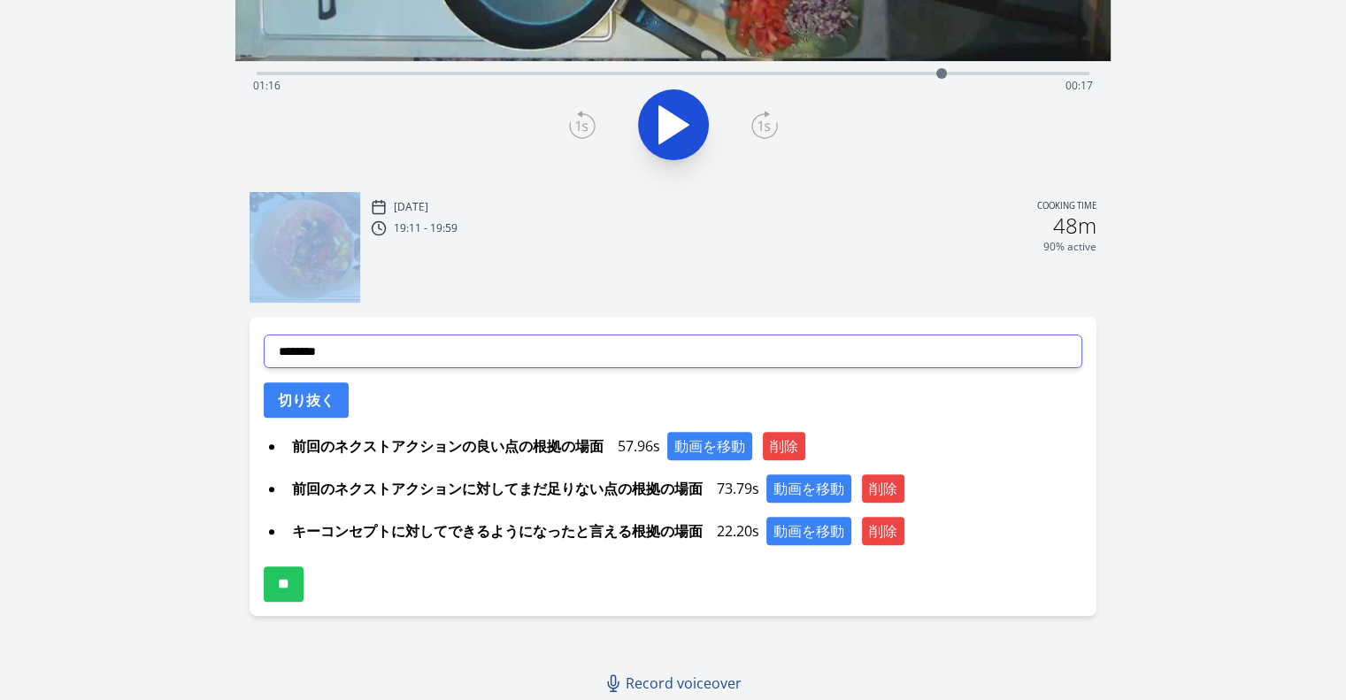
select select "**********"
click at [264, 334] on select "**********" at bounding box center [673, 351] width 818 height 34
click at [303, 599] on input "**" at bounding box center [284, 583] width 40 height 35
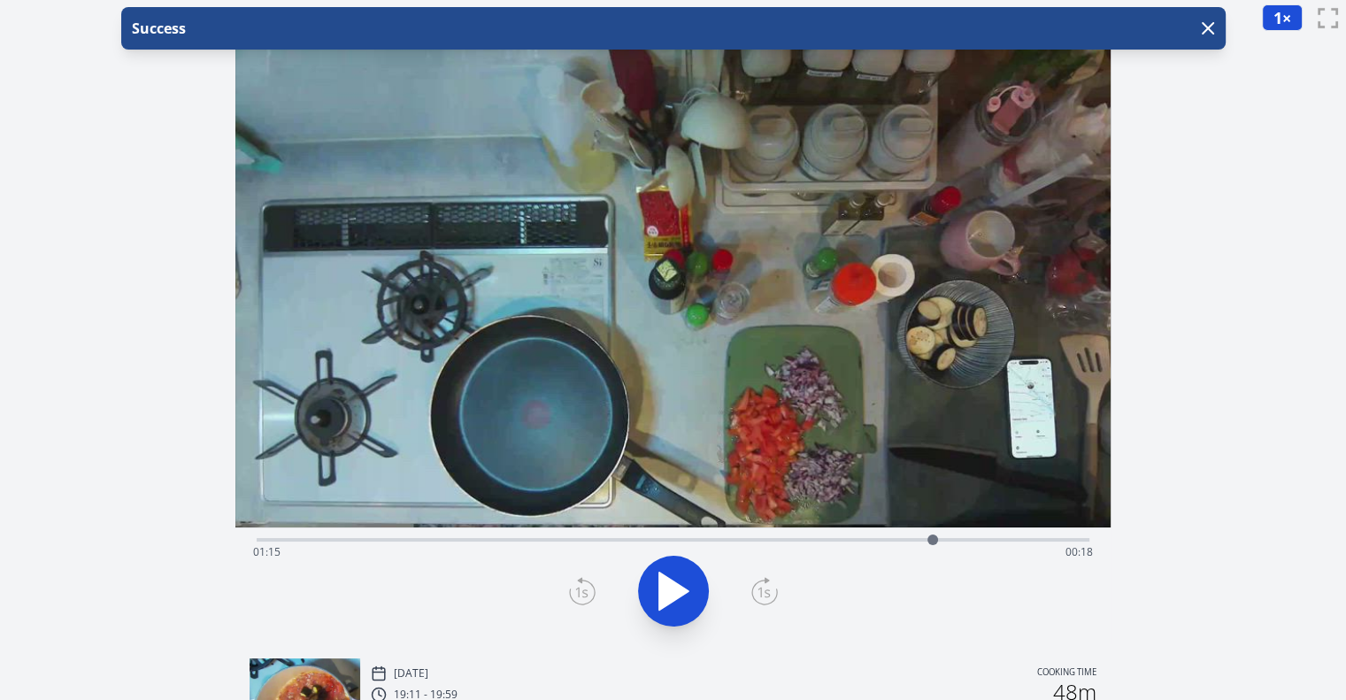
drag, startPoint x: 299, startPoint y: 536, endPoint x: 932, endPoint y: 502, distance: 634.4
click at [932, 502] on div "Time elapsed: 01:15 Time remaining: 00:18" at bounding box center [672, 339] width 875 height 609
click at [671, 596] on icon at bounding box center [673, 591] width 50 height 50
click at [591, 600] on icon at bounding box center [582, 592] width 25 height 24
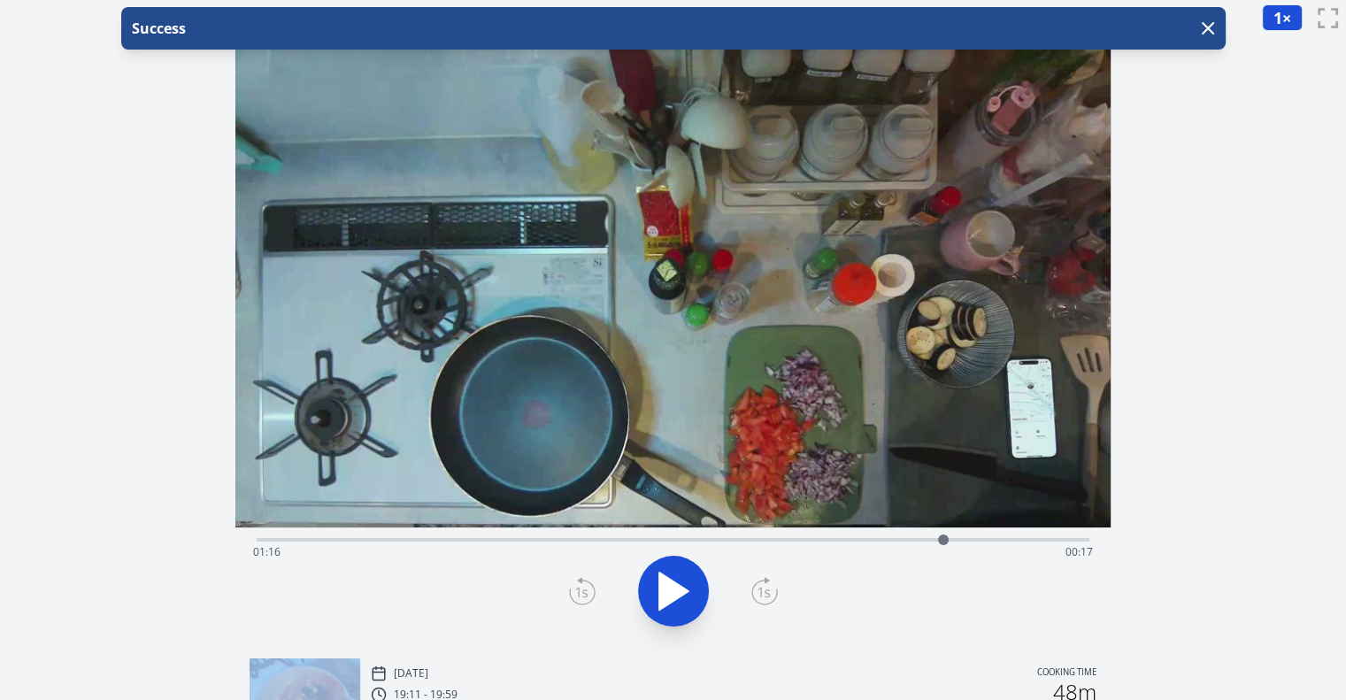
click at [591, 600] on icon at bounding box center [582, 592] width 25 height 24
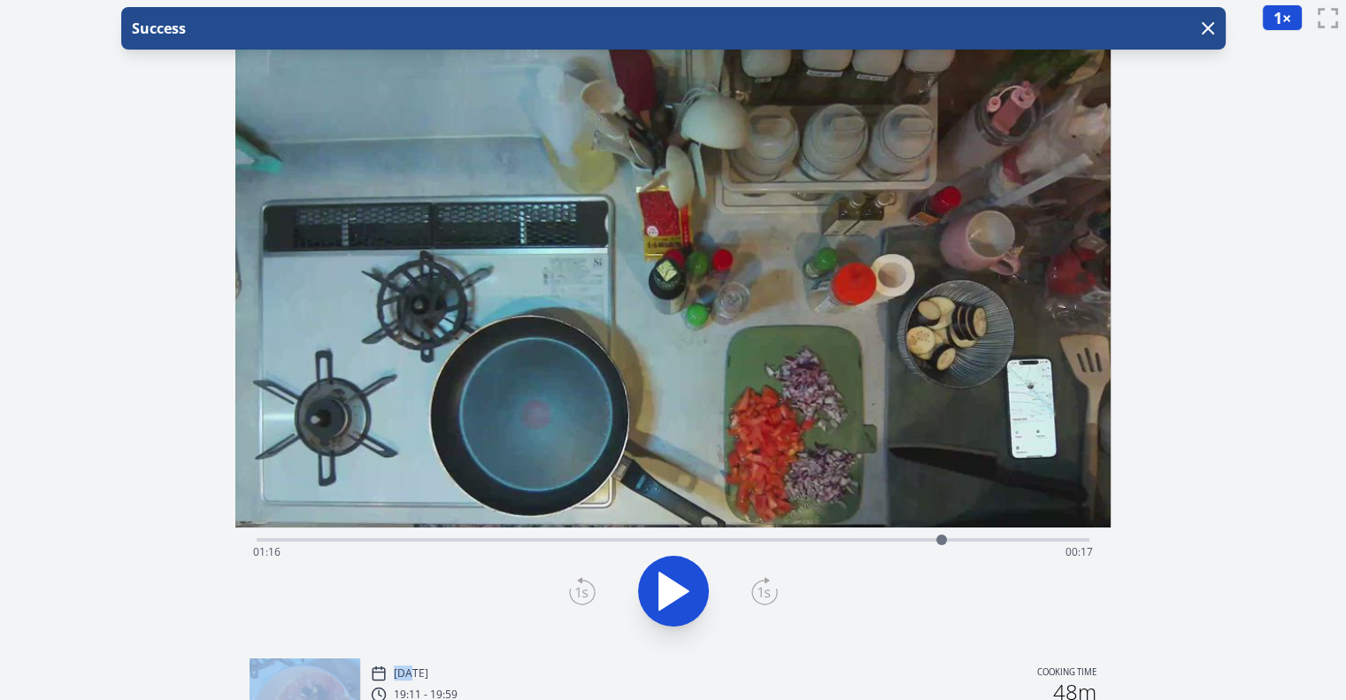
click at [591, 600] on icon at bounding box center [582, 592] width 25 height 24
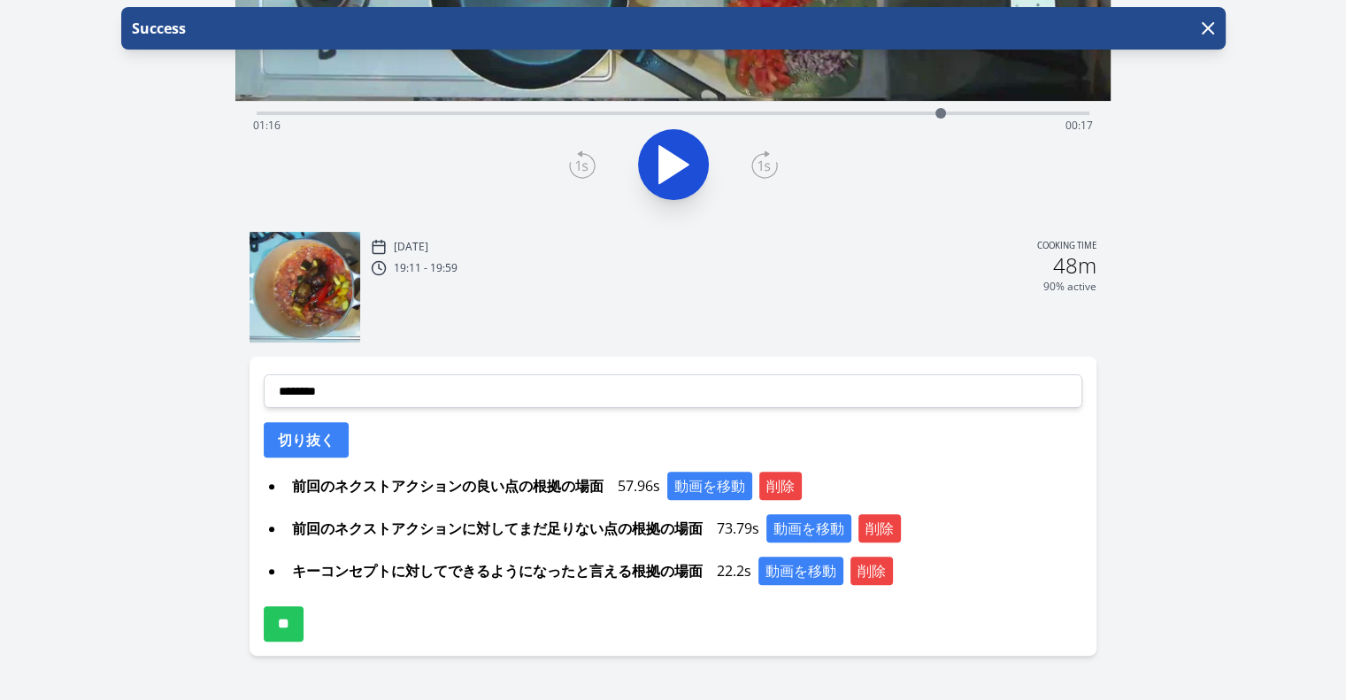
scroll to position [466, 0]
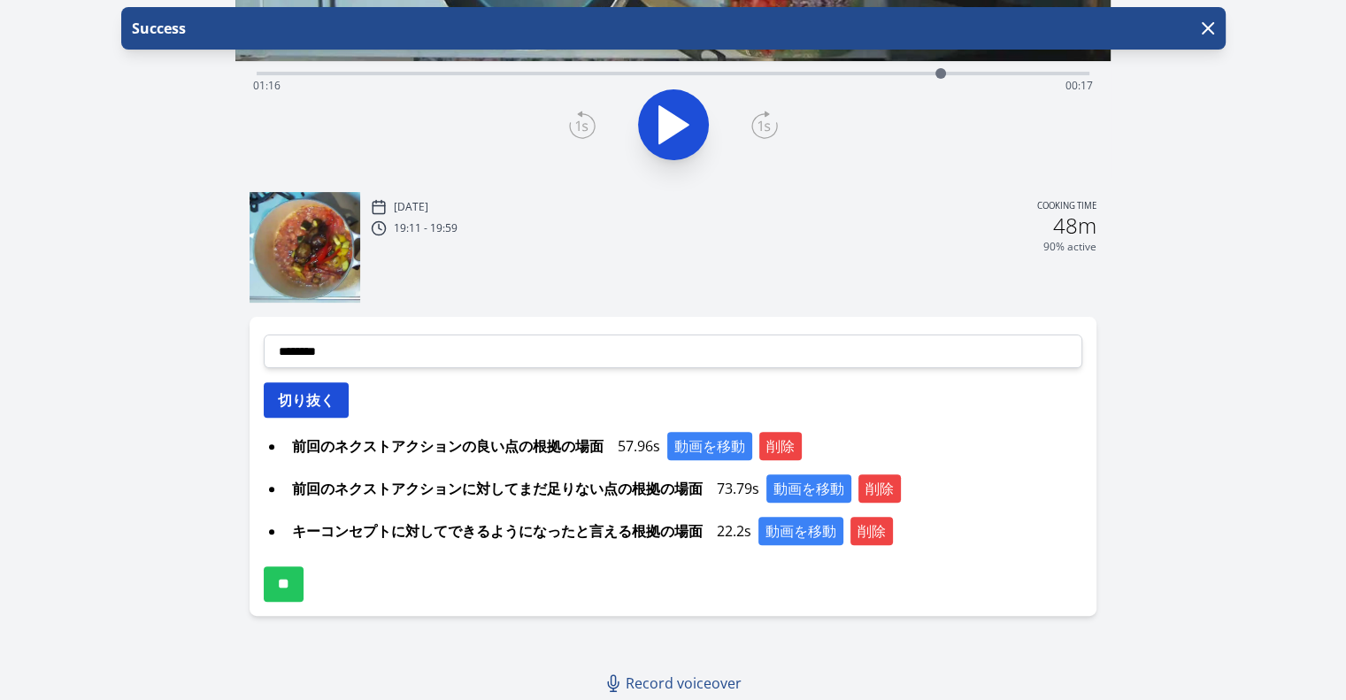
click at [340, 388] on button "切り抜く" at bounding box center [306, 399] width 85 height 35
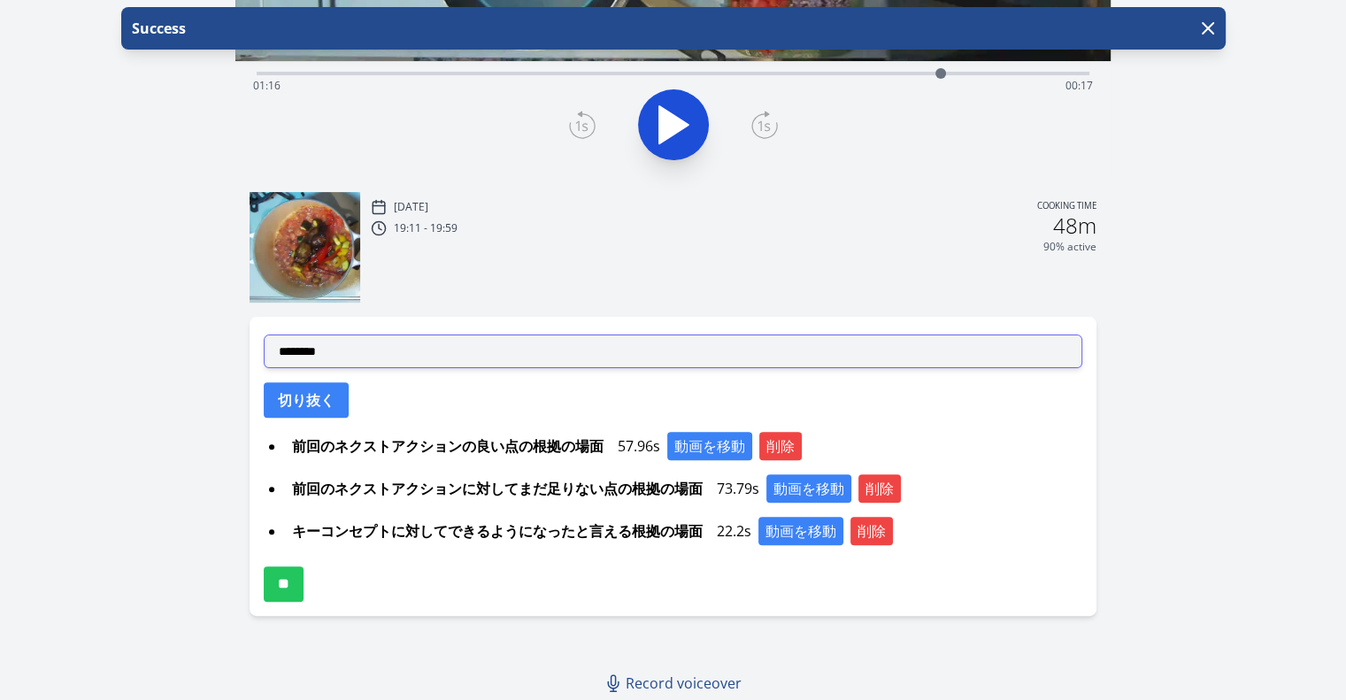
click at [580, 359] on select "**********" at bounding box center [673, 351] width 818 height 34
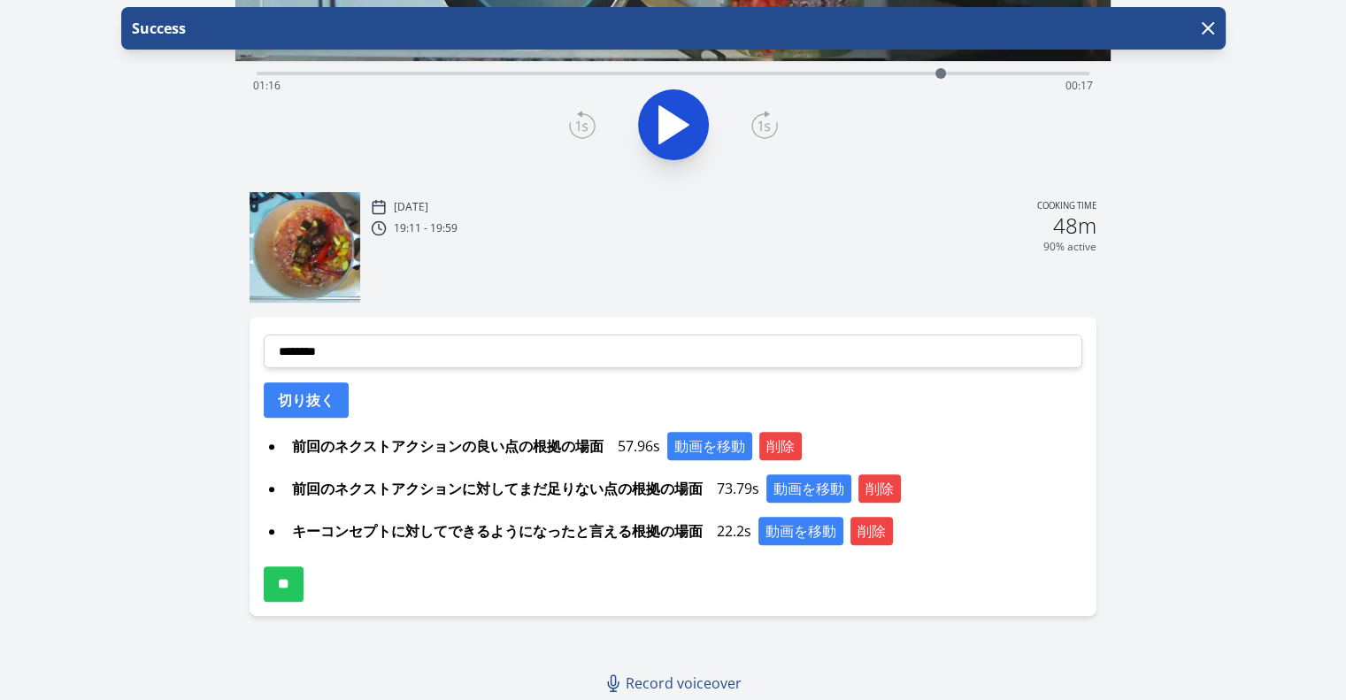
click at [1190, 63] on div "Success" at bounding box center [673, 37] width 1346 height 60
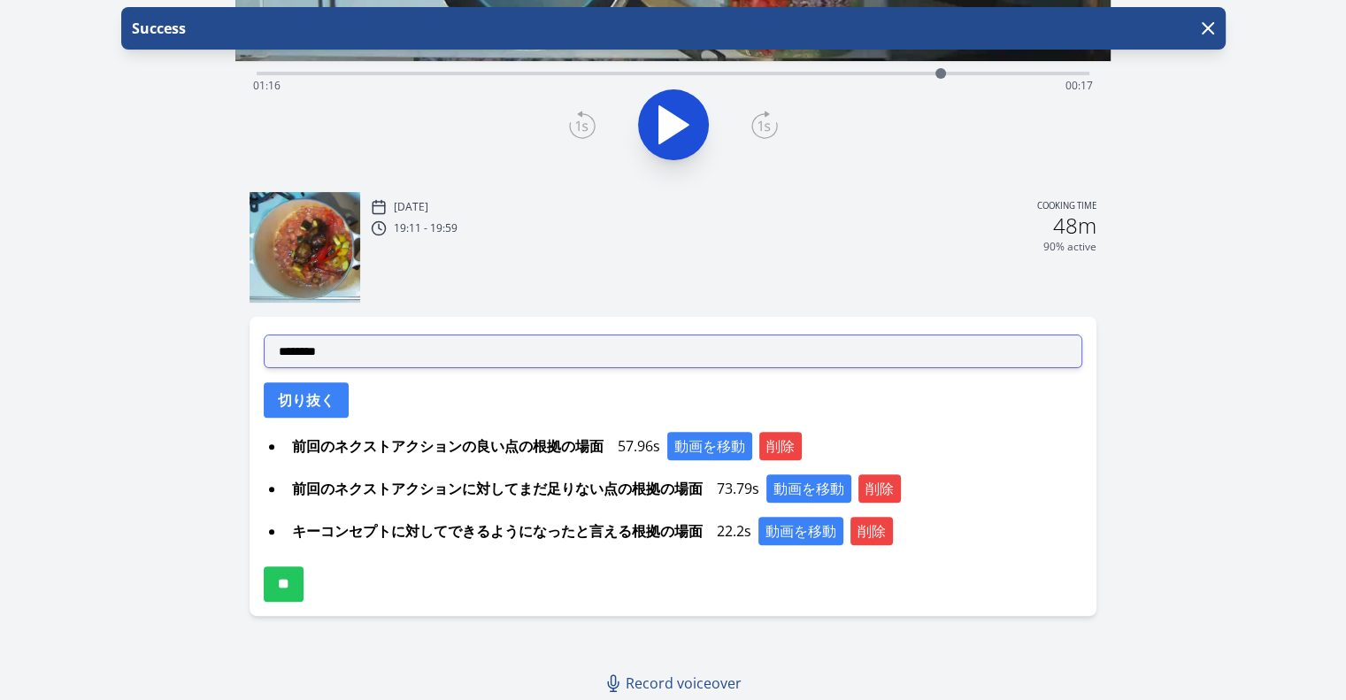
click at [457, 337] on select "**********" at bounding box center [673, 351] width 818 height 34
select select "**********"
click at [264, 334] on select "**********" at bounding box center [673, 351] width 818 height 34
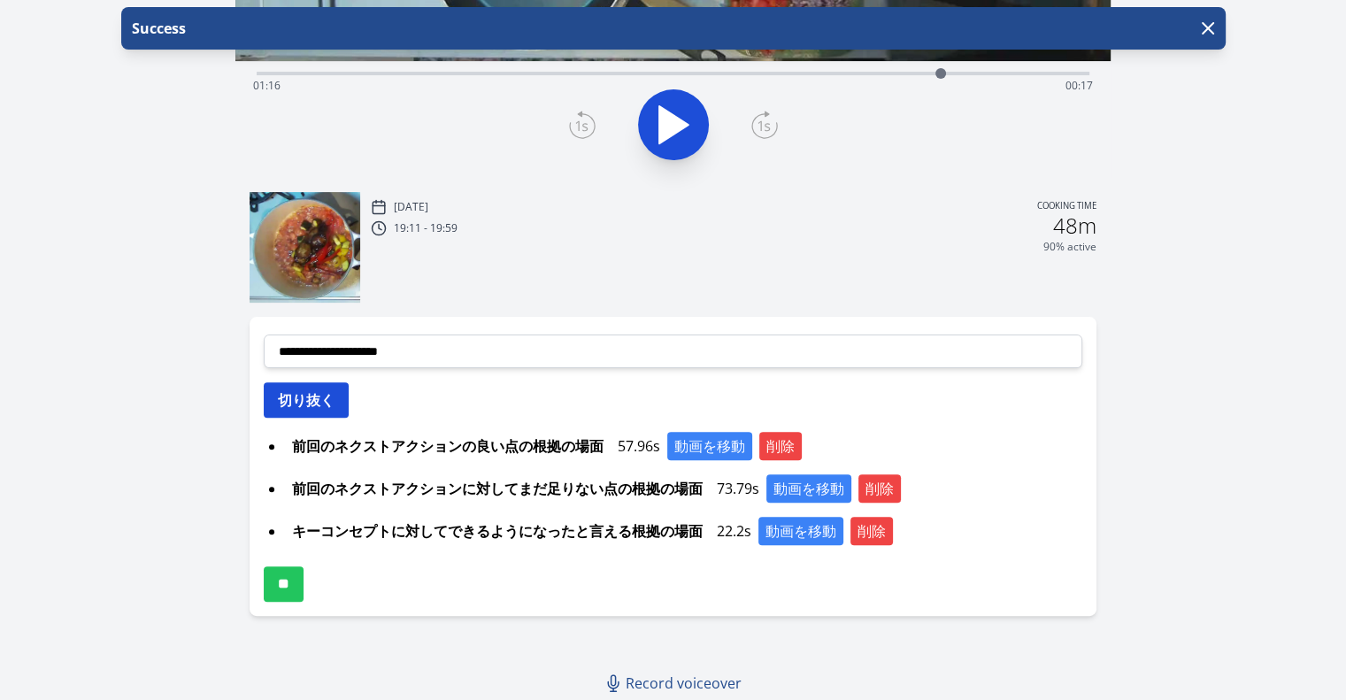
click at [326, 396] on button "切り抜く" at bounding box center [306, 399] width 85 height 35
select select
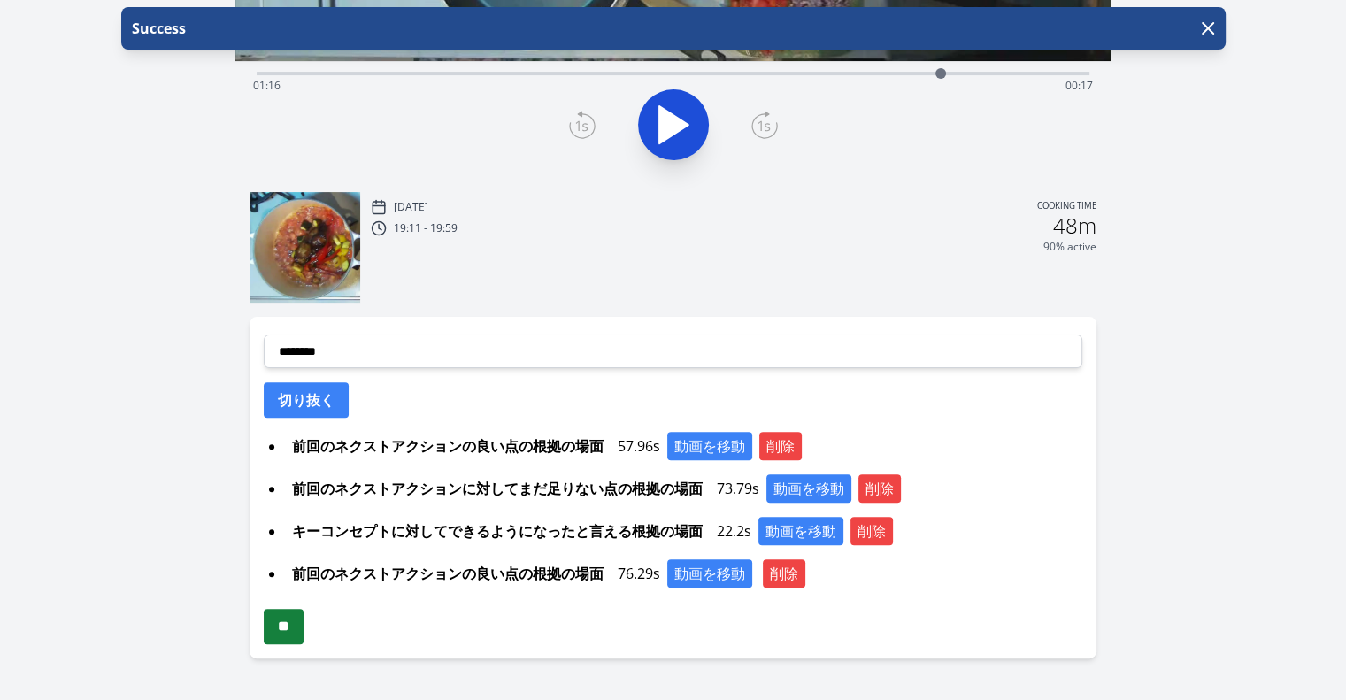
click at [302, 625] on input "**" at bounding box center [284, 626] width 40 height 35
